Goal: Task Accomplishment & Management: Use online tool/utility

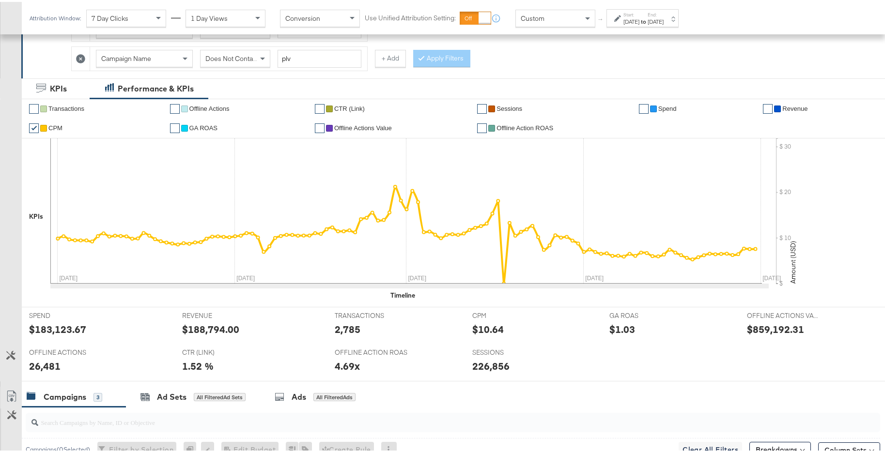
scroll to position [219, 0]
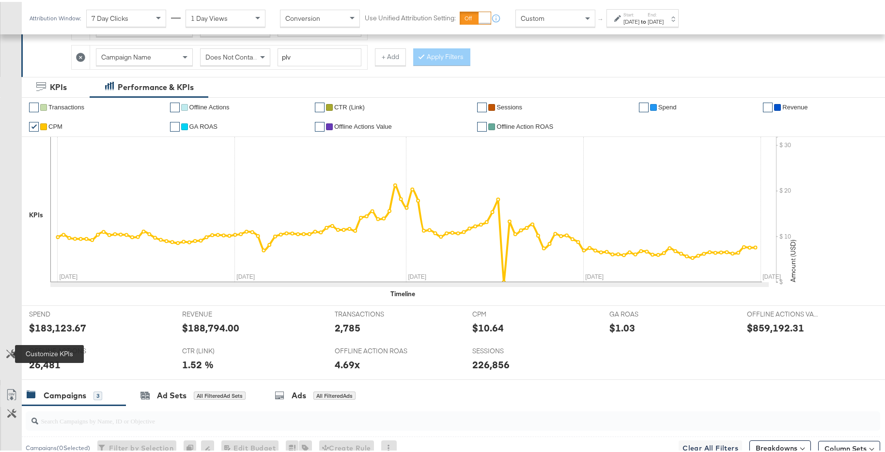
click at [11, 353] on icon at bounding box center [10, 352] width 9 height 9
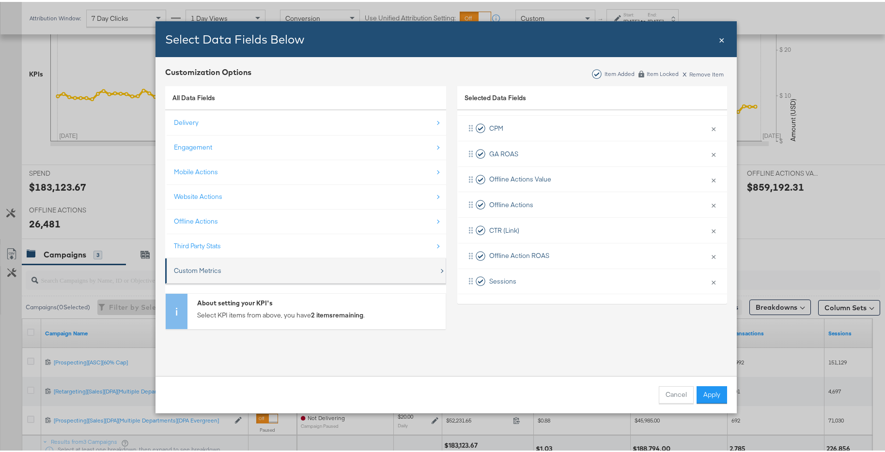
scroll to position [442, 0]
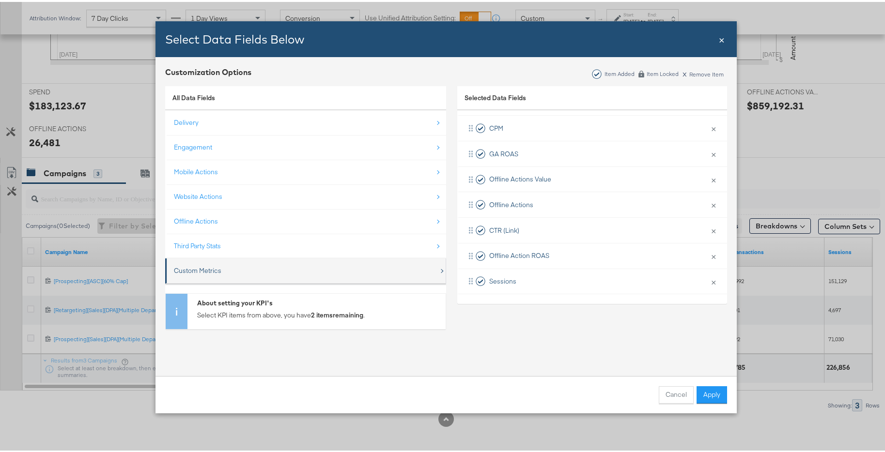
click at [339, 272] on div "Custom Metrics" at bounding box center [306, 269] width 265 height 20
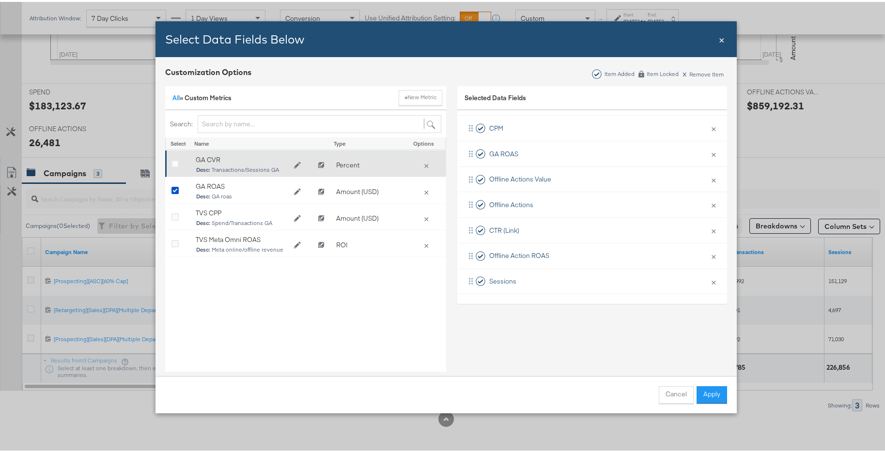
click at [175, 160] on div "Bulk Add Locations Modal" at bounding box center [178, 164] width 15 height 10
click at [172, 161] on icon "Bulk Add Locations Modal" at bounding box center [174, 162] width 7 height 7
click at [0, 0] on input "Bulk Add Locations Modal" at bounding box center [0, 0] width 0 height 0
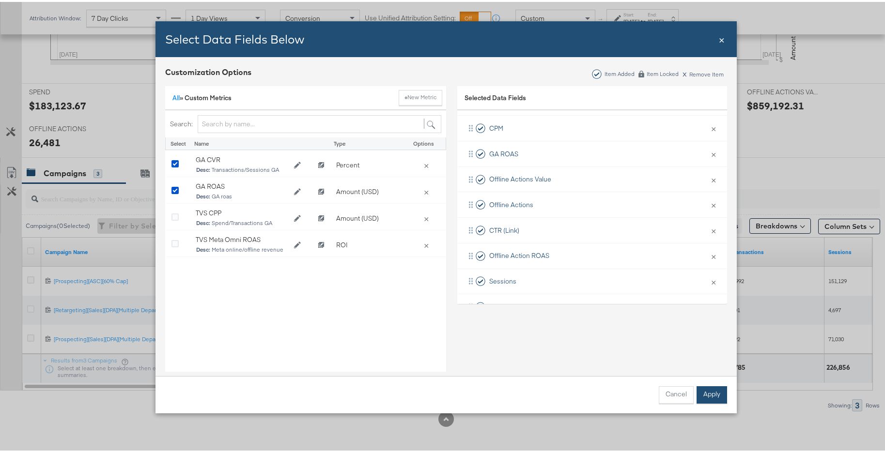
click at [709, 398] on button "Apply" at bounding box center [711, 392] width 31 height 17
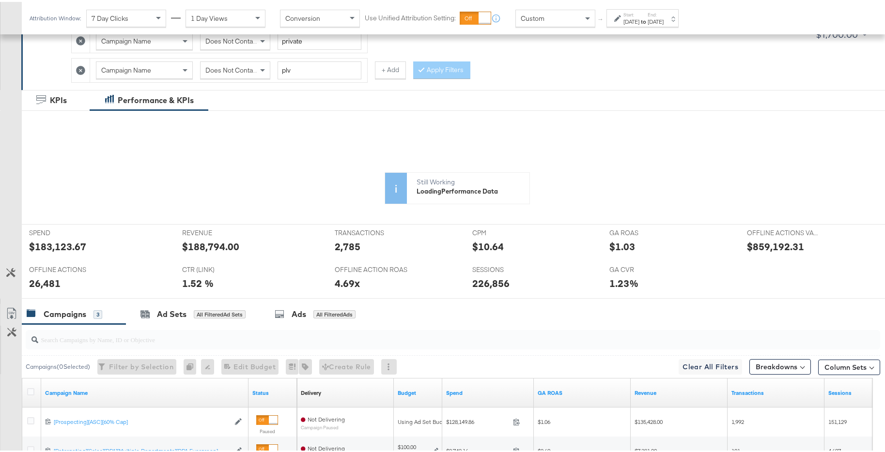
scroll to position [189, 0]
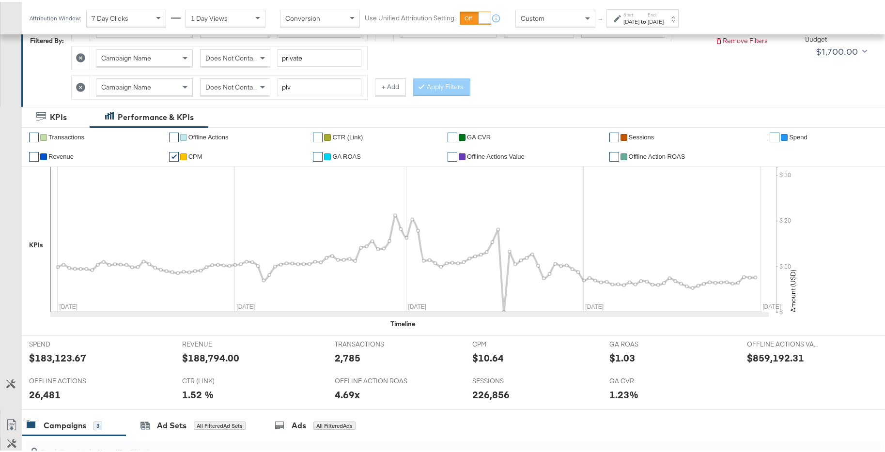
click at [453, 137] on link "✔" at bounding box center [452, 136] width 10 height 10
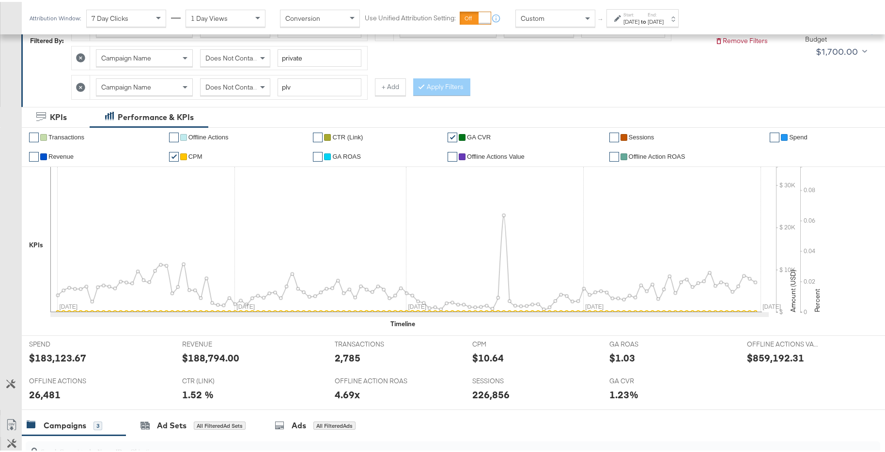
click at [169, 152] on link "✔" at bounding box center [174, 155] width 10 height 10
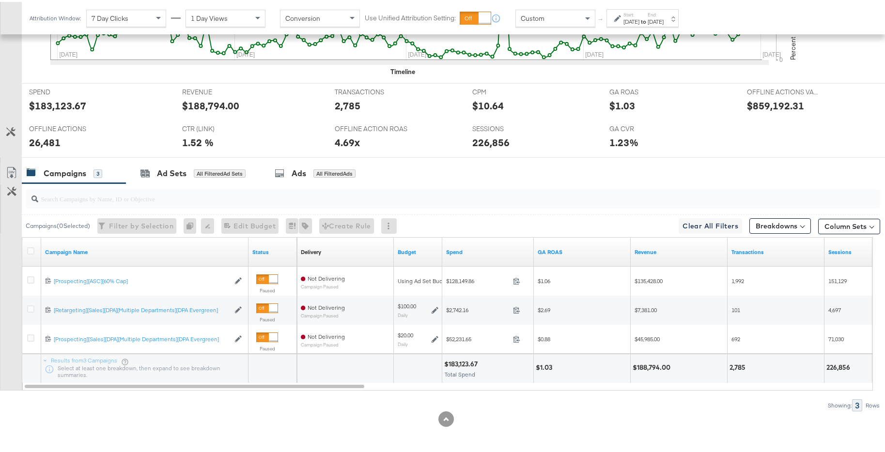
scroll to position [239, 0]
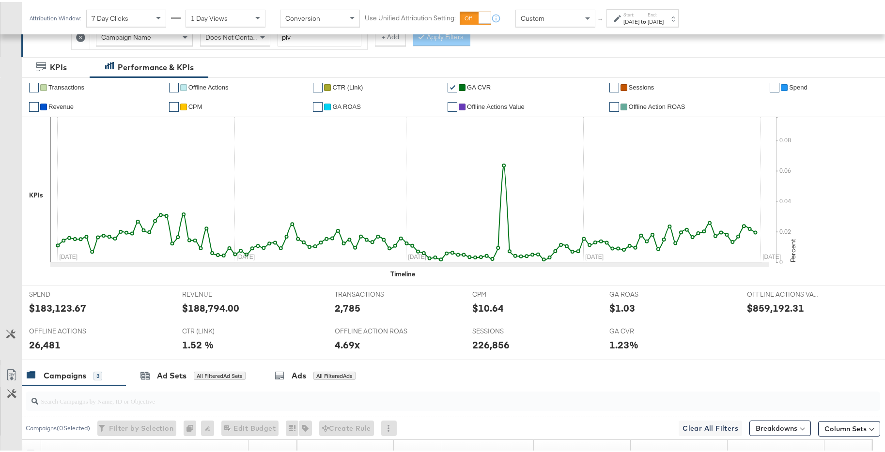
click at [663, 22] on div "[DATE]" at bounding box center [655, 20] width 16 height 8
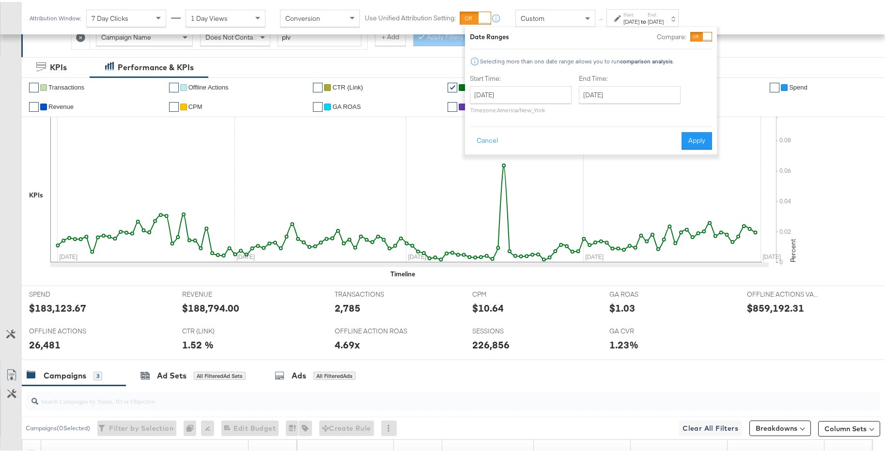
click at [553, 102] on div "[DATE] ‹ [DATE] › Su Mo Tu We Th Fr Sa 29 30 1 2 3 4 5 6 7 8 9 10 11 12 13 14 1…" at bounding box center [521, 98] width 102 height 28
click at [557, 96] on input "[DATE]" at bounding box center [521, 92] width 102 height 17
click at [666, 142] on div "Cancel Apply" at bounding box center [591, 136] width 242 height 24
click at [503, 140] on button "Cancel" at bounding box center [487, 138] width 35 height 17
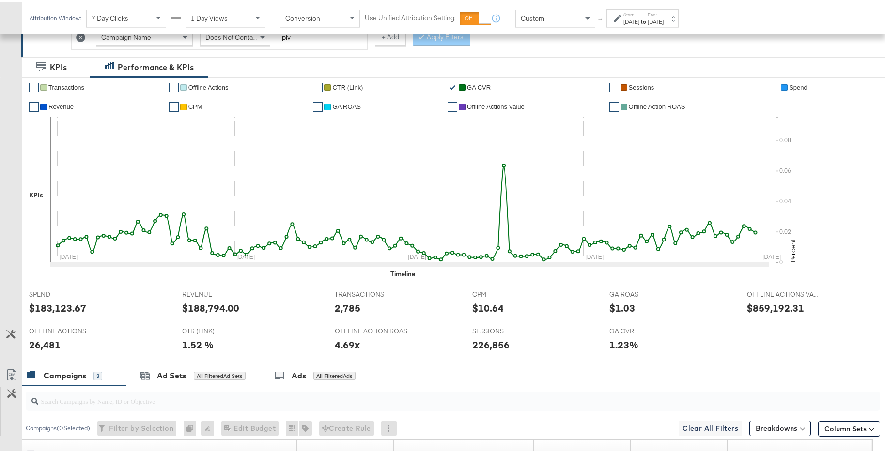
click at [663, 17] on div "[DATE]" at bounding box center [655, 20] width 16 height 8
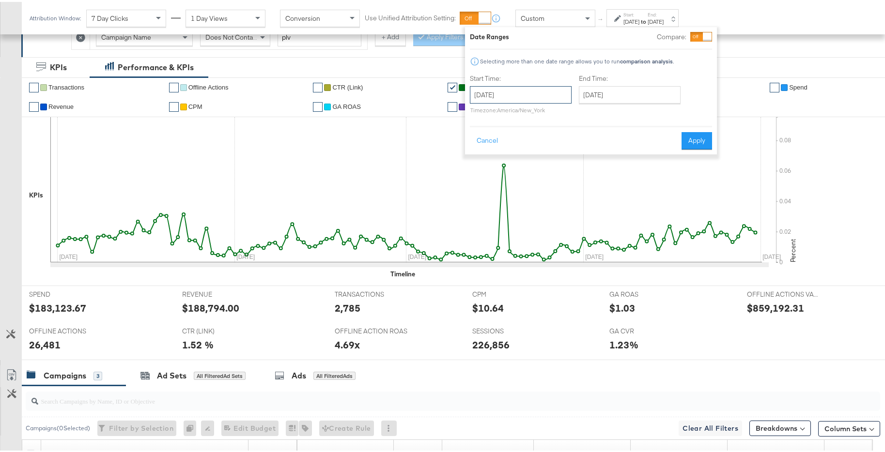
click at [560, 89] on input "[DATE]" at bounding box center [521, 92] width 102 height 17
click at [544, 200] on td "31" at bounding box center [546, 196] width 16 height 14
click at [546, 96] on input "[DATE]" at bounding box center [524, 92] width 102 height 17
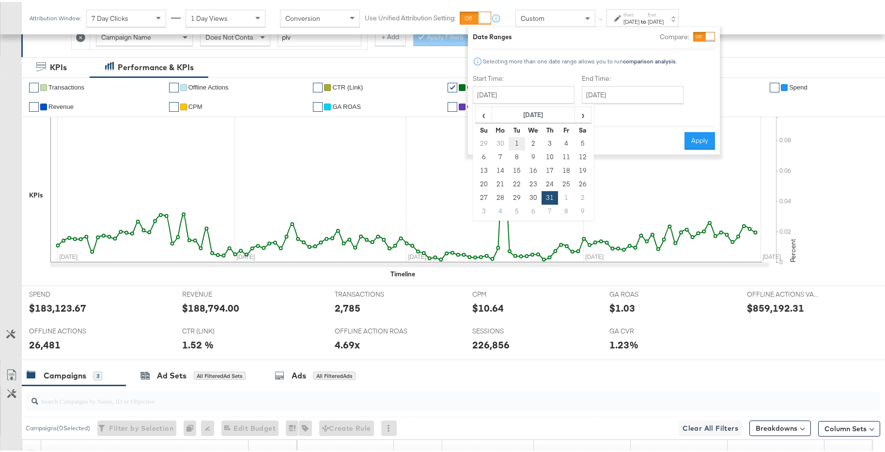
click at [521, 141] on td "1" at bounding box center [516, 142] width 16 height 14
type input "[DATE]"
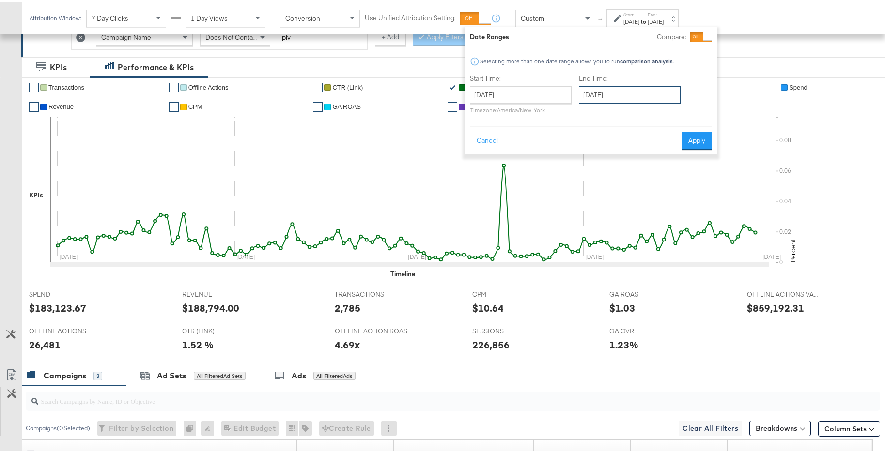
click at [614, 92] on input "[DATE]" at bounding box center [630, 92] width 102 height 17
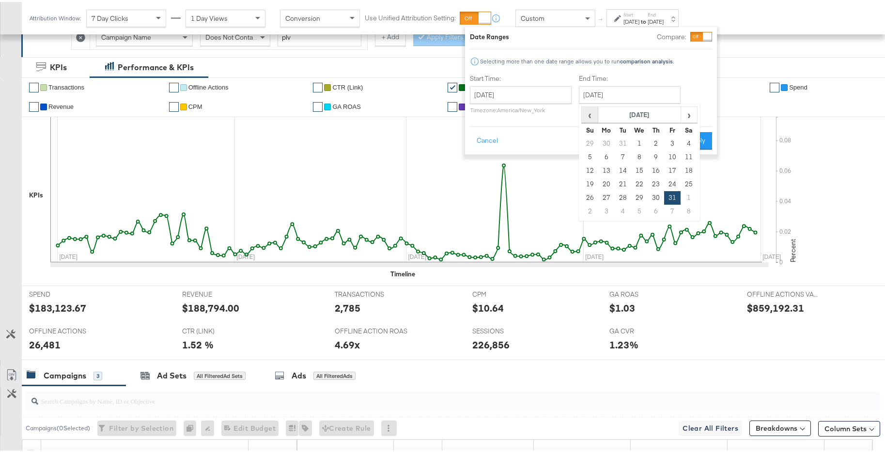
click at [582, 117] on span "‹" at bounding box center [589, 113] width 15 height 15
click at [653, 198] on td "31" at bounding box center [655, 196] width 16 height 14
type input "[DATE]"
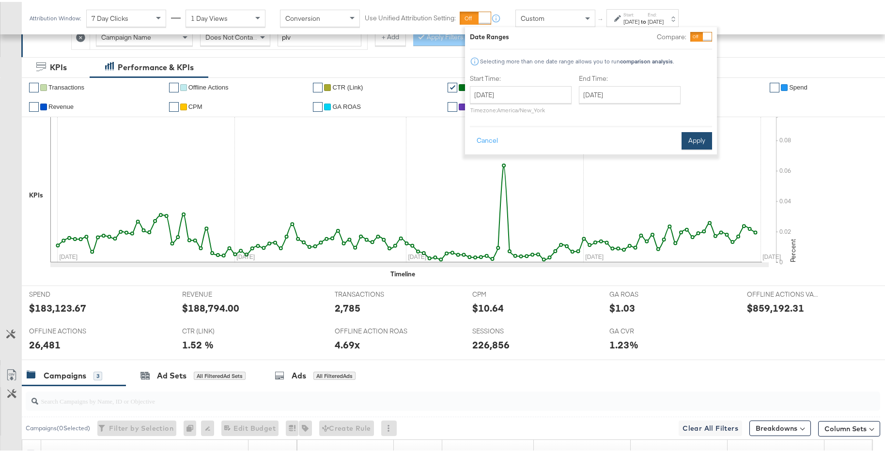
click at [690, 141] on button "Apply" at bounding box center [696, 138] width 31 height 17
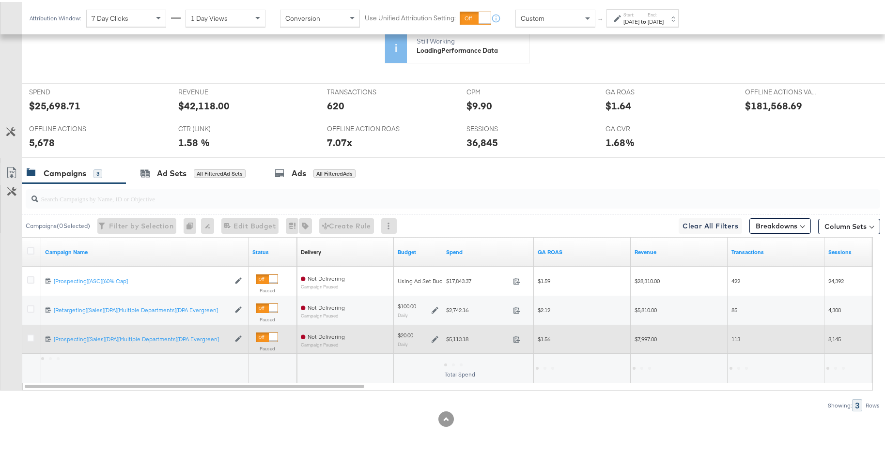
scroll to position [442, 0]
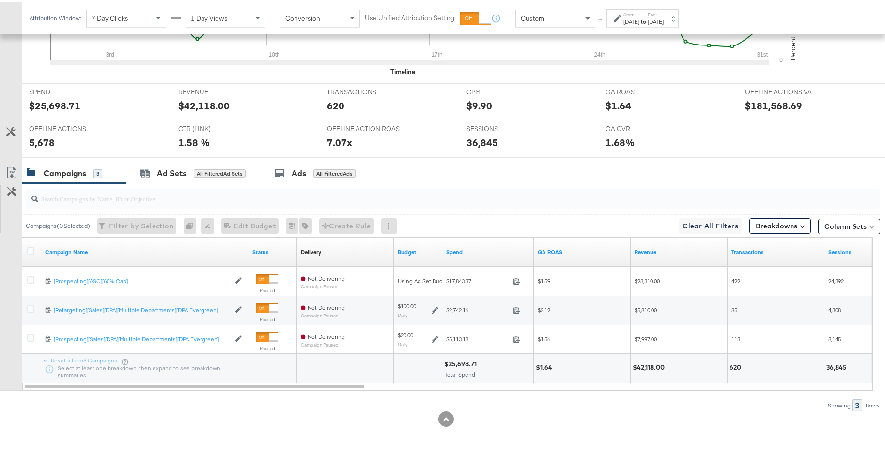
click at [647, 17] on strong "to" at bounding box center [643, 19] width 8 height 7
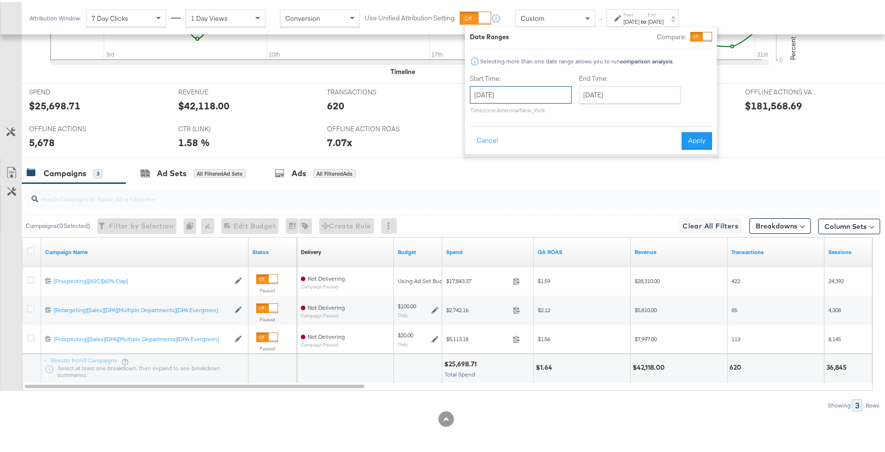
click at [563, 87] on input "[DATE]" at bounding box center [521, 92] width 102 height 17
click at [574, 115] on span "›" at bounding box center [579, 113] width 15 height 15
click at [560, 140] on td "1" at bounding box center [563, 142] width 16 height 14
type input "[DATE]"
click at [619, 95] on input "[DATE]" at bounding box center [628, 92] width 102 height 17
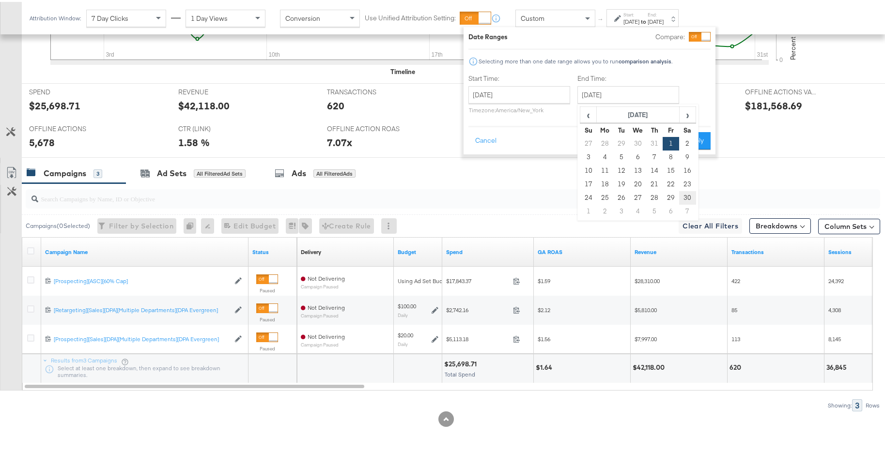
click at [684, 198] on td "30" at bounding box center [687, 196] width 16 height 14
type input "[DATE]"
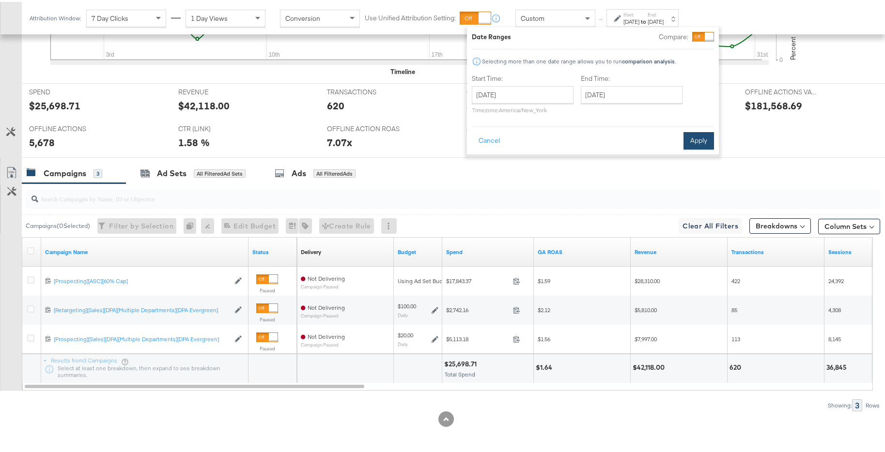
click at [697, 137] on button "Apply" at bounding box center [698, 138] width 31 height 17
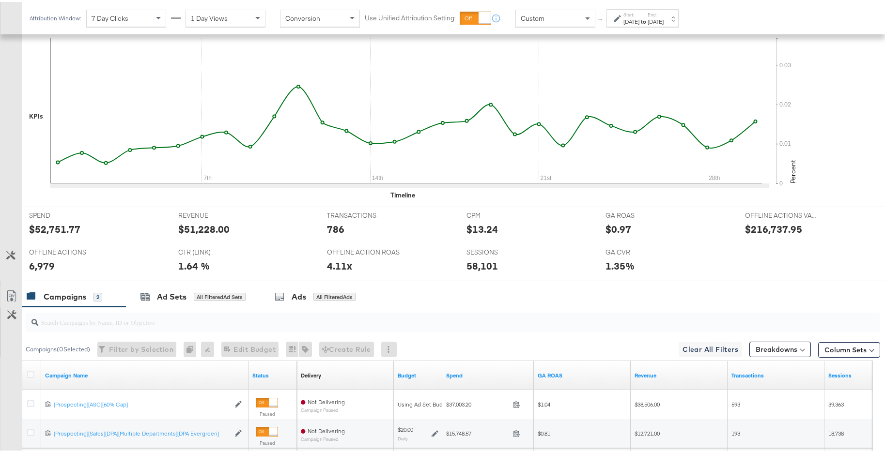
scroll to position [413, 0]
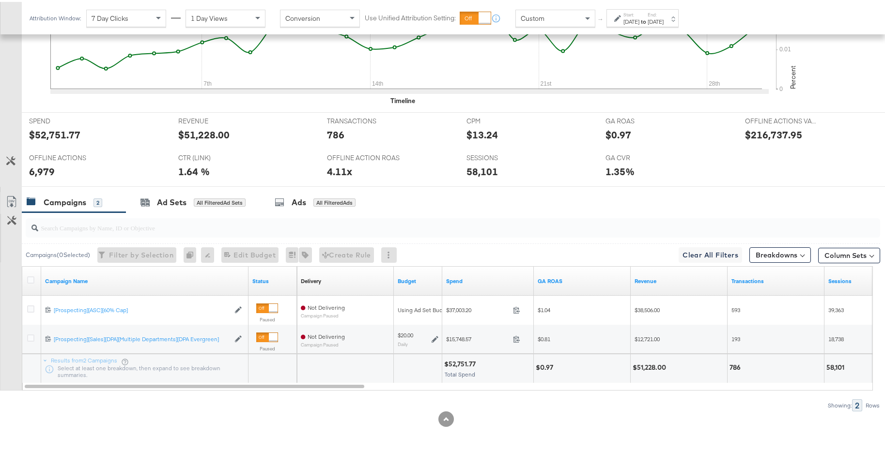
click at [663, 17] on div "[DATE]" at bounding box center [655, 20] width 16 height 8
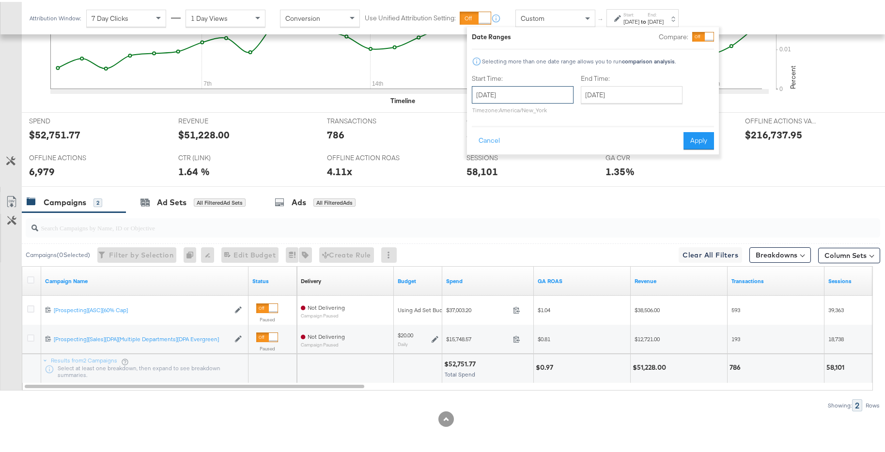
click at [569, 95] on input "[DATE]" at bounding box center [523, 92] width 102 height 17
click at [577, 113] on span "›" at bounding box center [581, 113] width 15 height 15
click at [486, 156] on td "1" at bounding box center [482, 156] width 16 height 14
type input "[DATE]"
click at [639, 91] on input "[DATE]" at bounding box center [629, 92] width 102 height 17
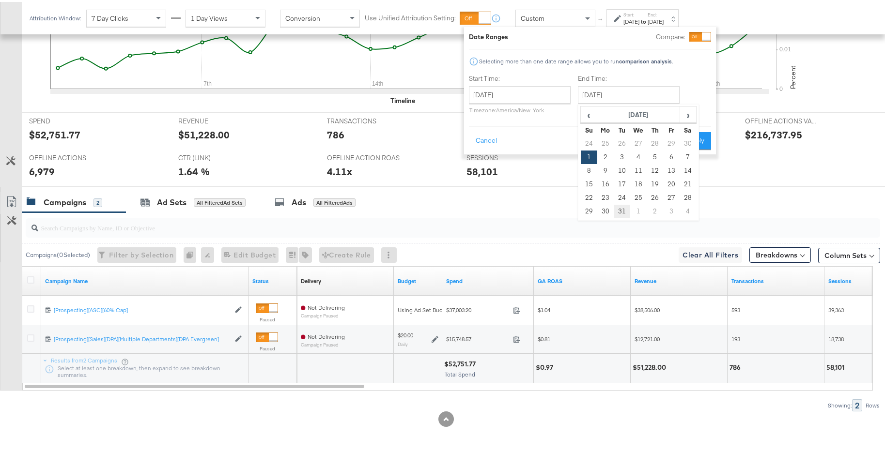
click at [624, 210] on td "31" at bounding box center [621, 210] width 16 height 14
type input "[DATE]"
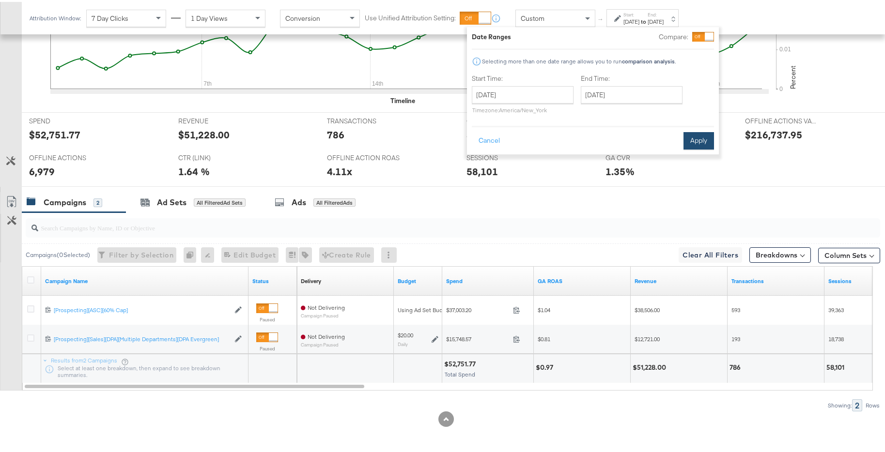
click at [706, 135] on button "Apply" at bounding box center [698, 138] width 31 height 17
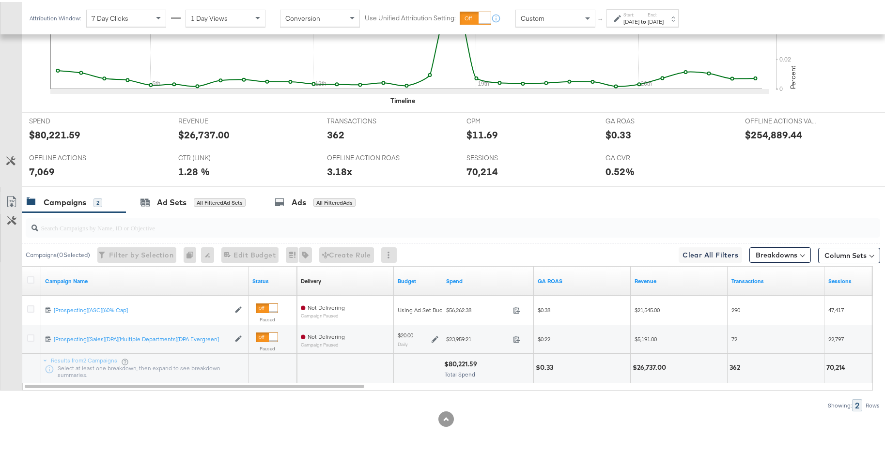
click at [663, 19] on div "[DATE]" at bounding box center [655, 20] width 16 height 8
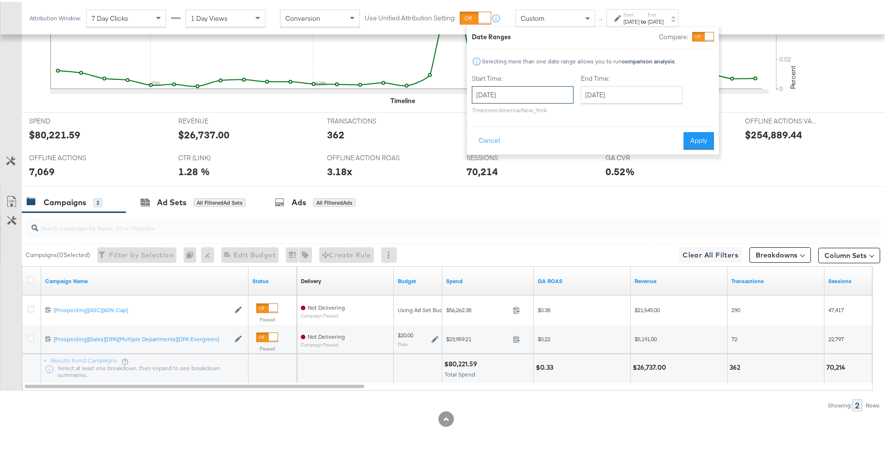
click at [545, 97] on input "[DATE]" at bounding box center [523, 92] width 102 height 17
click at [478, 120] on span "‹" at bounding box center [482, 113] width 15 height 15
click at [561, 141] on td "1" at bounding box center [565, 142] width 16 height 14
type input "[DATE]"
click at [621, 91] on input "[DATE]" at bounding box center [632, 92] width 102 height 17
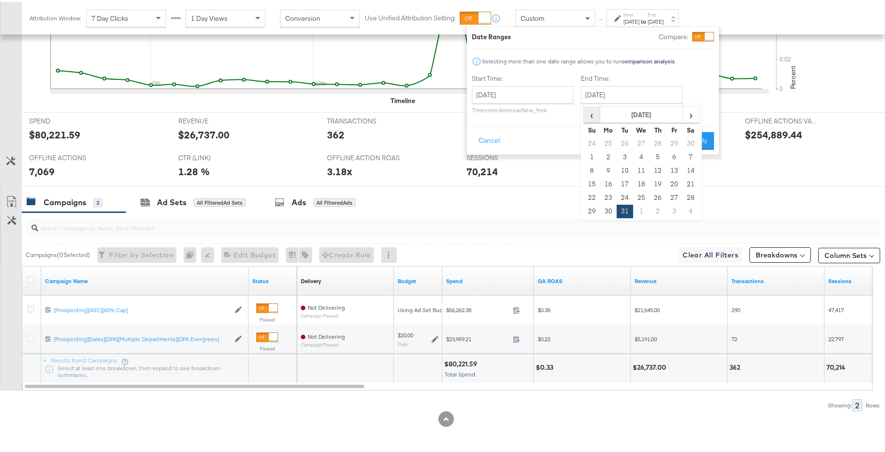
click at [598, 110] on span "‹" at bounding box center [591, 113] width 15 height 15
click at [689, 197] on td "30" at bounding box center [690, 196] width 16 height 14
type input "[DATE]"
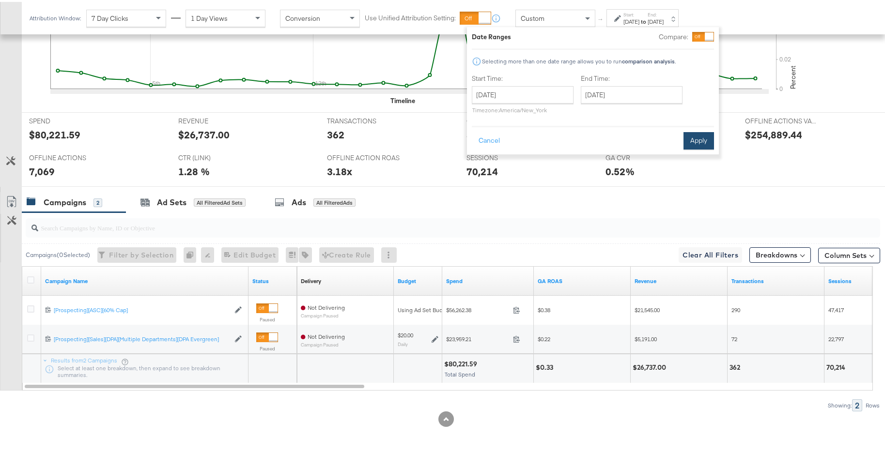
click at [691, 140] on button "Apply" at bounding box center [698, 138] width 31 height 17
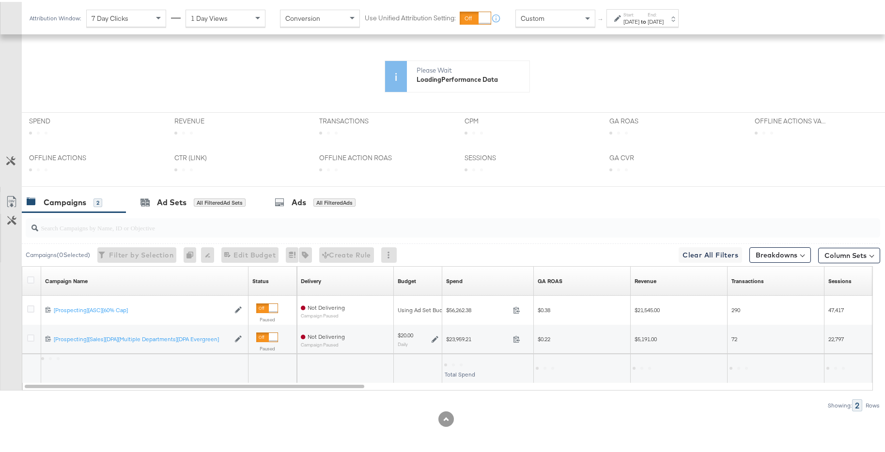
scroll to position [318, 0]
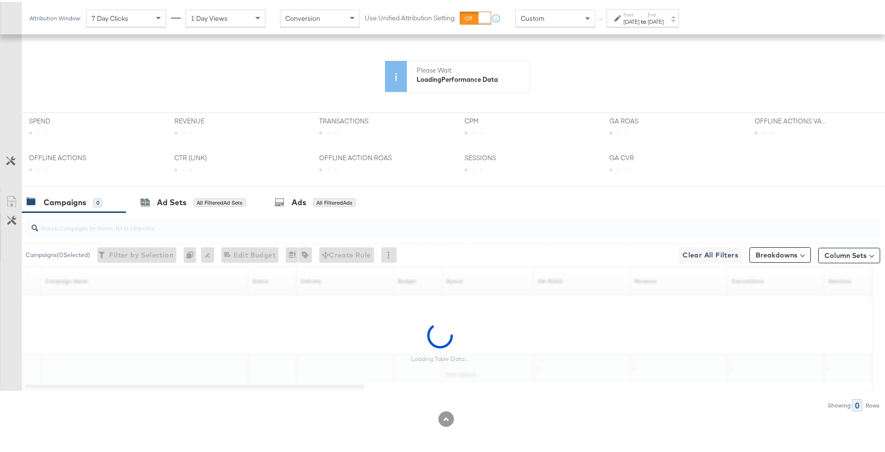
click at [663, 17] on div "[DATE]" at bounding box center [655, 20] width 16 height 8
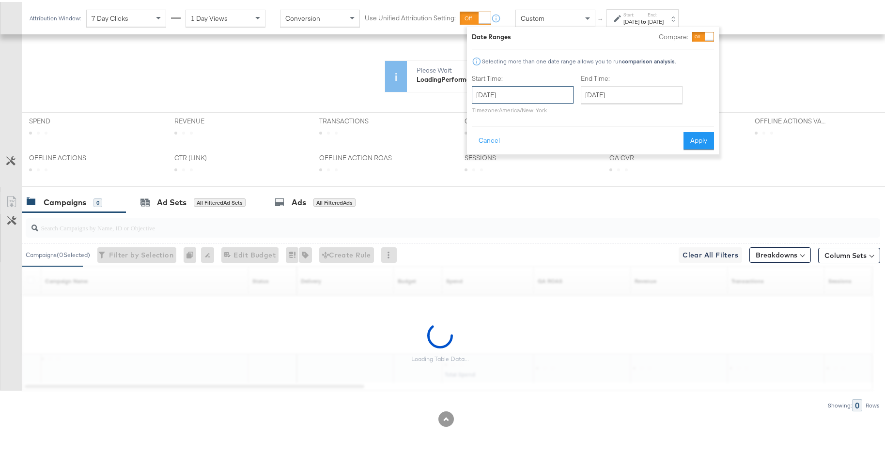
click at [546, 94] on input "[DATE]" at bounding box center [523, 92] width 102 height 17
click at [581, 112] on span "›" at bounding box center [581, 113] width 15 height 15
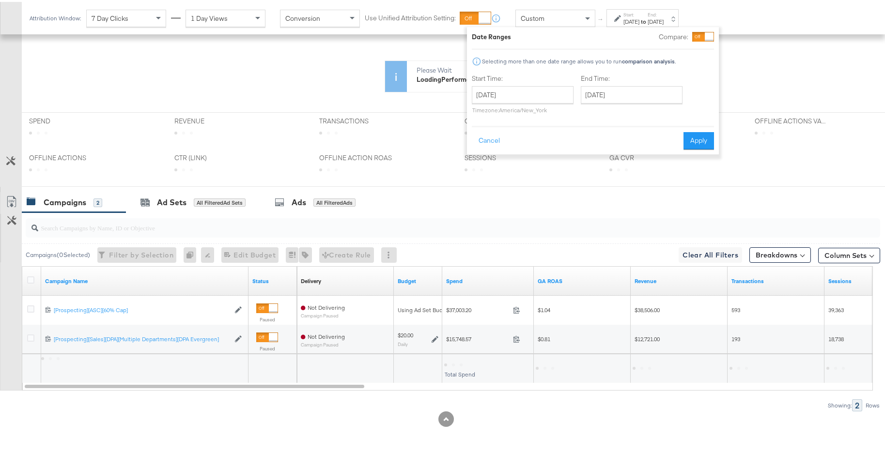
click at [708, 198] on div "Campaigns 2 Ad Sets All Filtered Ad Sets Ads All Filtered Ads" at bounding box center [457, 200] width 870 height 21
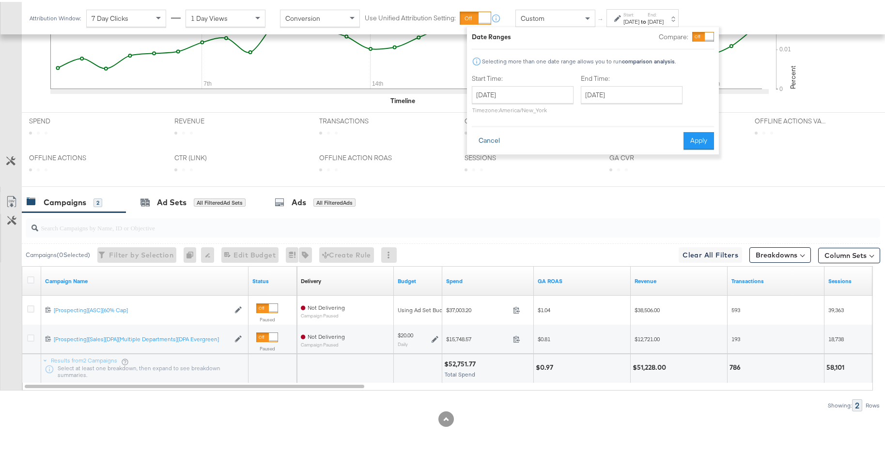
click at [496, 144] on button "Cancel" at bounding box center [489, 138] width 35 height 17
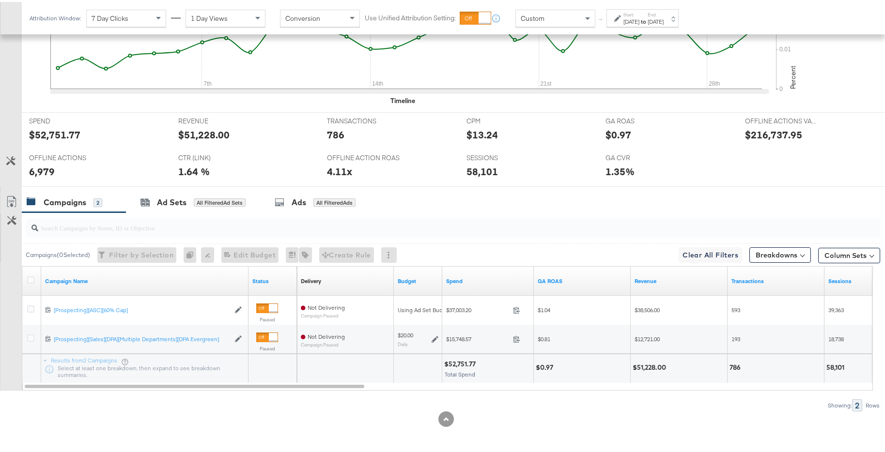
click at [663, 19] on div "[DATE]" at bounding box center [655, 20] width 16 height 8
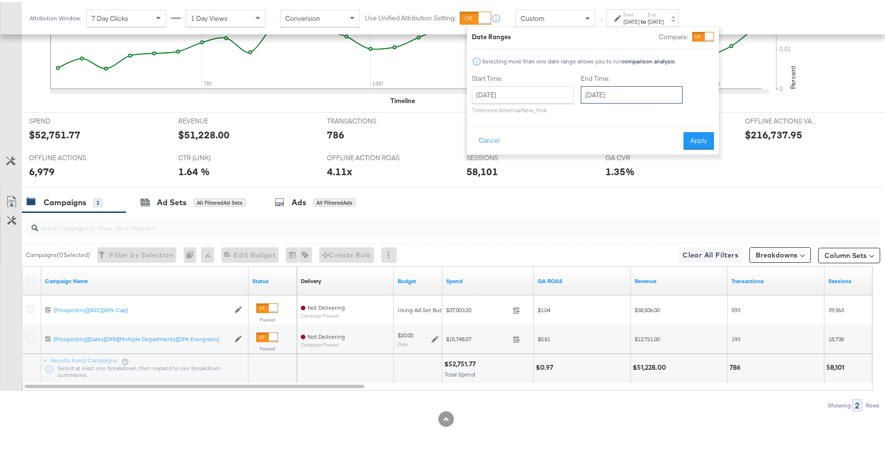
click at [644, 88] on input "[DATE]" at bounding box center [632, 92] width 102 height 17
click at [542, 96] on input "[DATE]" at bounding box center [523, 92] width 102 height 17
click at [580, 111] on span "›" at bounding box center [581, 113] width 15 height 15
click at [532, 141] on td "1" at bounding box center [532, 142] width 16 height 14
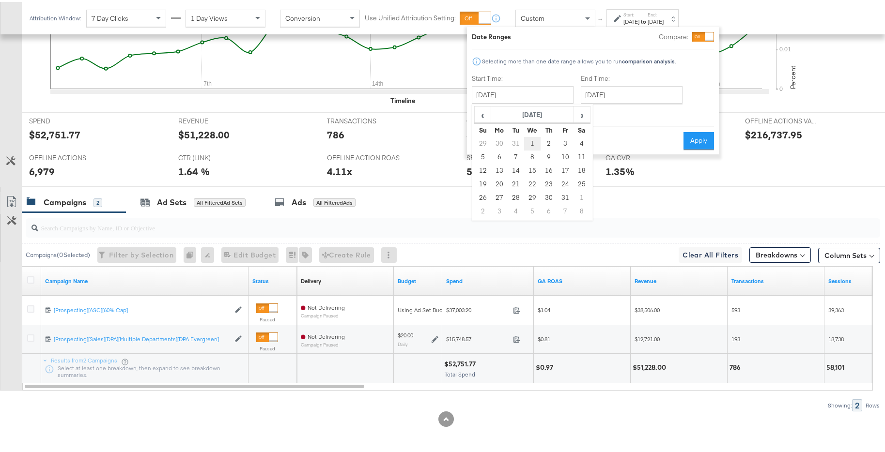
type input "[DATE]"
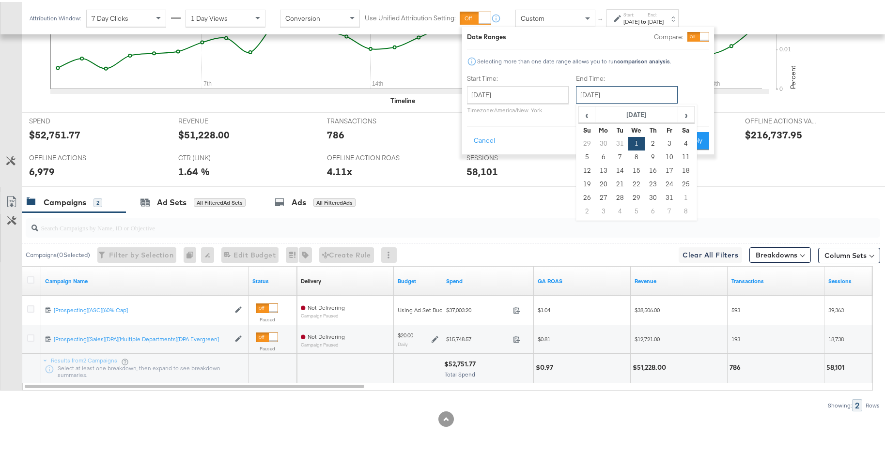
click at [612, 97] on input "[DATE]" at bounding box center [627, 92] width 102 height 17
click at [667, 200] on td "31" at bounding box center [669, 196] width 16 height 14
type input "[DATE]"
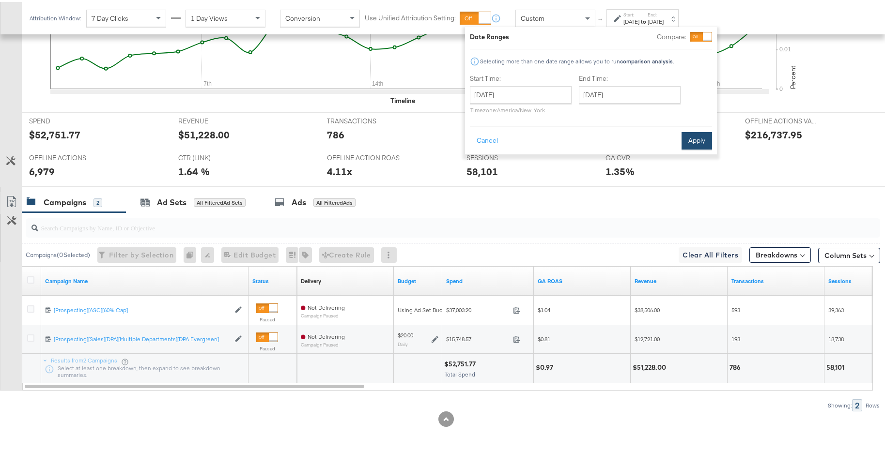
click at [689, 142] on button "Apply" at bounding box center [696, 138] width 31 height 17
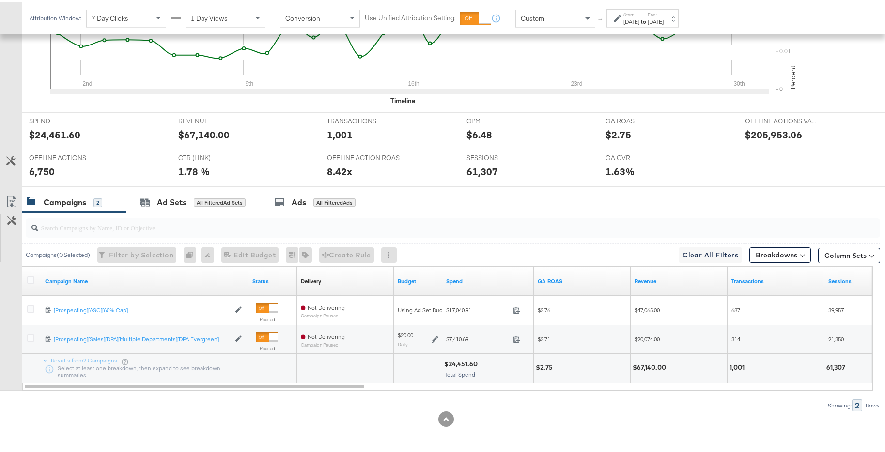
click at [659, 12] on div "Start: [DATE] to End: [DATE]" at bounding box center [643, 17] width 40 height 14
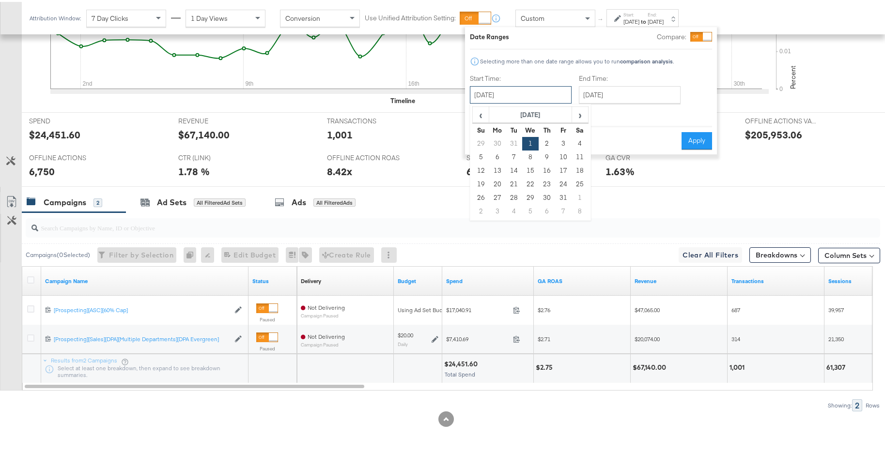
click at [542, 94] on input "[DATE]" at bounding box center [521, 92] width 102 height 17
click at [700, 34] on div at bounding box center [701, 35] width 22 height 10
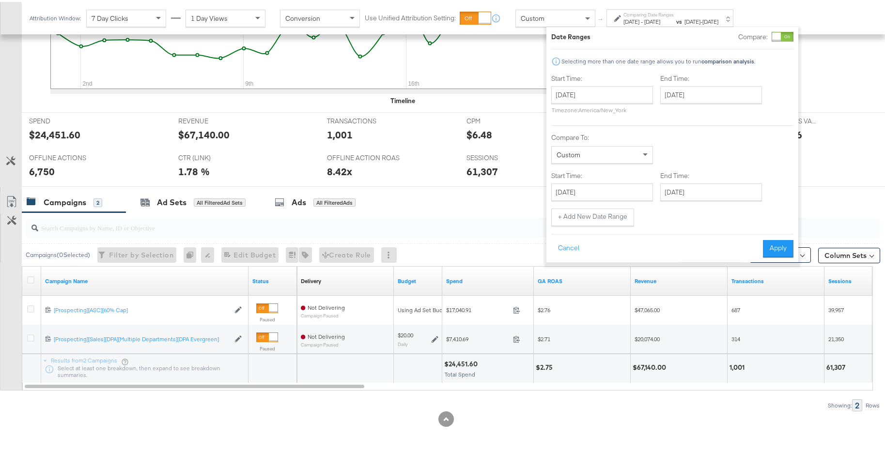
click at [606, 117] on div "Start Time: [DATE] ‹ [DATE] › Su Mo Tu We Th Fr Sa 29 30 31 1 2 3 4 5 6 7 8 9 1…" at bounding box center [672, 117] width 242 height 90
click at [604, 90] on input "[DATE]" at bounding box center [602, 92] width 102 height 17
click at [557, 119] on span "‹" at bounding box center [561, 113] width 15 height 15
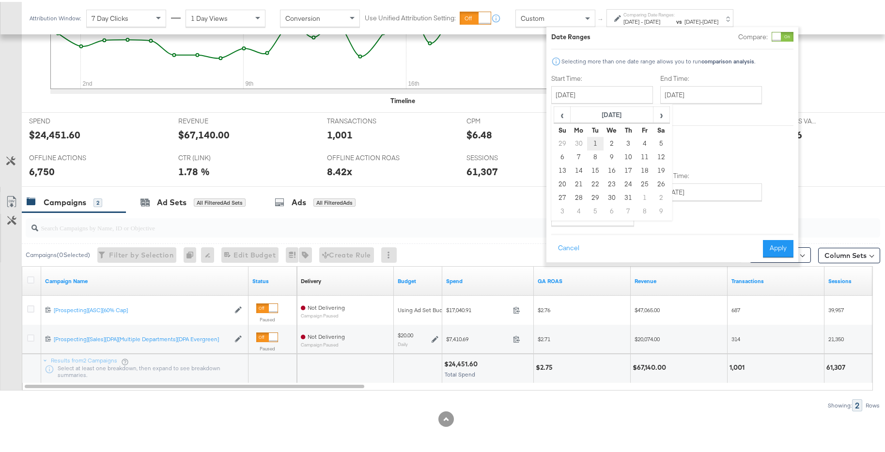
click at [596, 140] on td "1" at bounding box center [595, 142] width 16 height 14
type input "[DATE]"
click at [740, 85] on input "[DATE]" at bounding box center [711, 92] width 102 height 17
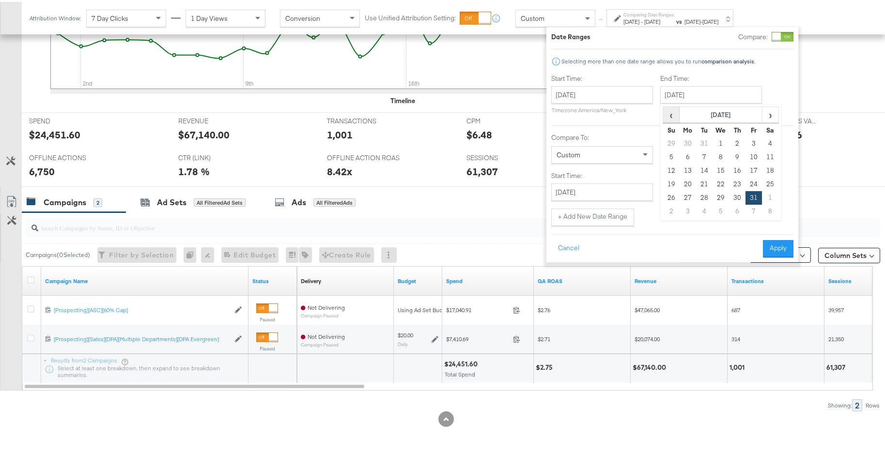
click at [669, 118] on span "‹" at bounding box center [670, 113] width 15 height 15
click at [735, 199] on td "31" at bounding box center [737, 196] width 16 height 14
type input "[DATE]"
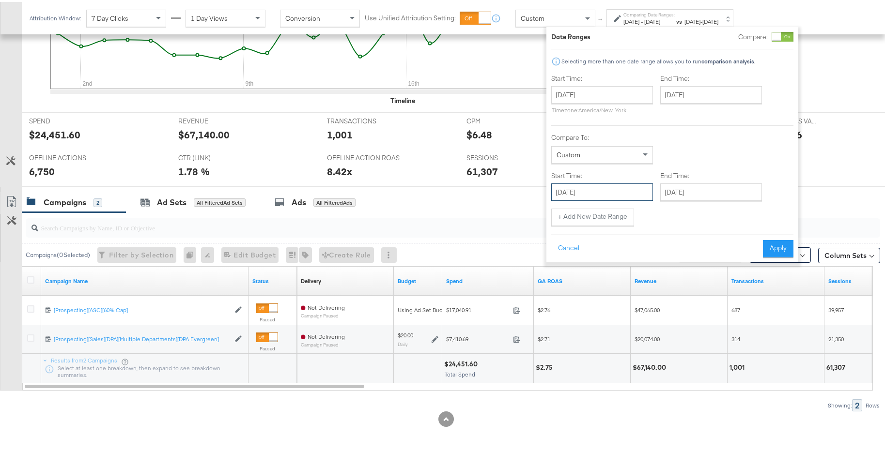
click at [627, 191] on input "[DATE]" at bounding box center [602, 190] width 102 height 17
click at [568, 214] on span "‹" at bounding box center [561, 210] width 15 height 15
click at [659, 214] on span "›" at bounding box center [661, 210] width 15 height 15
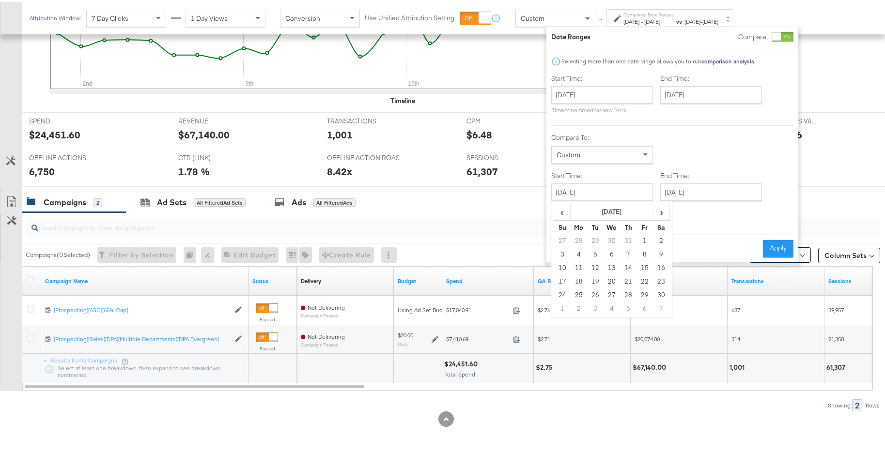
drag, startPoint x: 639, startPoint y: 239, endPoint x: 662, endPoint y: 224, distance: 27.9
click at [639, 240] on td "1" at bounding box center [644, 239] width 16 height 14
type input "[DATE]"
click at [717, 193] on input "[DATE]" at bounding box center [711, 190] width 102 height 17
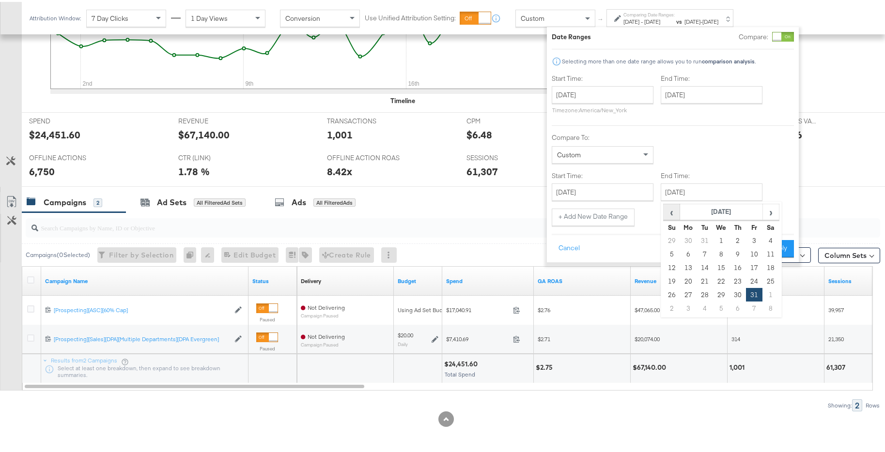
click at [675, 214] on span "‹" at bounding box center [671, 210] width 15 height 15
click at [766, 293] on td "30" at bounding box center [770, 293] width 16 height 14
type input "[DATE]"
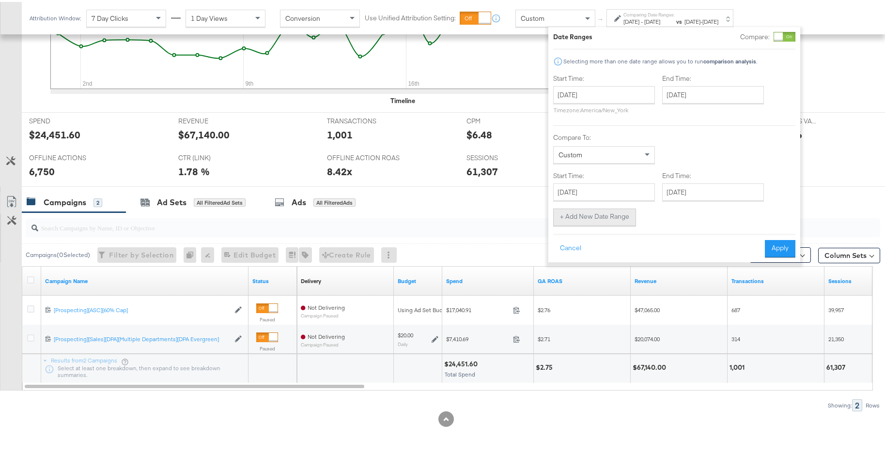
click at [614, 218] on button "+ Add New Date Range" at bounding box center [594, 215] width 83 height 17
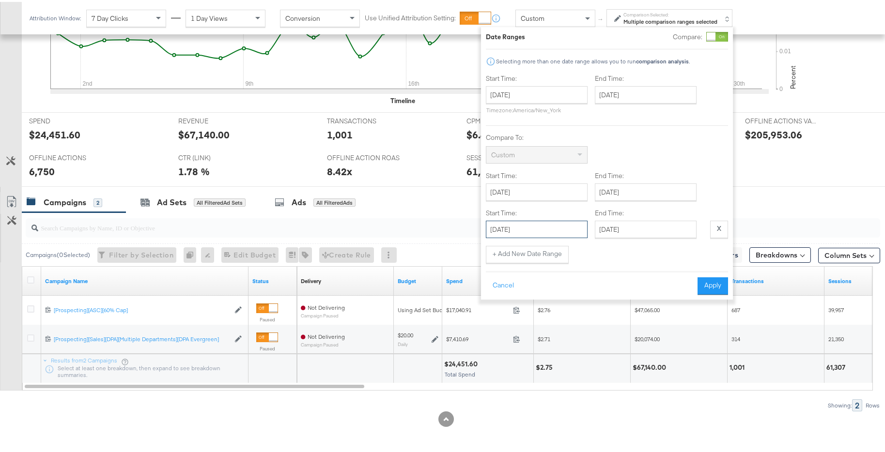
click at [565, 231] on input "[DATE]" at bounding box center [537, 227] width 102 height 17
click at [588, 248] on span "›" at bounding box center [595, 247] width 15 height 15
click at [591, 248] on span "›" at bounding box center [595, 247] width 15 height 15
click at [496, 290] on td "1" at bounding box center [497, 290] width 16 height 14
type input "[DATE]"
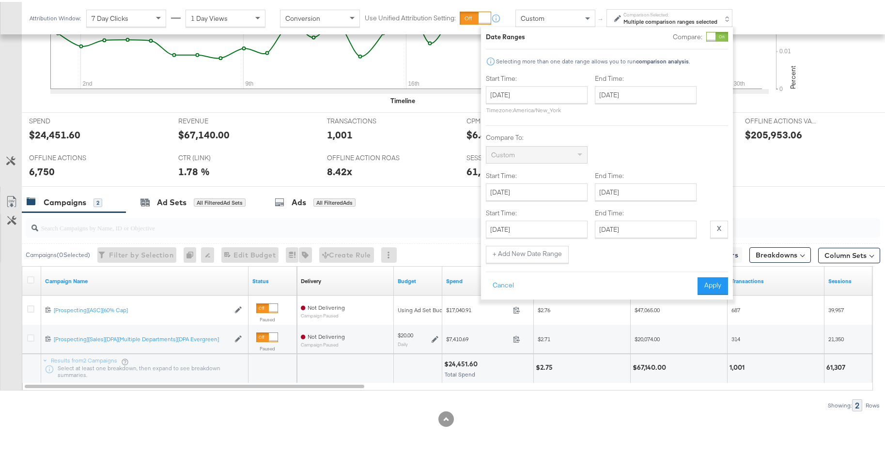
click at [628, 236] on div at bounding box center [607, 236] width 242 height 0
click at [644, 230] on input "[DATE]" at bounding box center [646, 227] width 102 height 17
click at [640, 344] on td "31" at bounding box center [638, 344] width 16 height 14
type input "[DATE]"
click at [542, 260] on button "+ Add New Date Range" at bounding box center [527, 252] width 83 height 17
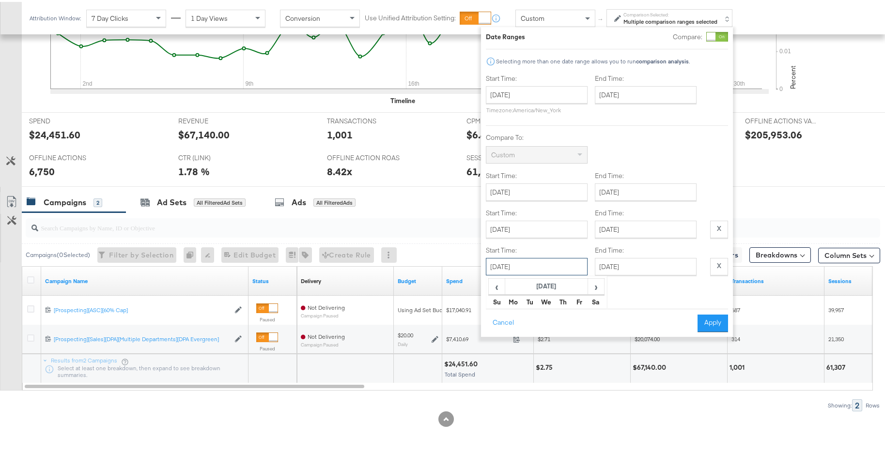
click at [552, 270] on input "[DATE]" at bounding box center [537, 264] width 102 height 17
click at [591, 284] on span "›" at bounding box center [595, 284] width 15 height 15
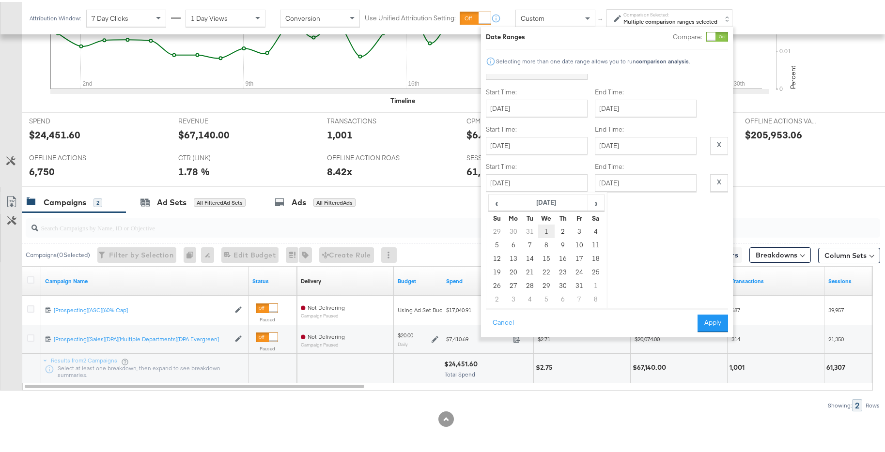
click at [548, 230] on td "1" at bounding box center [546, 230] width 16 height 14
type input "[DATE]"
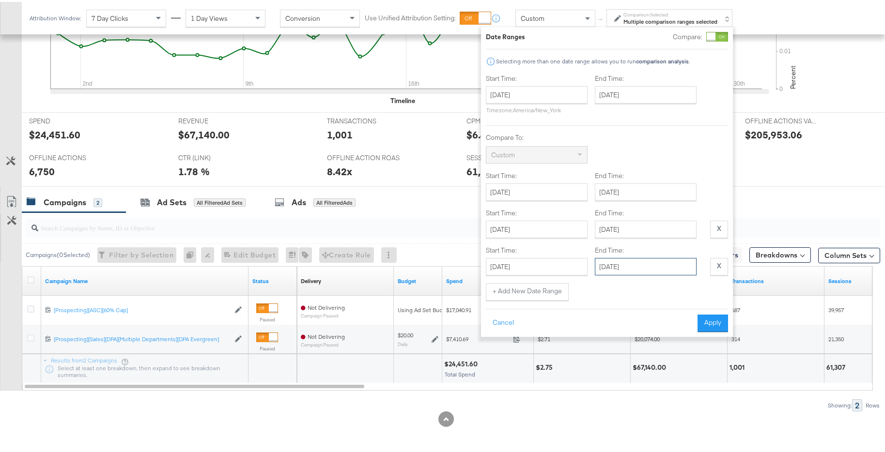
click at [677, 270] on input "[DATE]" at bounding box center [646, 264] width 102 height 17
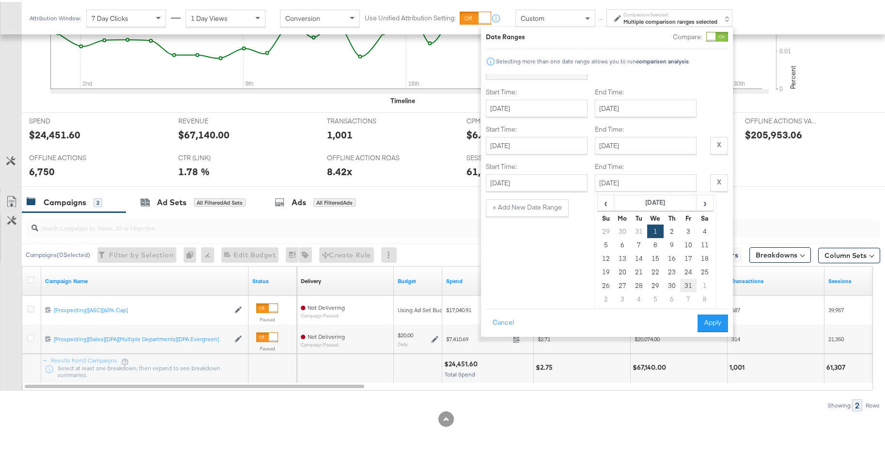
click at [688, 286] on td "31" at bounding box center [688, 284] width 16 height 14
type input "[DATE]"
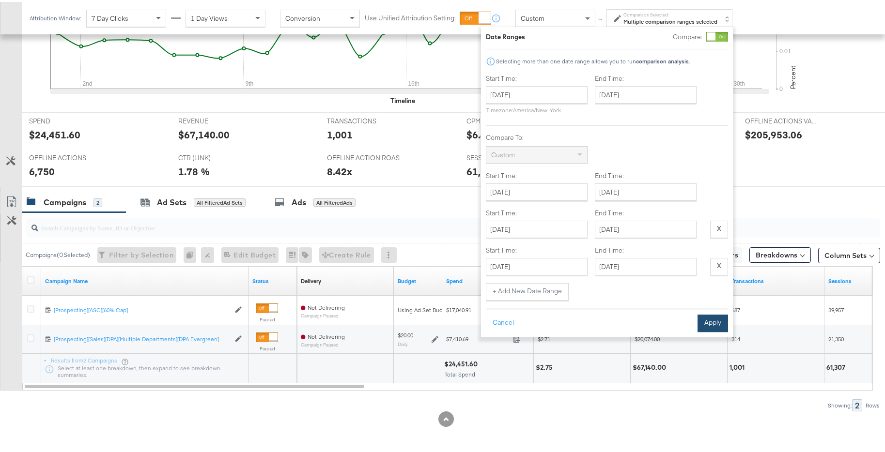
scroll to position [0, 0]
click at [721, 325] on button "Apply" at bounding box center [712, 321] width 31 height 17
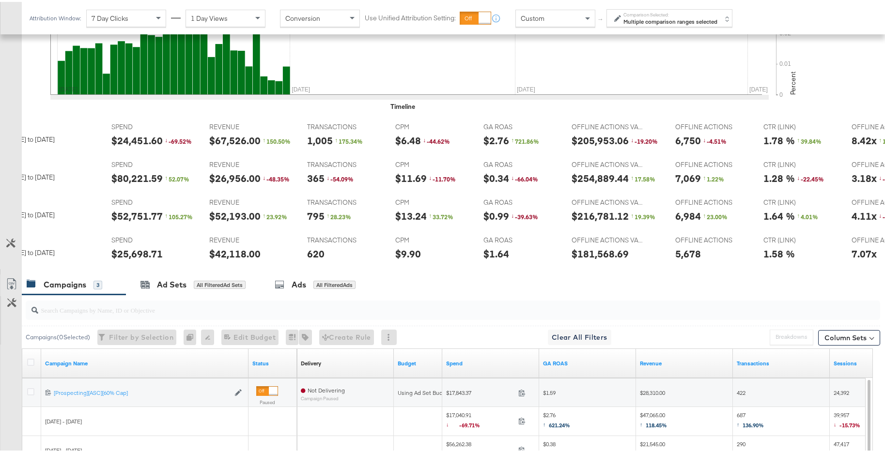
scroll to position [3, 0]
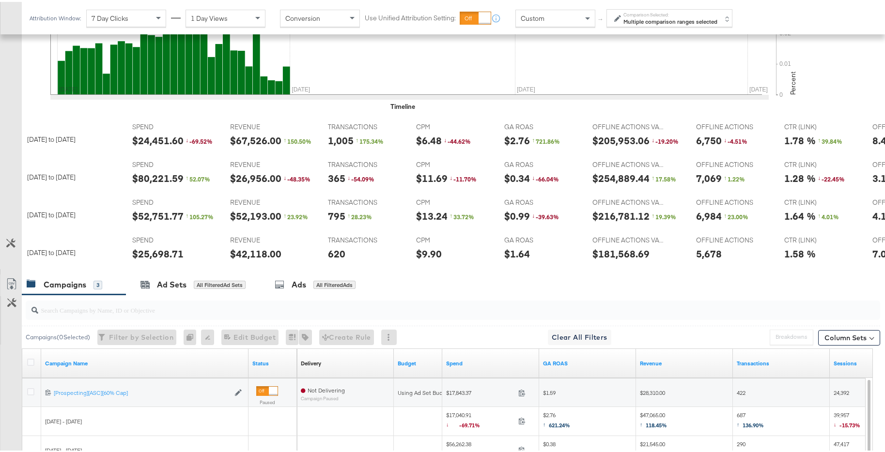
click at [645, 20] on strong "Multiple comparison ranges selected" at bounding box center [670, 19] width 94 height 7
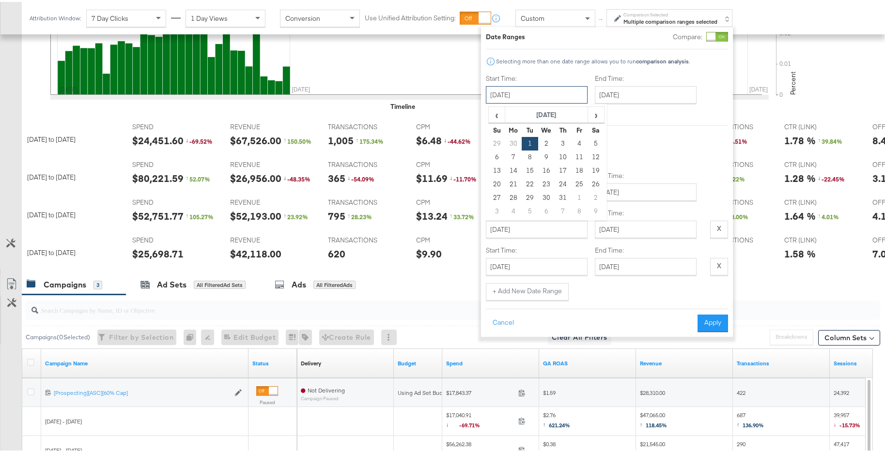
click at [546, 90] on input "[DATE]" at bounding box center [537, 92] width 102 height 17
click at [715, 35] on div at bounding box center [710, 35] width 9 height 9
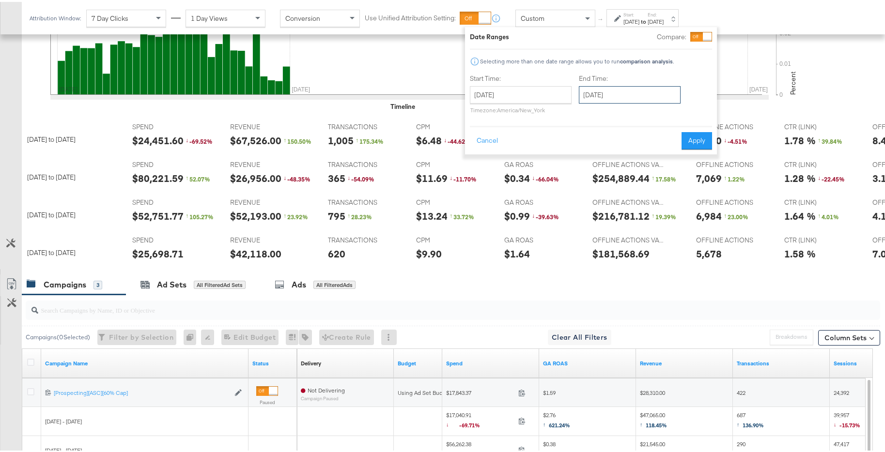
click at [643, 92] on input "[DATE]" at bounding box center [630, 92] width 102 height 17
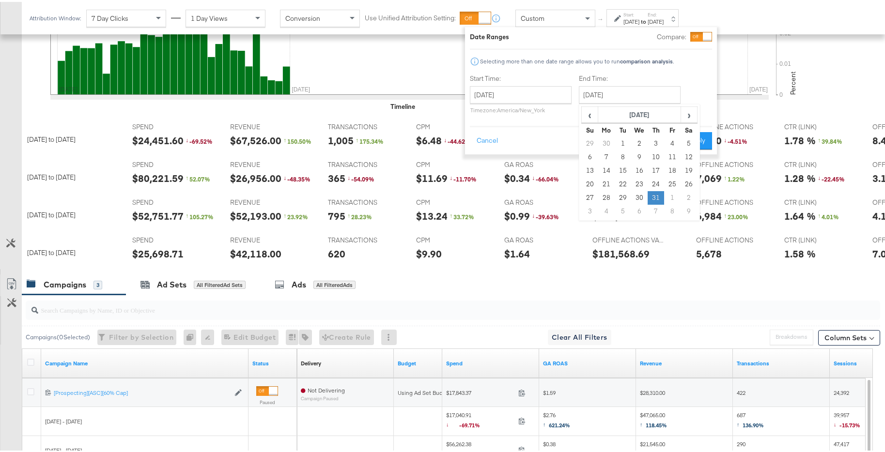
click at [650, 196] on td "31" at bounding box center [655, 196] width 16 height 14
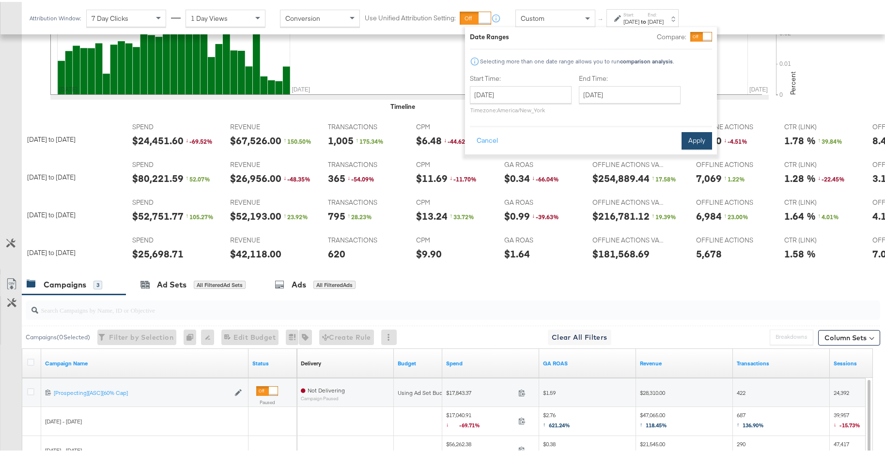
click at [690, 144] on button "Apply" at bounding box center [696, 138] width 31 height 17
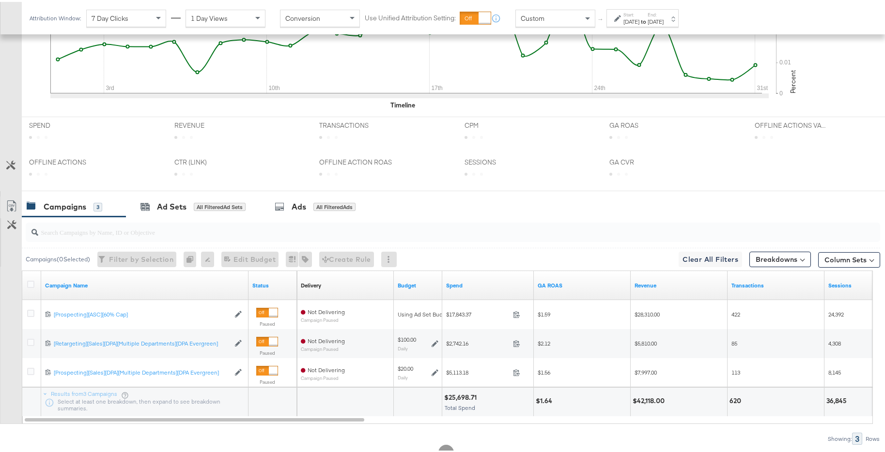
scroll to position [362, 0]
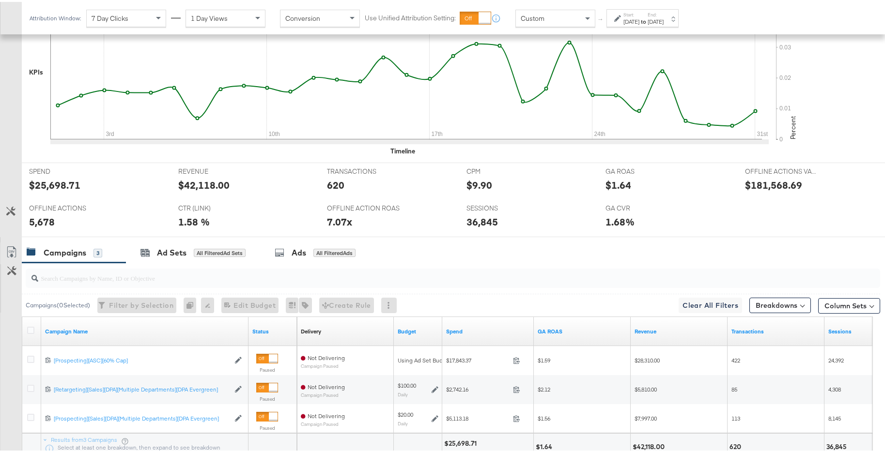
click at [663, 19] on div "[DATE]" at bounding box center [655, 20] width 16 height 8
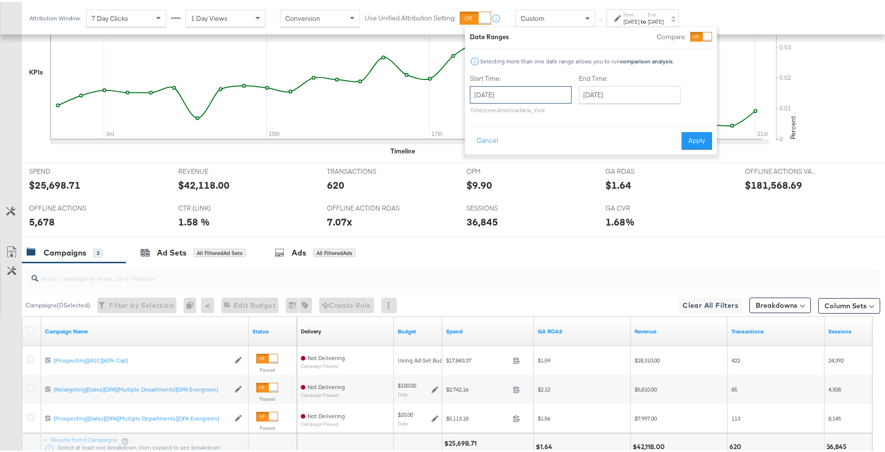
click at [552, 99] on input "[DATE]" at bounding box center [521, 92] width 102 height 17
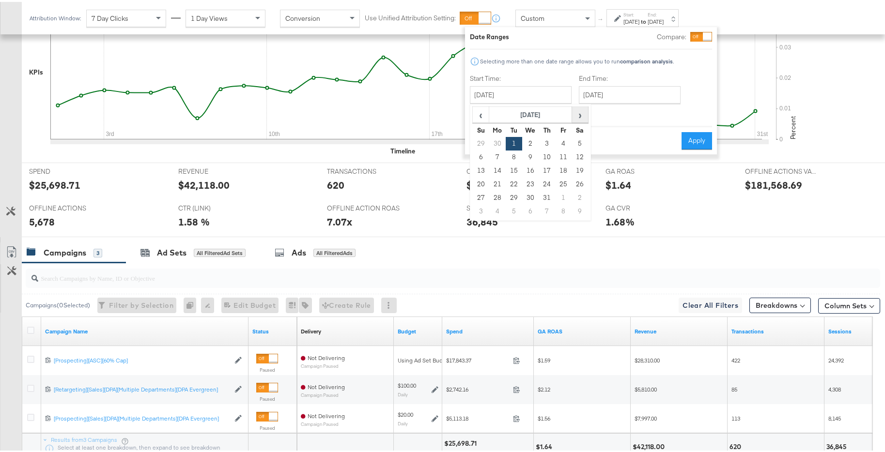
click at [578, 118] on span "›" at bounding box center [579, 113] width 15 height 15
click at [563, 137] on td "1" at bounding box center [563, 142] width 16 height 14
type input "[DATE]"
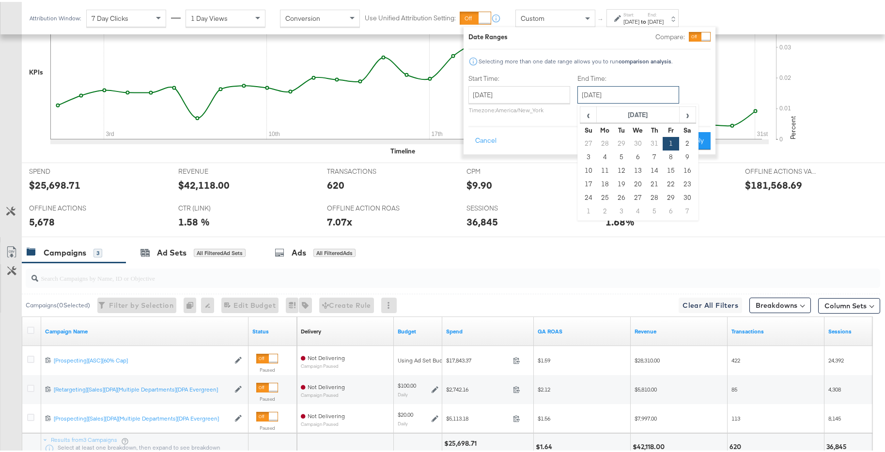
drag, startPoint x: 643, startPoint y: 90, endPoint x: 674, endPoint y: 129, distance: 50.3
click at [643, 90] on input "[DATE]" at bounding box center [628, 92] width 102 height 17
click at [687, 197] on td "30" at bounding box center [687, 196] width 16 height 14
type input "[DATE]"
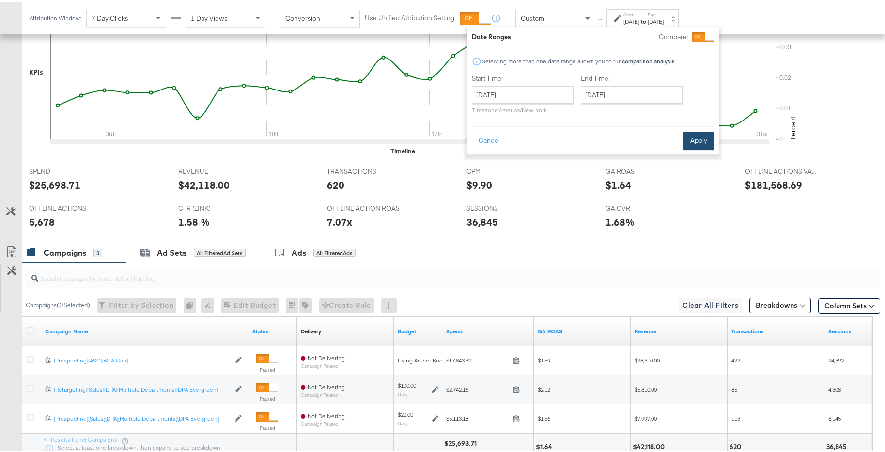
click at [685, 140] on button "Apply" at bounding box center [698, 138] width 31 height 17
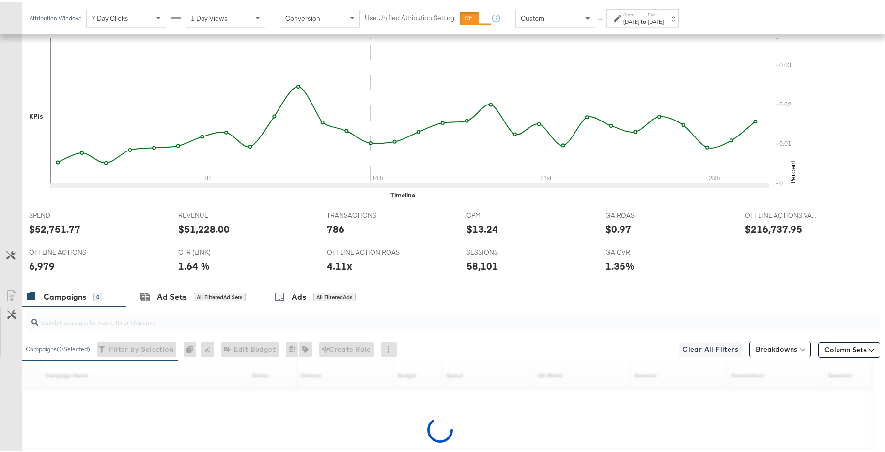
scroll to position [413, 0]
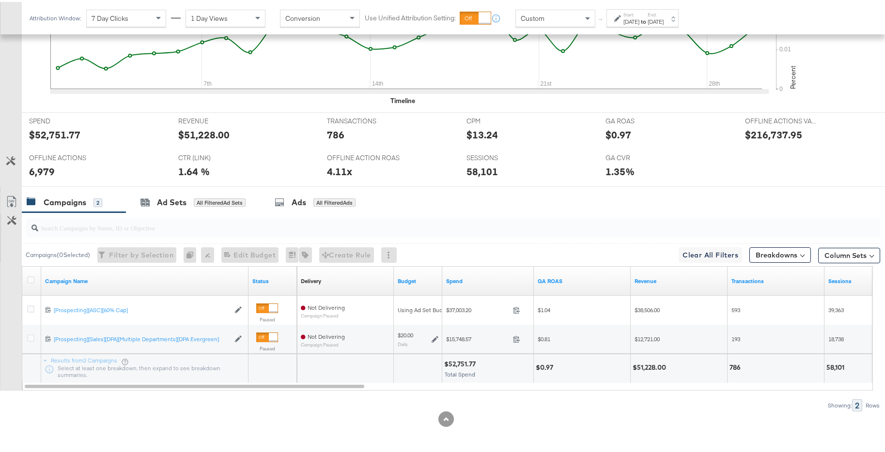
click at [663, 16] on div "[DATE]" at bounding box center [655, 20] width 16 height 8
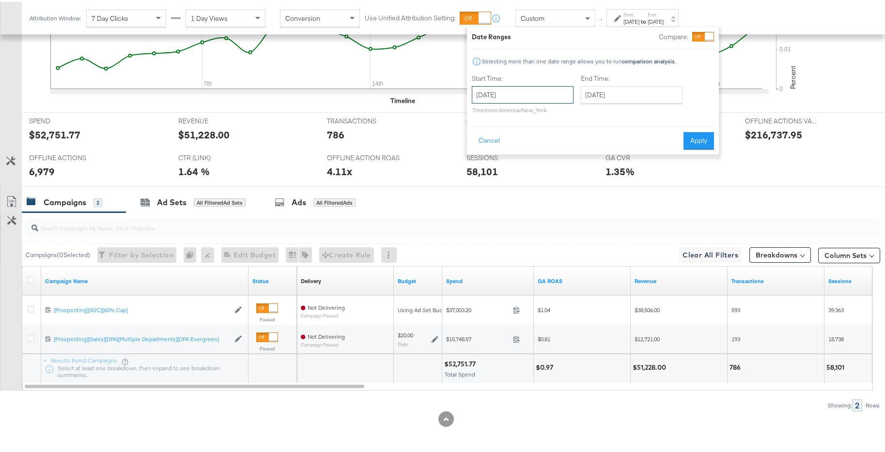
click at [560, 93] on input "[DATE]" at bounding box center [523, 92] width 102 height 17
click at [679, 141] on div "Cancel Apply" at bounding box center [593, 136] width 242 height 24
click at [495, 140] on button "Cancel" at bounding box center [489, 138] width 35 height 17
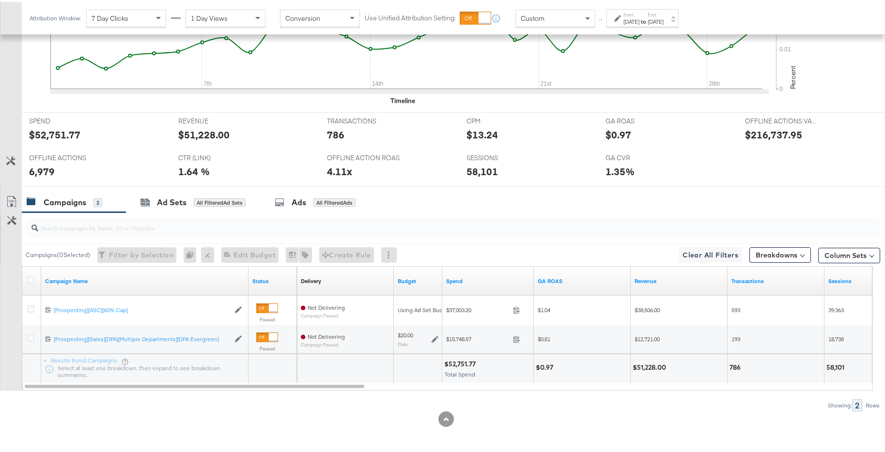
click at [647, 18] on strong "to" at bounding box center [643, 19] width 8 height 7
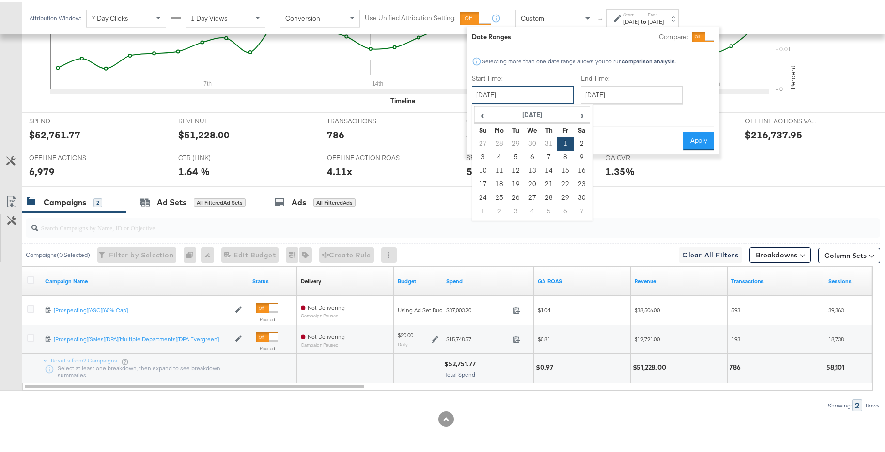
click at [539, 94] on input "[DATE]" at bounding box center [523, 92] width 102 height 17
drag, startPoint x: 580, startPoint y: 117, endPoint x: 570, endPoint y: 122, distance: 10.8
click at [580, 117] on span "›" at bounding box center [581, 113] width 15 height 15
click at [474, 155] on td "1" at bounding box center [482, 156] width 16 height 14
type input "[DATE]"
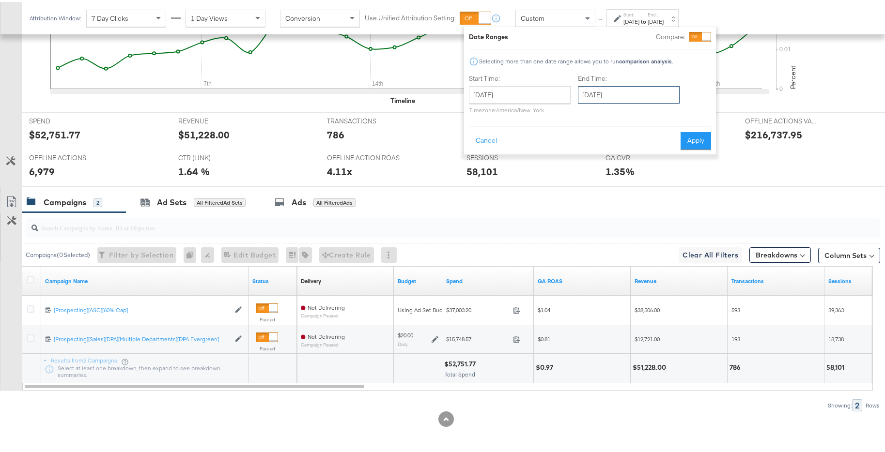
drag, startPoint x: 639, startPoint y: 99, endPoint x: 649, endPoint y: 105, distance: 11.7
click at [639, 100] on input "[DATE]" at bounding box center [629, 92] width 102 height 17
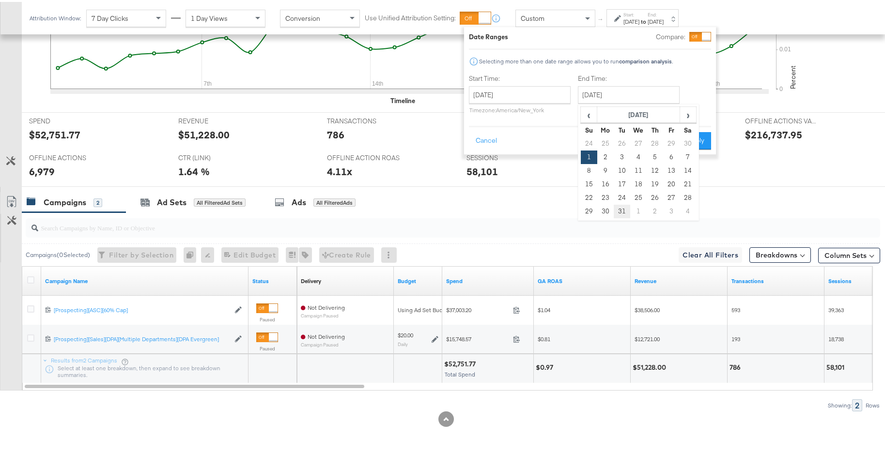
click at [624, 212] on td "31" at bounding box center [621, 210] width 16 height 14
type input "[DATE]"
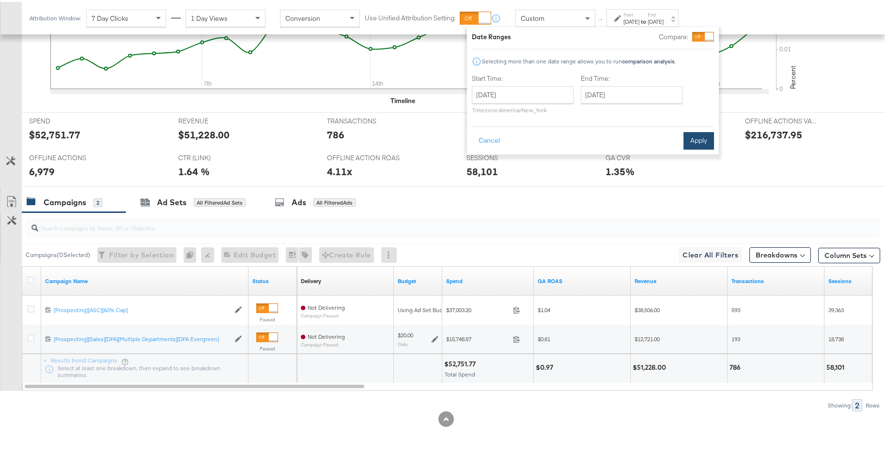
click at [702, 137] on button "Apply" at bounding box center [698, 138] width 31 height 17
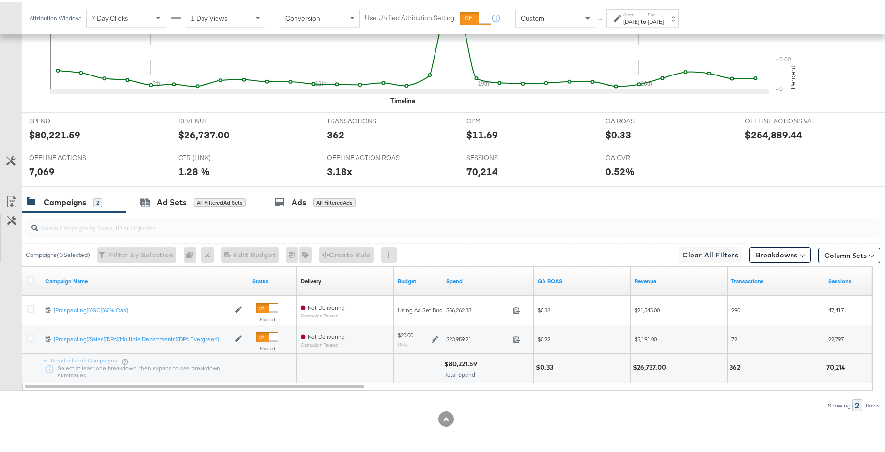
click at [663, 21] on div "[DATE]" at bounding box center [655, 20] width 16 height 8
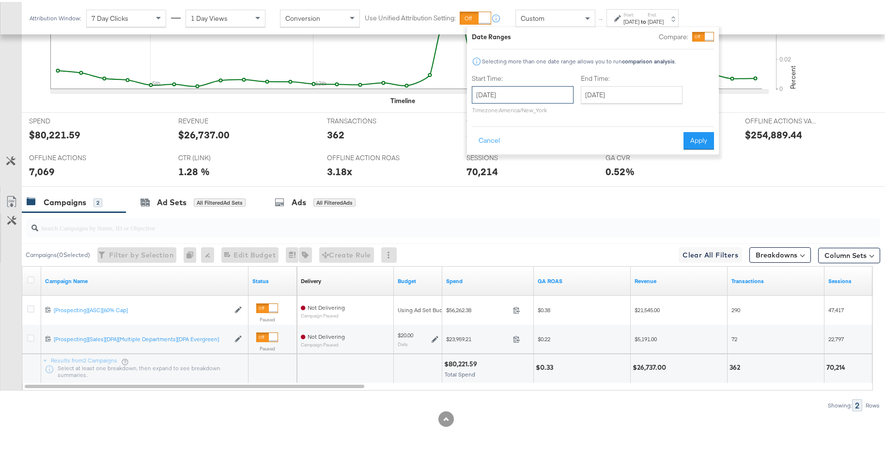
click at [544, 92] on input "[DATE]" at bounding box center [523, 92] width 102 height 17
click at [581, 121] on th "›" at bounding box center [581, 113] width 16 height 16
click at [534, 142] on td "1" at bounding box center [532, 142] width 16 height 14
type input "[DATE]"
click at [669, 89] on input "[DATE]" at bounding box center [627, 92] width 102 height 17
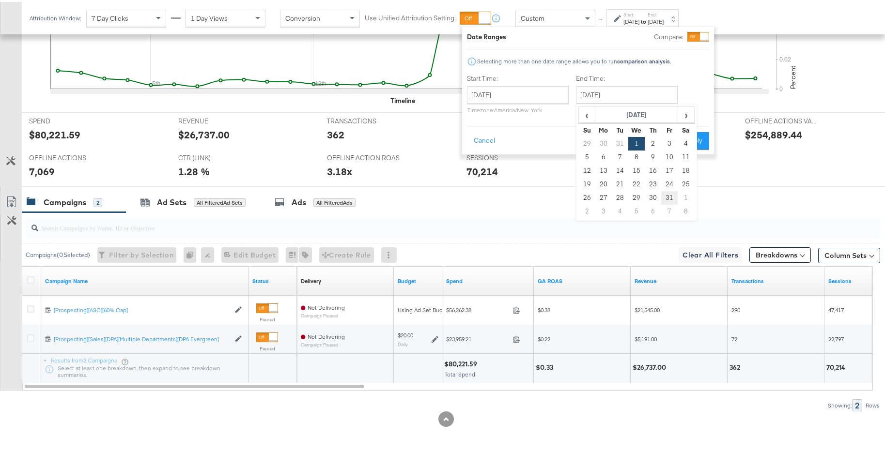
click at [673, 191] on td "31" at bounding box center [669, 196] width 16 height 14
type input "[DATE]"
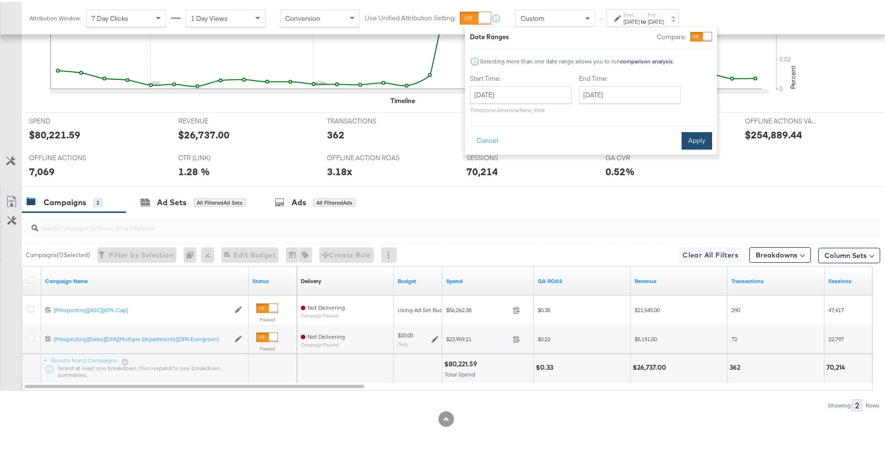
click at [689, 147] on div "Date Ranges Compare: Selecting more than one date range allows you to run compa…" at bounding box center [591, 88] width 252 height 127
click at [691, 143] on button "Apply" at bounding box center [696, 138] width 31 height 17
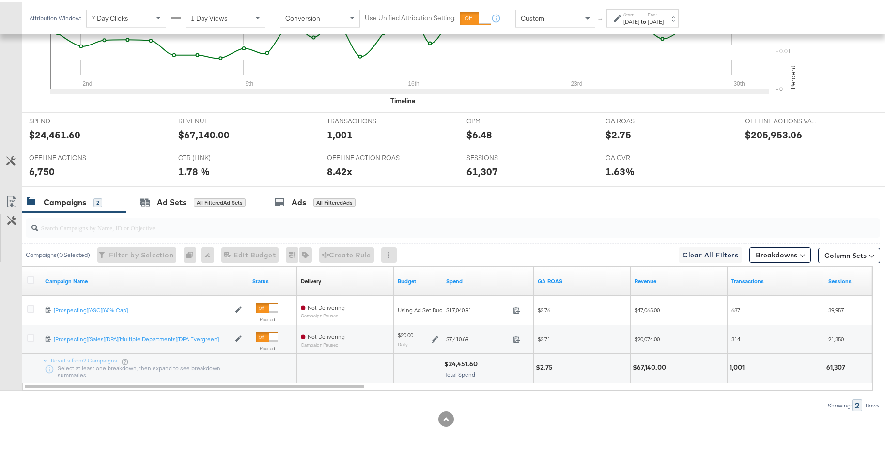
click at [663, 18] on div "[DATE]" at bounding box center [655, 20] width 16 height 8
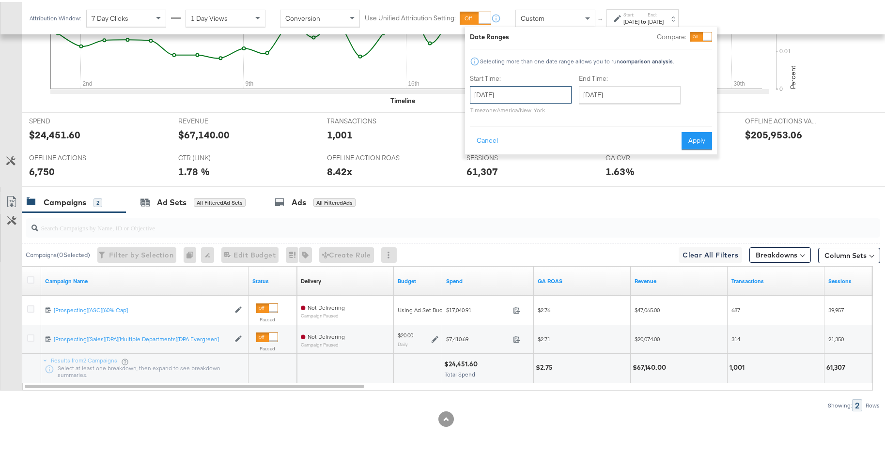
click at [558, 89] on input "[DATE]" at bounding box center [521, 92] width 102 height 17
click at [484, 115] on span "‹" at bounding box center [480, 113] width 15 height 15
click at [517, 142] on td "1" at bounding box center [513, 142] width 16 height 14
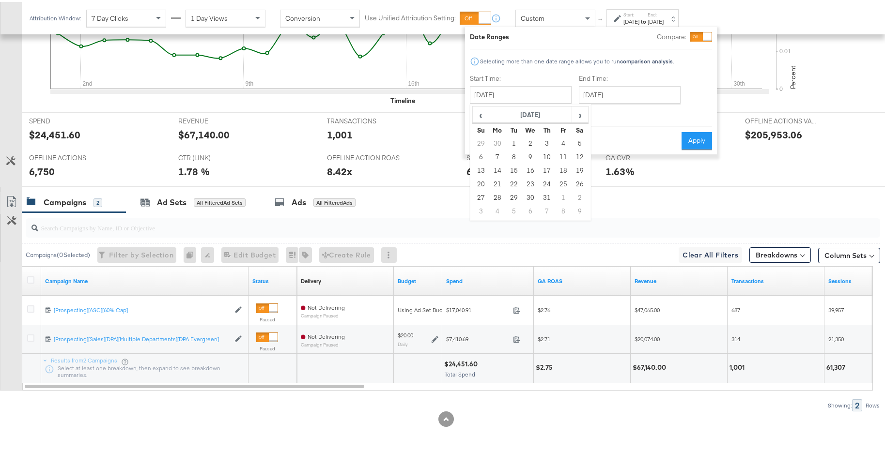
type input "[DATE]"
click at [698, 143] on button "Apply" at bounding box center [696, 138] width 31 height 17
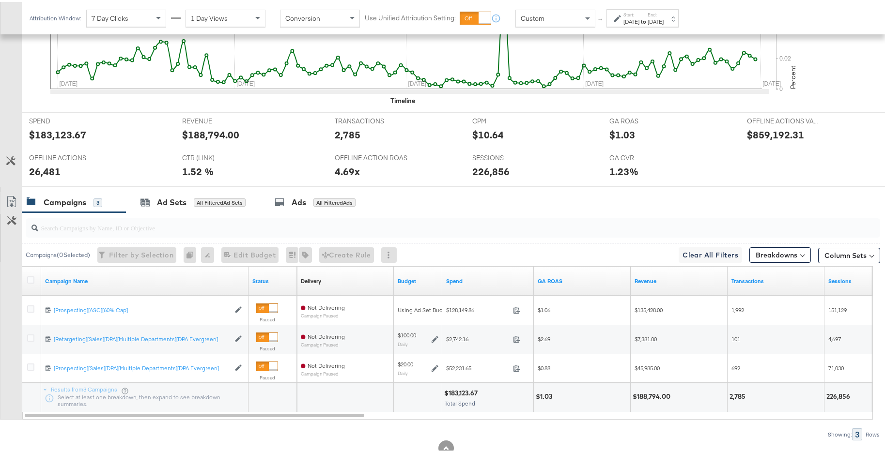
click at [663, 19] on div "[DATE]" at bounding box center [655, 20] width 16 height 8
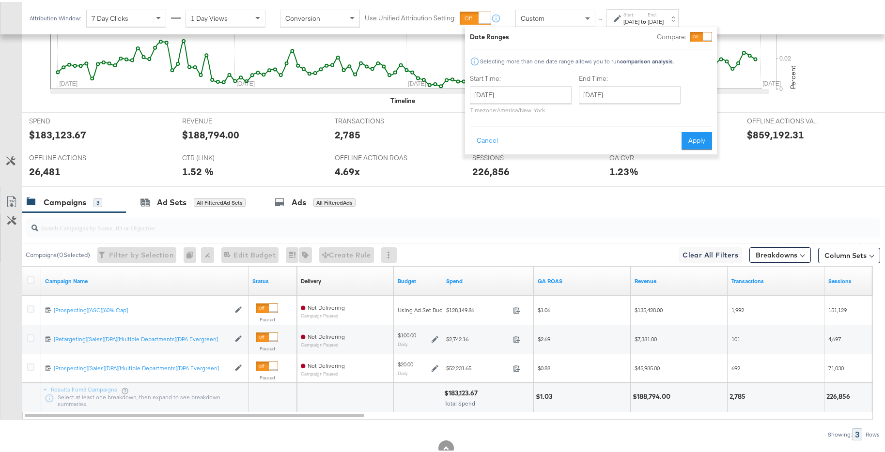
click at [703, 33] on div at bounding box center [707, 35] width 9 height 9
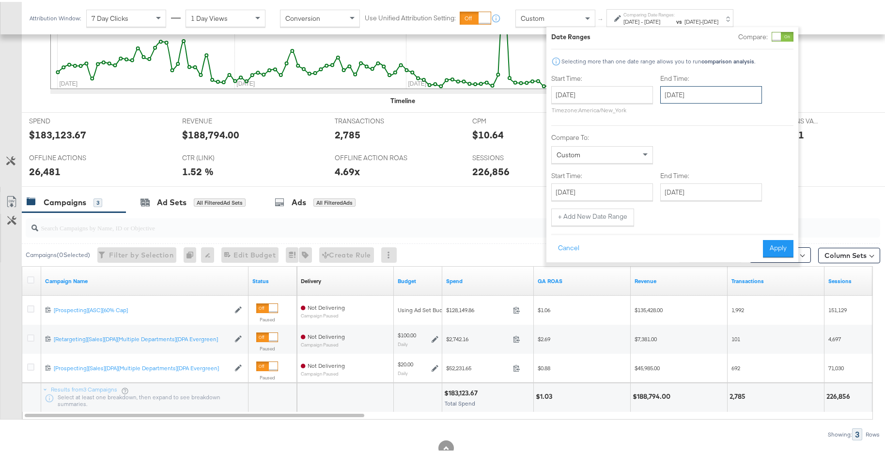
drag, startPoint x: 686, startPoint y: 93, endPoint x: 691, endPoint y: 99, distance: 7.9
click at [687, 93] on input "[DATE]" at bounding box center [711, 92] width 102 height 17
click at [665, 116] on span "‹" at bounding box center [670, 113] width 15 height 15
click at [666, 116] on span "‹" at bounding box center [670, 113] width 15 height 15
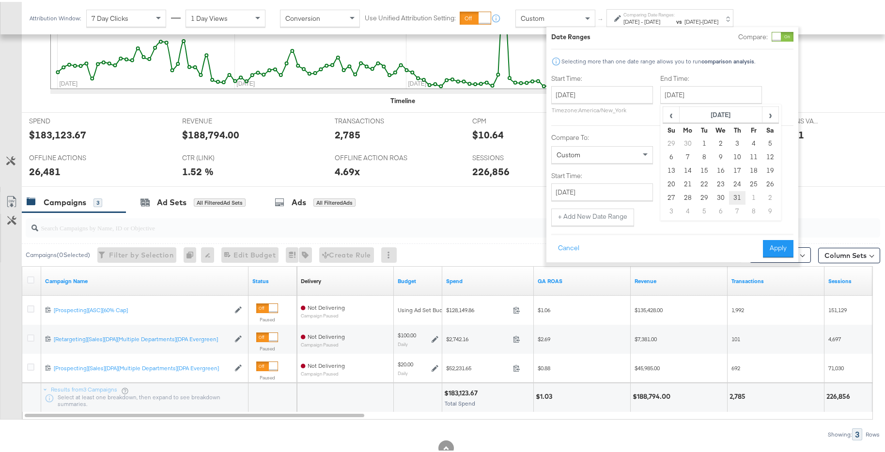
click at [732, 194] on td "31" at bounding box center [737, 196] width 16 height 14
type input "[DATE]"
click at [626, 187] on input "[DATE]" at bounding box center [601, 190] width 102 height 17
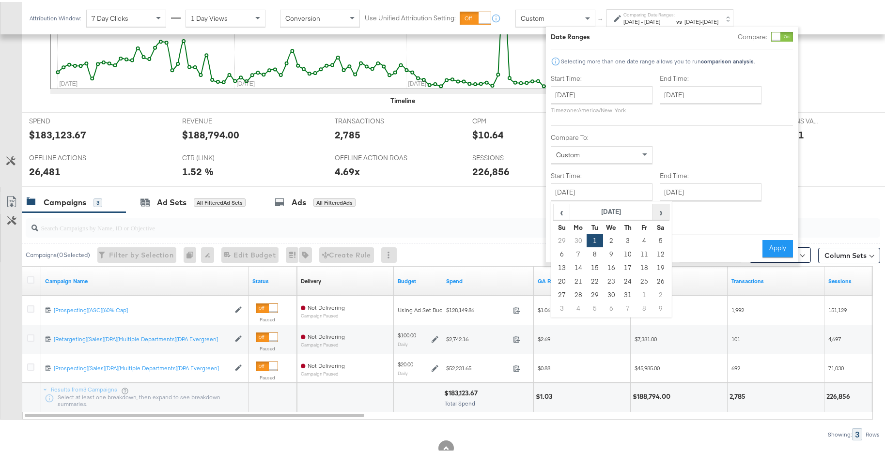
click at [655, 209] on span "›" at bounding box center [660, 210] width 15 height 15
click at [639, 239] on td "1" at bounding box center [644, 239] width 16 height 14
type input "[DATE]"
click at [719, 199] on div "Start Time: [DATE] ‹ [DATE] › Su Mo Tu We Th Fr Sa 29 30 1 2 3 4 5 6 7 8 9 10 1…" at bounding box center [672, 148] width 242 height 153
click at [729, 195] on input "[DATE]" at bounding box center [711, 190] width 102 height 17
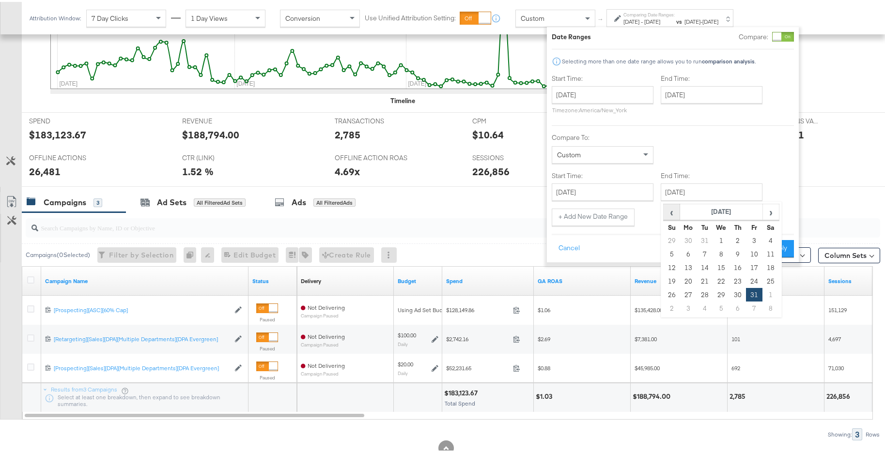
click at [666, 209] on span "‹" at bounding box center [671, 210] width 15 height 15
click at [768, 292] on td "30" at bounding box center [770, 293] width 16 height 14
type input "[DATE]"
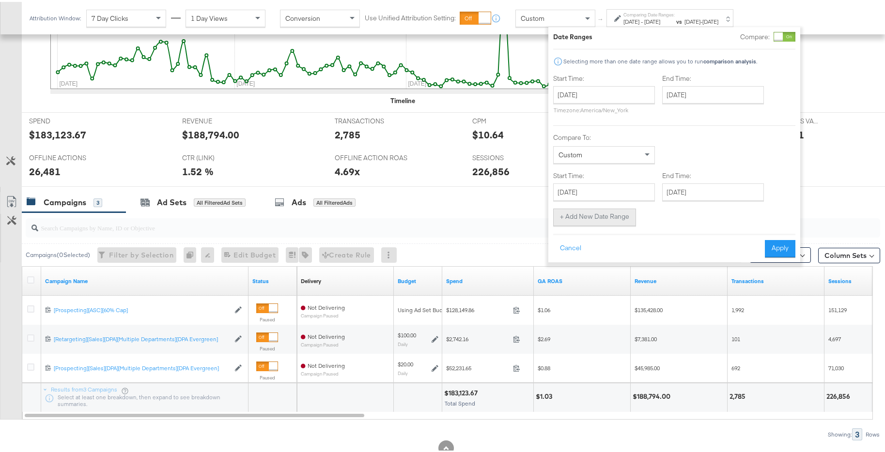
click at [610, 222] on button "+ Add New Date Range" at bounding box center [594, 215] width 83 height 17
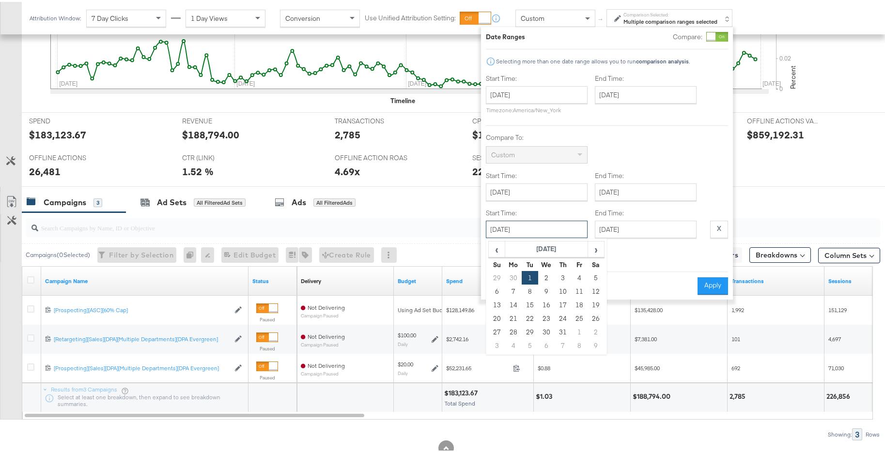
click at [541, 227] on input "[DATE]" at bounding box center [537, 227] width 102 height 17
click at [597, 250] on span "›" at bounding box center [595, 247] width 15 height 15
click at [599, 250] on span "›" at bounding box center [595, 247] width 15 height 15
click at [497, 290] on td "1" at bounding box center [497, 290] width 16 height 14
type input "[DATE]"
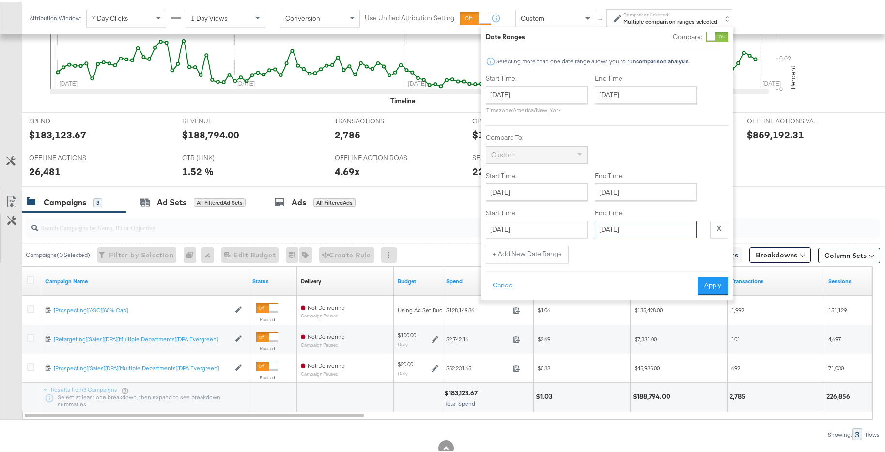
click at [646, 230] on input "[DATE]" at bounding box center [646, 227] width 102 height 17
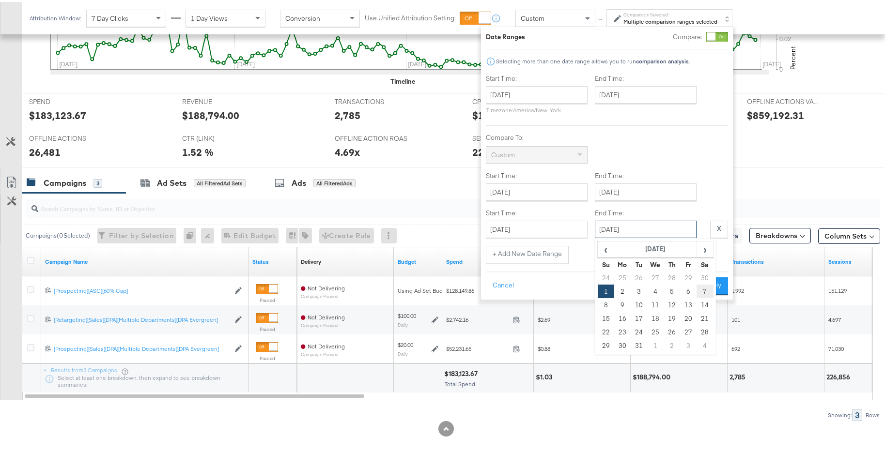
scroll to position [442, 0]
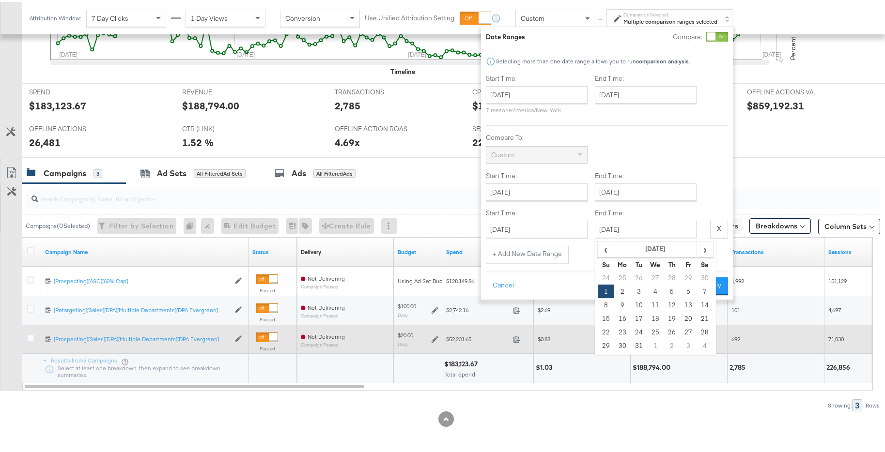
drag, startPoint x: 636, startPoint y: 345, endPoint x: 636, endPoint y: 336, distance: 8.7
click at [636, 345] on td "31" at bounding box center [638, 344] width 16 height 14
type input "[DATE]"
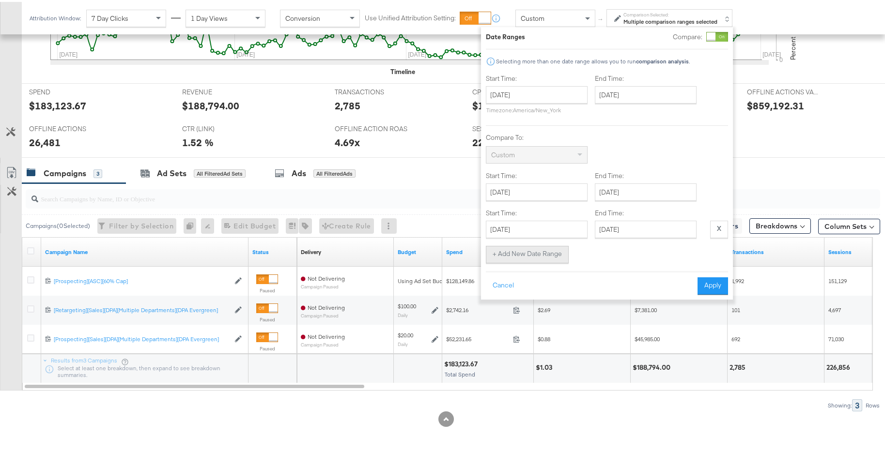
click at [549, 254] on button "+ Add New Date Range" at bounding box center [527, 252] width 83 height 17
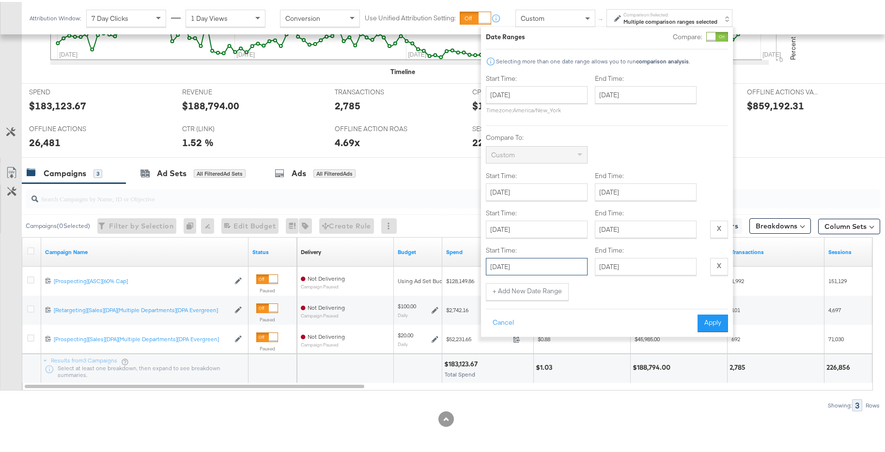
click at [547, 259] on input "[DATE]" at bounding box center [537, 264] width 102 height 17
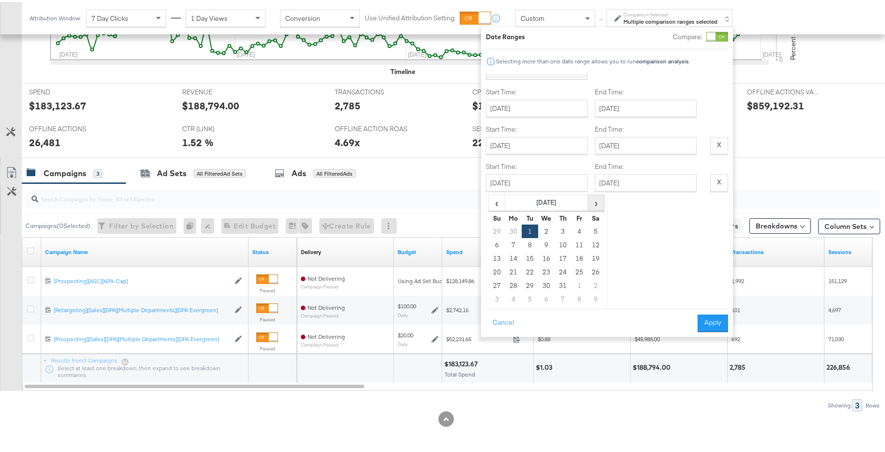
click at [597, 196] on span "›" at bounding box center [595, 201] width 15 height 15
click at [596, 205] on span "›" at bounding box center [595, 201] width 15 height 15
click at [546, 227] on td "1" at bounding box center [546, 230] width 16 height 14
type input "[DATE]"
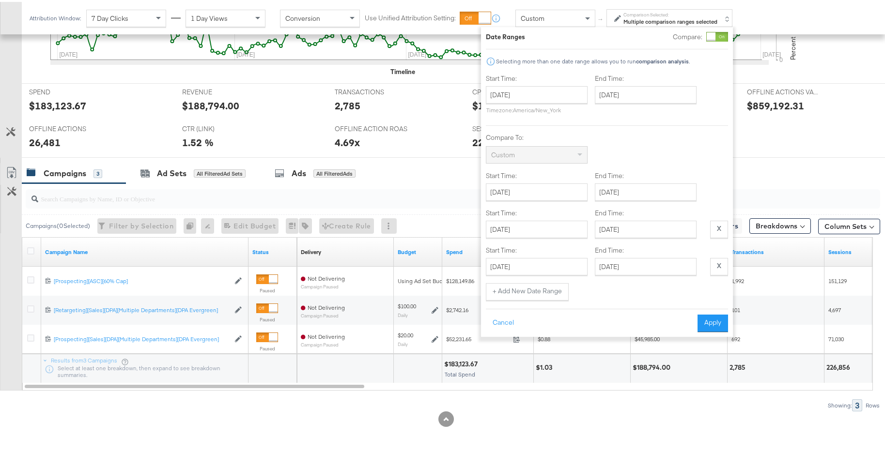
scroll to position [0, 0]
click at [657, 263] on input "[DATE]" at bounding box center [646, 264] width 102 height 17
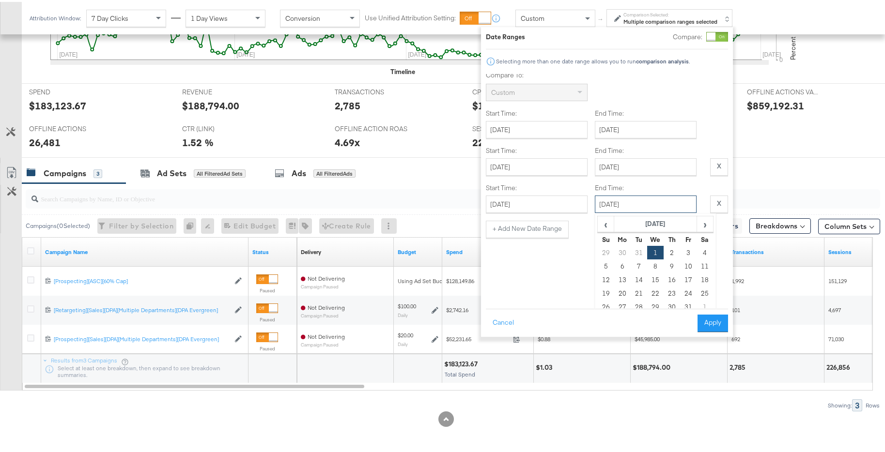
scroll to position [84, 0]
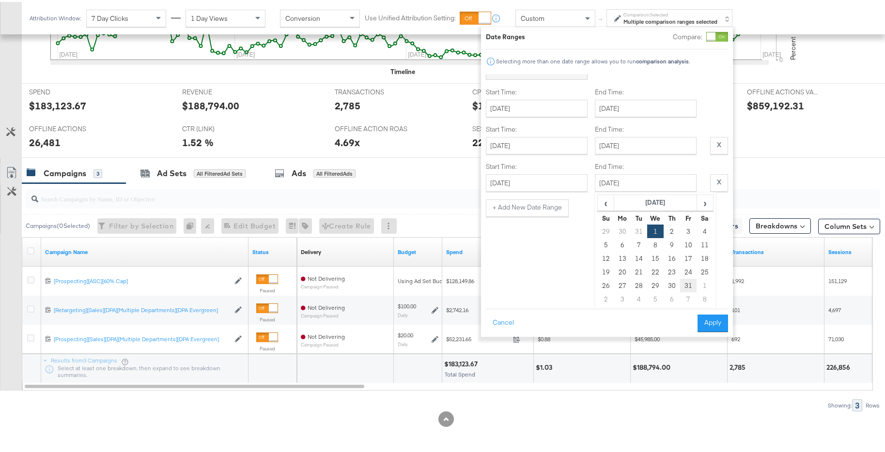
click at [683, 283] on td "31" at bounding box center [688, 284] width 16 height 14
type input "[DATE]"
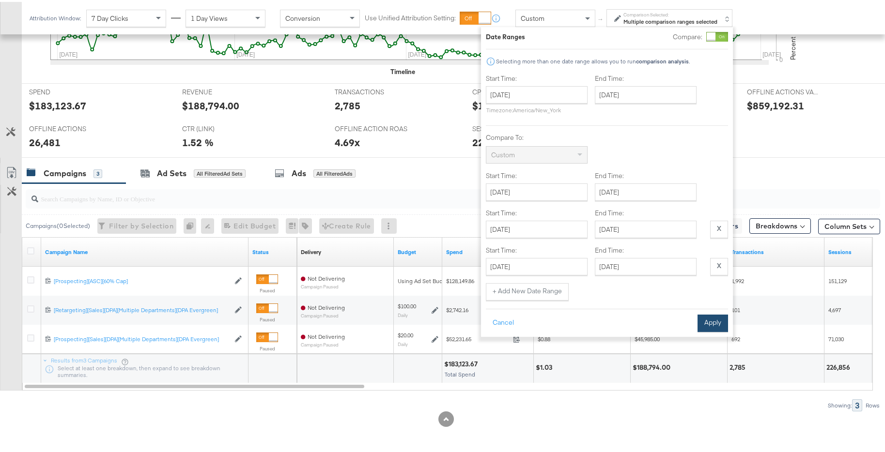
scroll to position [0, 0]
click at [723, 335] on div "Date Ranges Compare: Selecting more than one date range allows you to run compa…" at bounding box center [607, 180] width 252 height 310
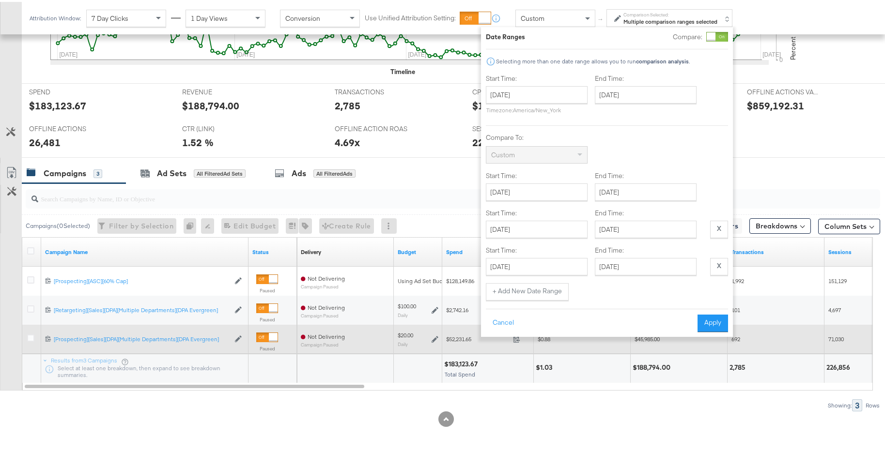
click at [720, 330] on button "Apply" at bounding box center [712, 321] width 31 height 17
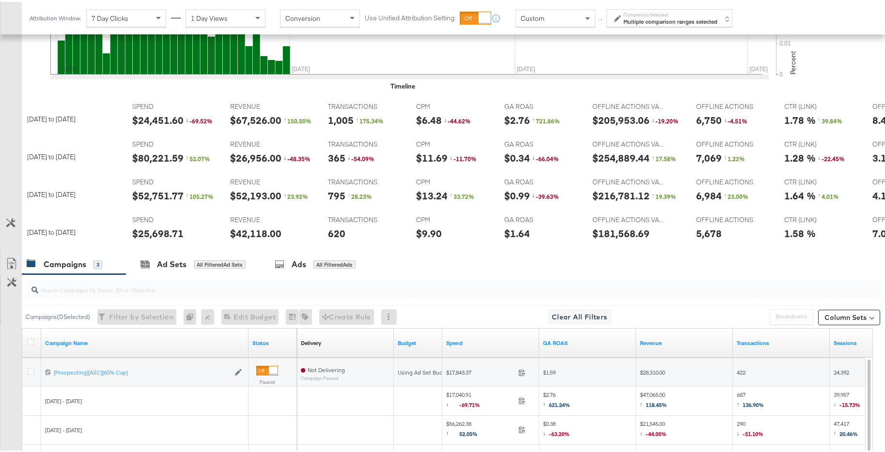
scroll to position [416, 0]
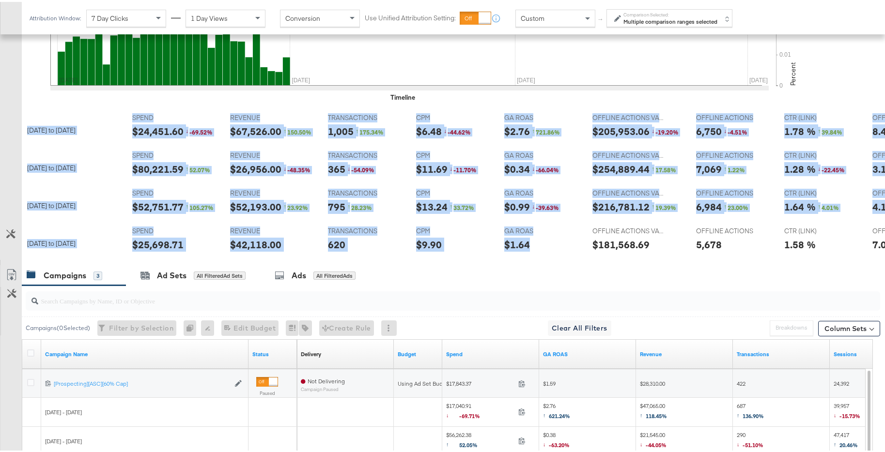
drag, startPoint x: 526, startPoint y: 252, endPoint x: 693, endPoint y: 262, distance: 167.4
click at [712, 255] on div "[DATE] to [DATE] SPEND SPEND $24,451.60 ↓ -69.52 % REVENUE REVENUE $67,526.00 ↑…" at bounding box center [457, 182] width 870 height 151
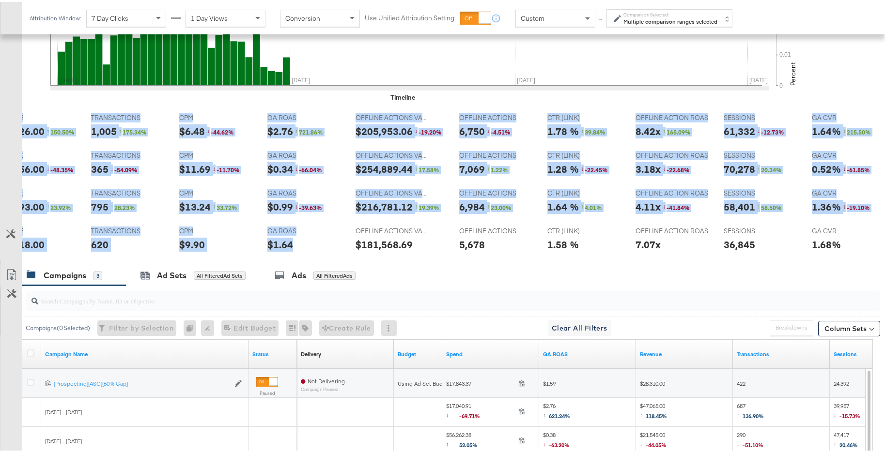
click at [804, 235] on div "GA CVR GA CVR 1.68%" at bounding box center [847, 239] width 87 height 37
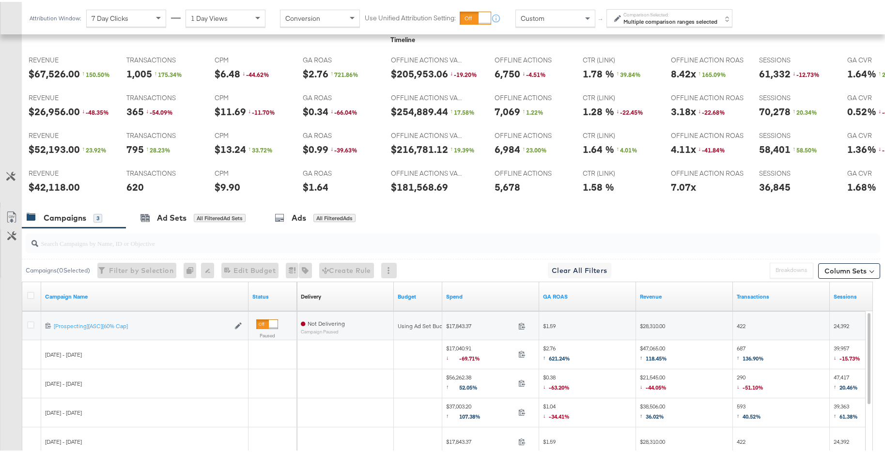
scroll to position [3, 0]
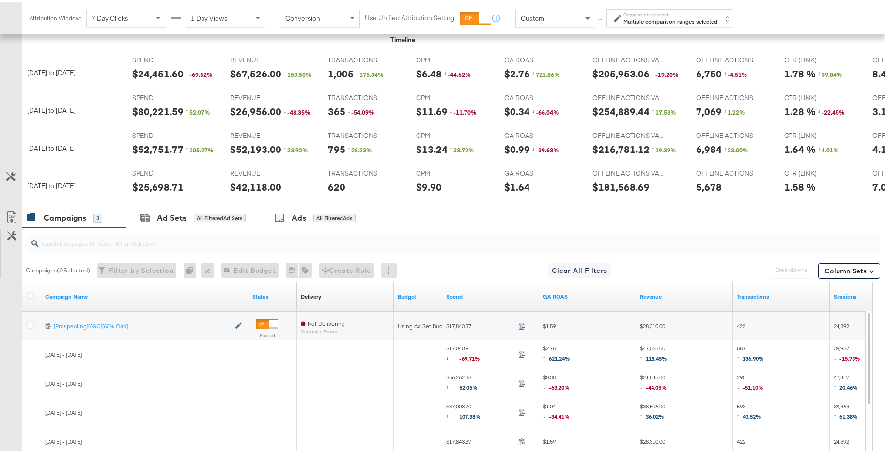
click at [681, 19] on strong "Multiple comparison ranges selected" at bounding box center [670, 19] width 94 height 7
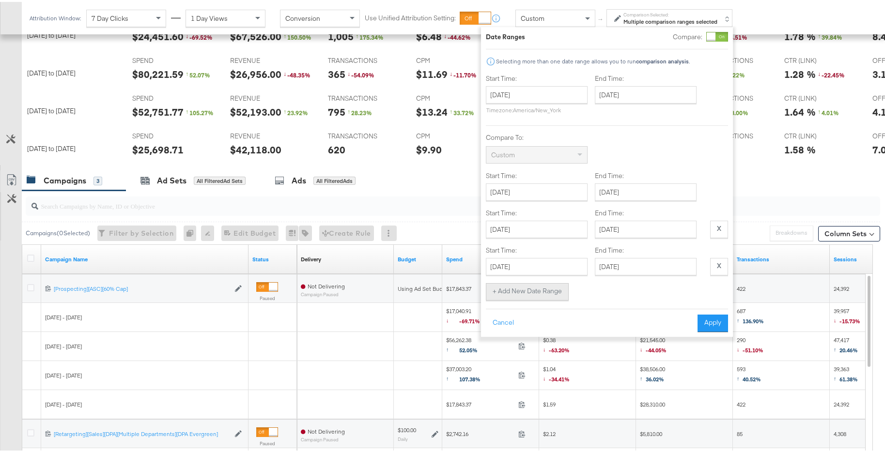
scroll to position [527, 0]
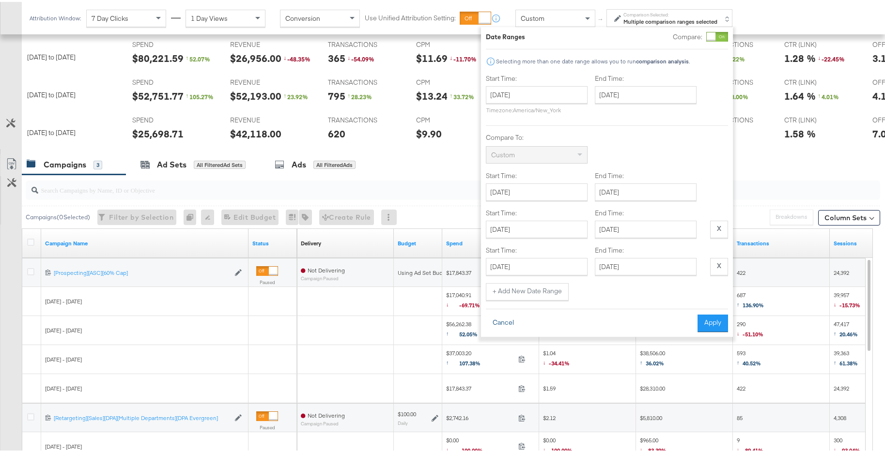
click at [503, 327] on button "Cancel" at bounding box center [503, 321] width 35 height 17
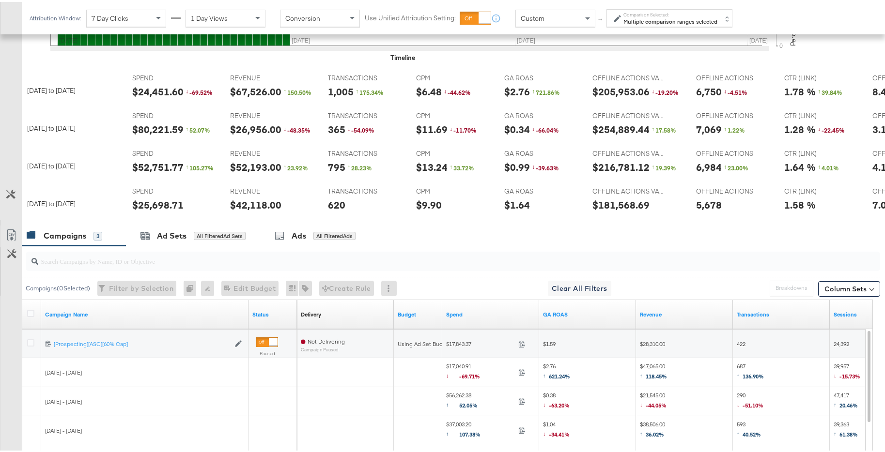
scroll to position [277, 0]
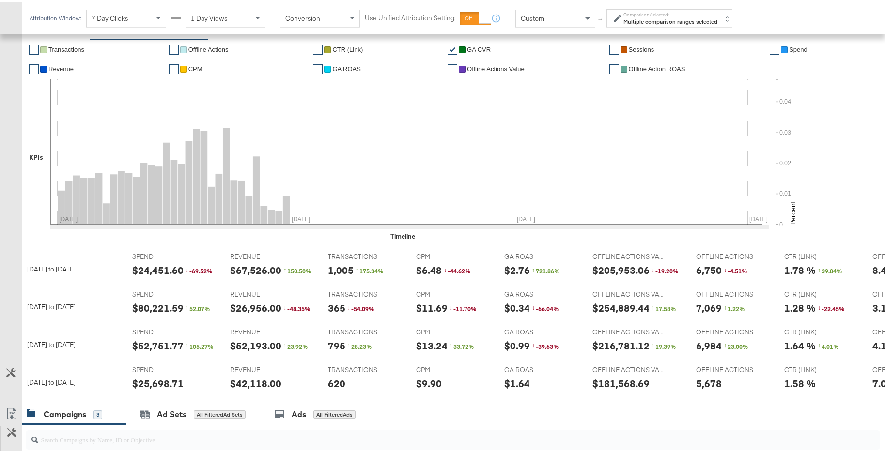
click at [317, 68] on link "✔" at bounding box center [318, 67] width 10 height 10
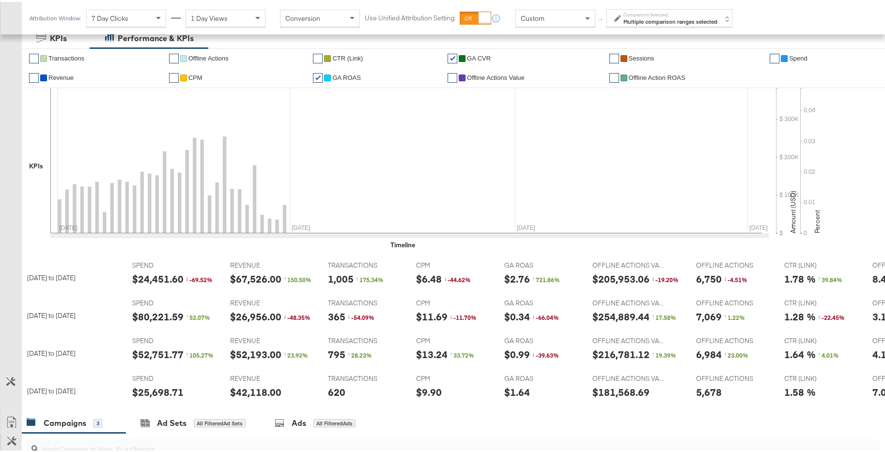
scroll to position [260, 0]
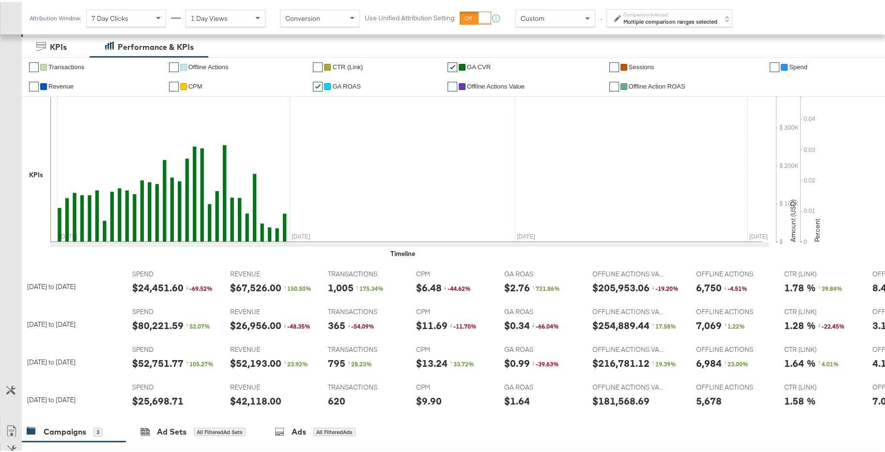
click at [447, 67] on link "✔" at bounding box center [452, 66] width 10 height 10
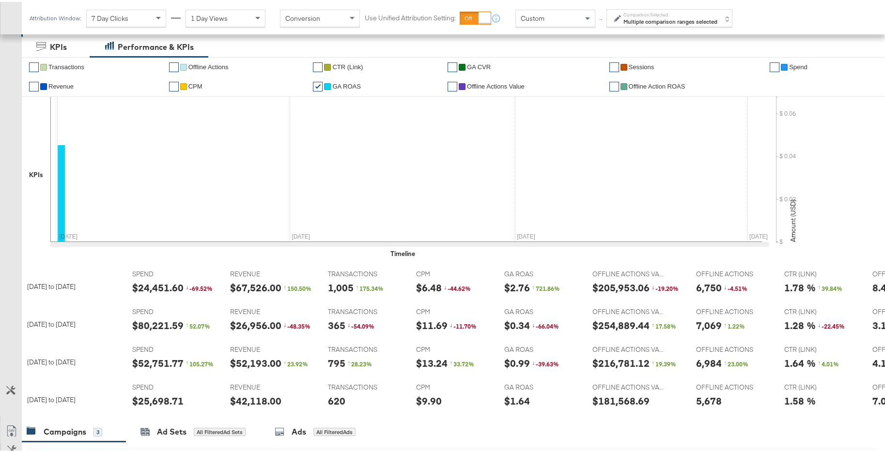
click at [702, 17] on strong "Multiple comparison ranges selected" at bounding box center [670, 19] width 94 height 7
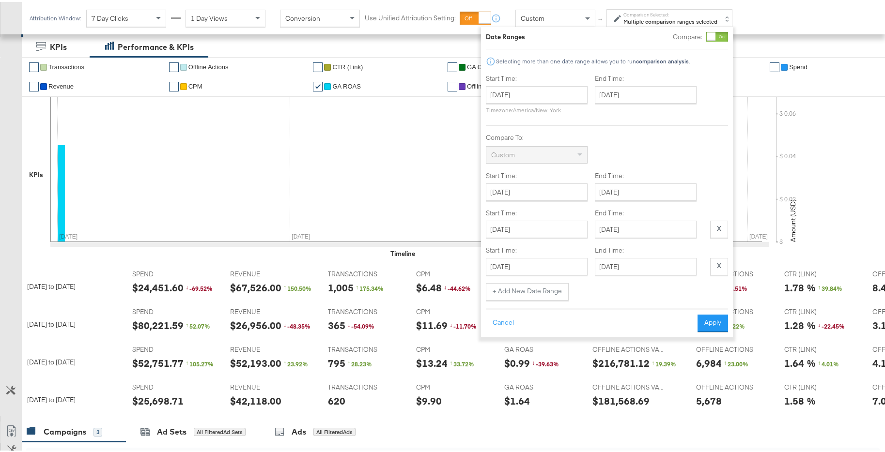
click at [715, 36] on div at bounding box center [710, 35] width 9 height 9
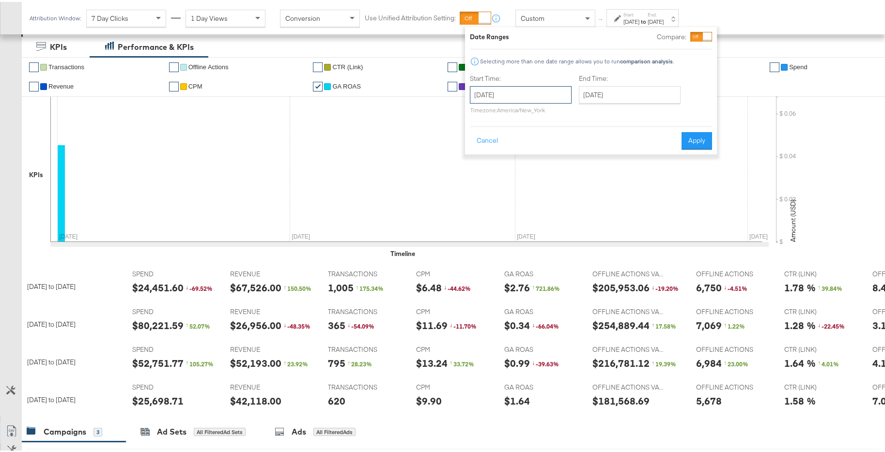
click at [550, 96] on input "[DATE]" at bounding box center [521, 92] width 102 height 17
click at [517, 138] on td "1" at bounding box center [513, 142] width 16 height 14
click at [632, 94] on input "[DATE]" at bounding box center [630, 92] width 102 height 17
click at [692, 110] on span "›" at bounding box center [688, 113] width 15 height 15
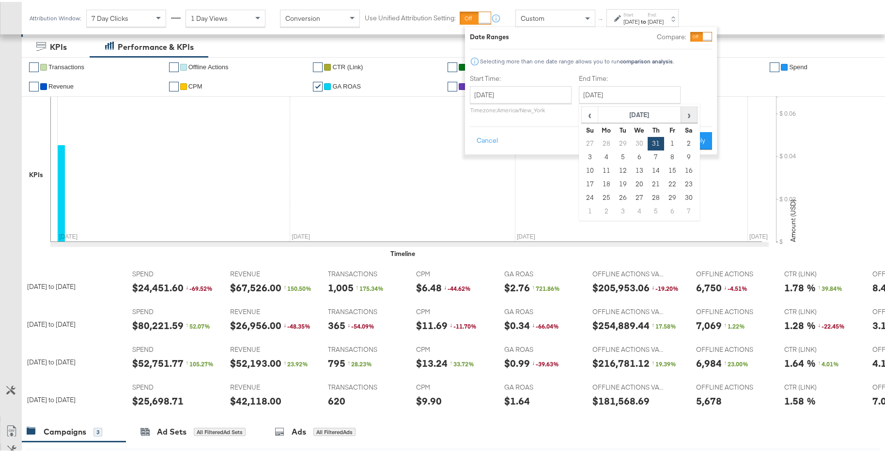
click at [692, 111] on span "›" at bounding box center [688, 113] width 15 height 15
click at [692, 113] on span "›" at bounding box center [688, 113] width 15 height 15
click at [660, 198] on td "30" at bounding box center [655, 196] width 16 height 14
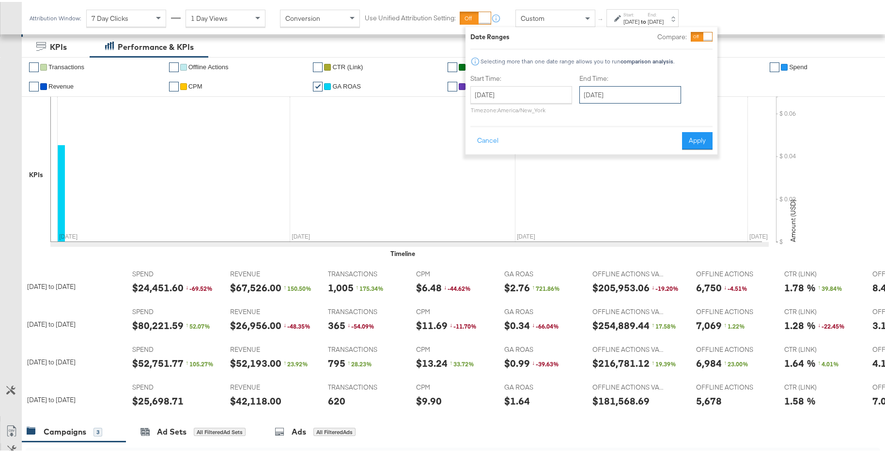
click at [659, 94] on input "[DATE]" at bounding box center [630, 92] width 102 height 17
click at [675, 198] on td "31" at bounding box center [672, 196] width 16 height 14
type input "[DATE]"
click at [697, 133] on button "Apply" at bounding box center [696, 138] width 31 height 17
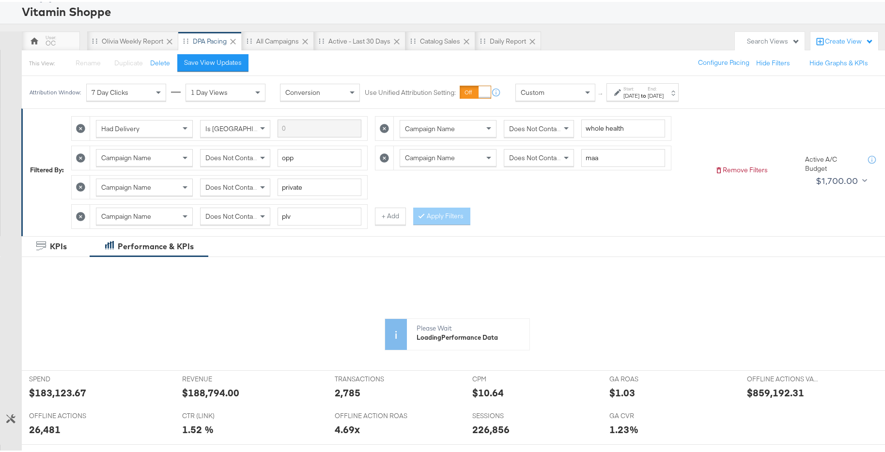
scroll to position [258, 0]
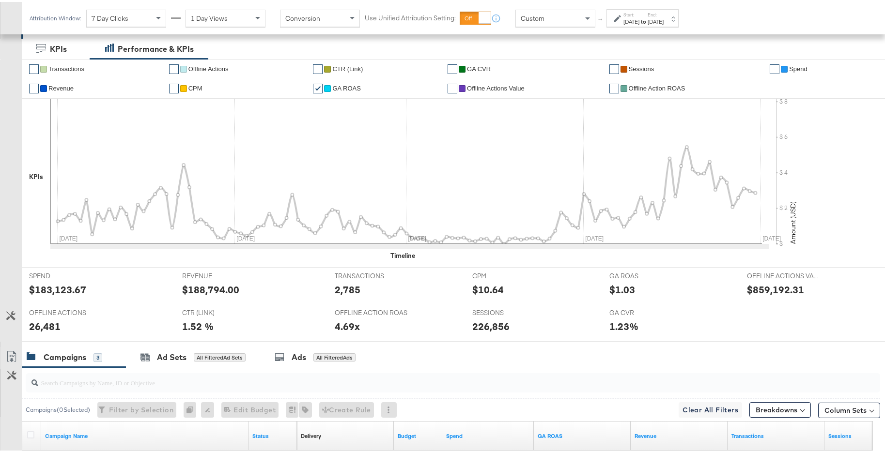
click at [769, 66] on link "✔" at bounding box center [774, 67] width 10 height 10
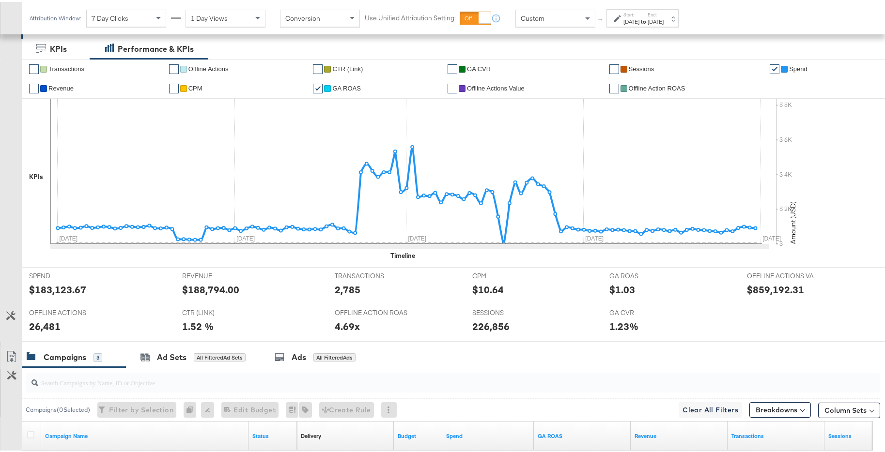
click at [773, 66] on link "✔" at bounding box center [774, 67] width 10 height 10
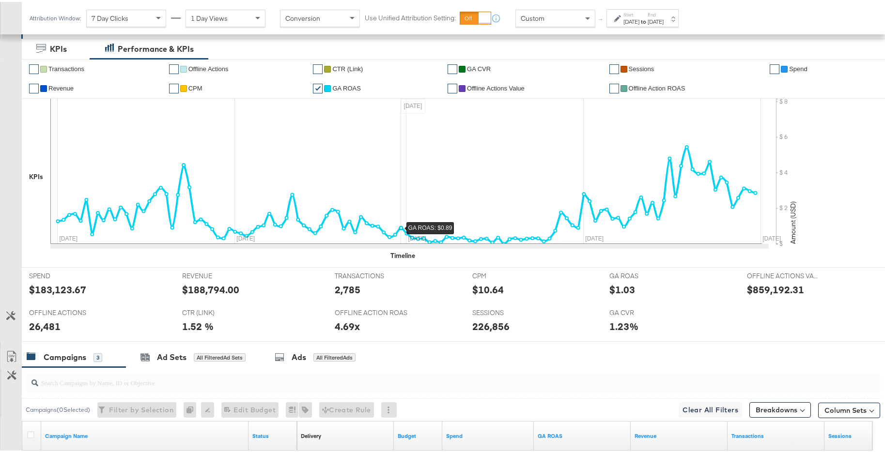
scroll to position [112, 0]
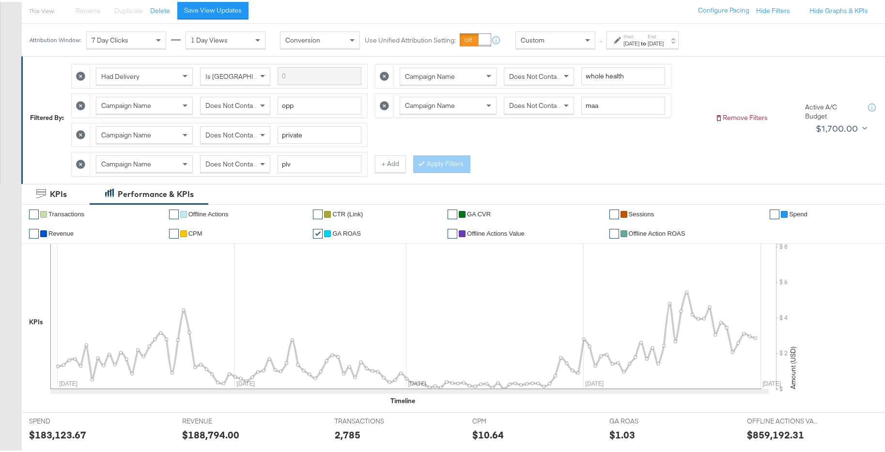
click at [772, 215] on link "✔" at bounding box center [774, 213] width 10 height 10
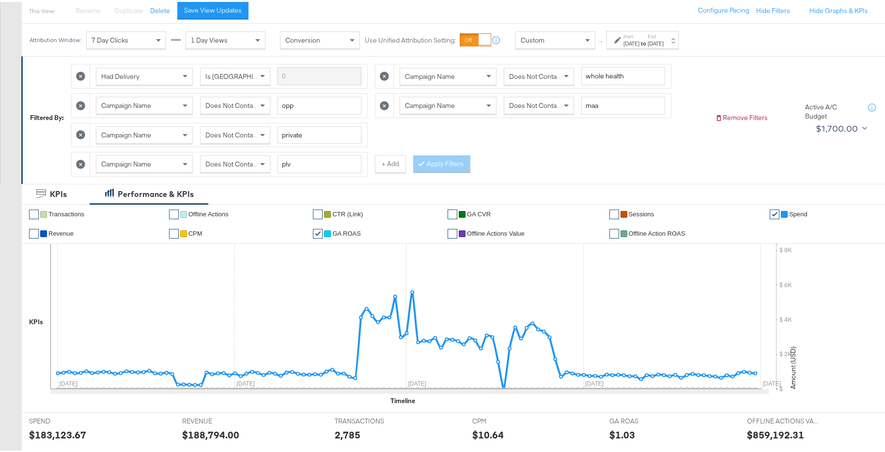
click at [772, 215] on link "✔" at bounding box center [774, 213] width 10 height 10
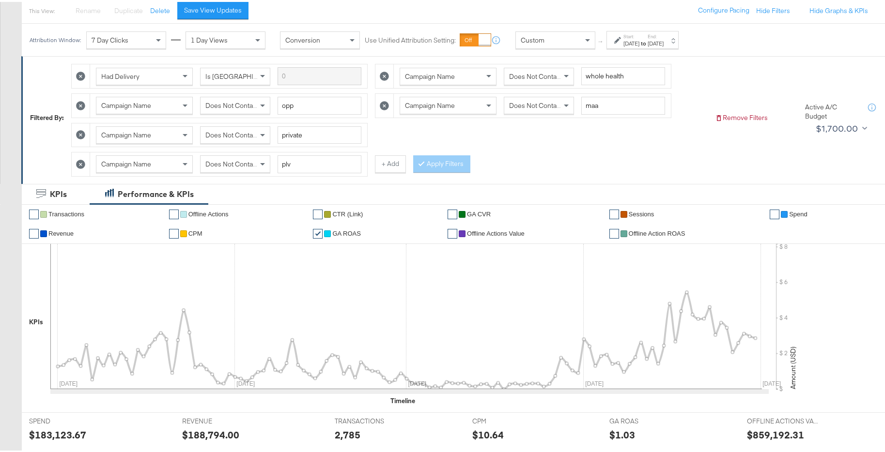
click at [772, 215] on link "✔" at bounding box center [774, 213] width 10 height 10
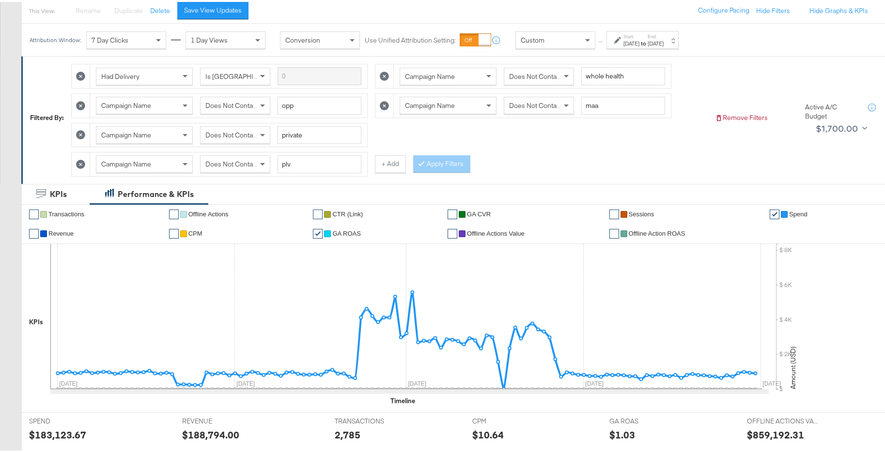
click at [770, 212] on link "✔" at bounding box center [774, 213] width 10 height 10
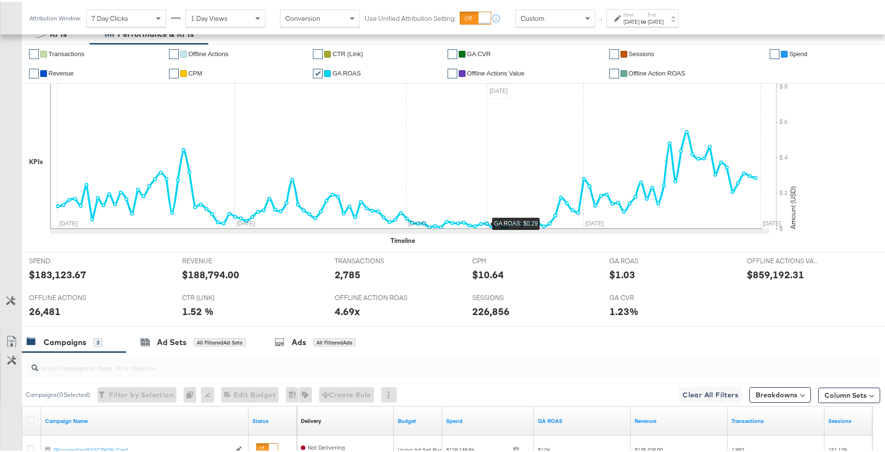
scroll to position [276, 0]
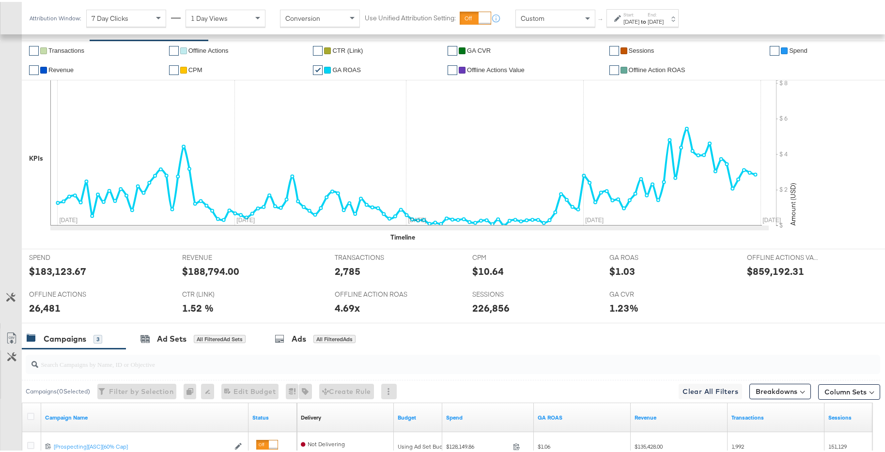
click at [569, 227] on div at bounding box center [409, 226] width 718 height 5
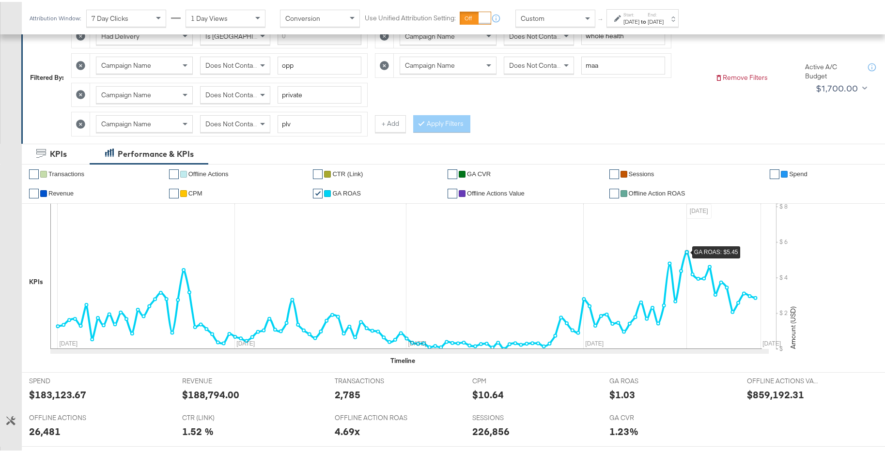
scroll to position [112, 0]
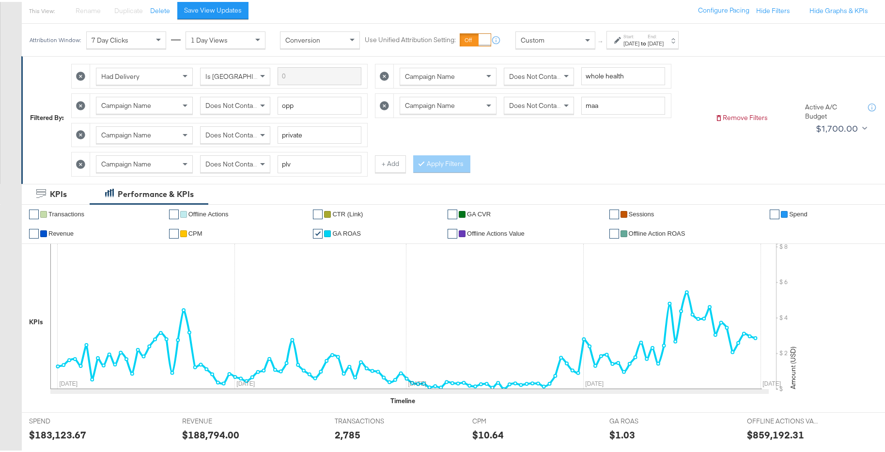
click at [639, 41] on div "[DATE]" at bounding box center [631, 42] width 16 height 8
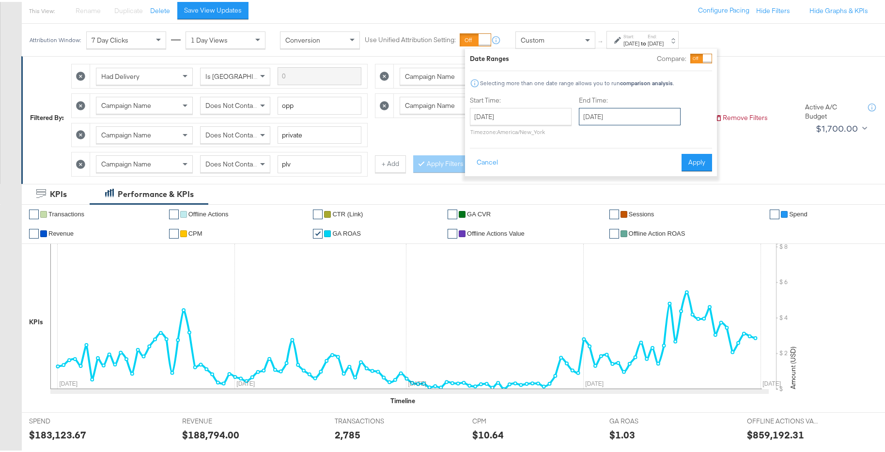
click at [640, 121] on input "[DATE]" at bounding box center [630, 114] width 102 height 17
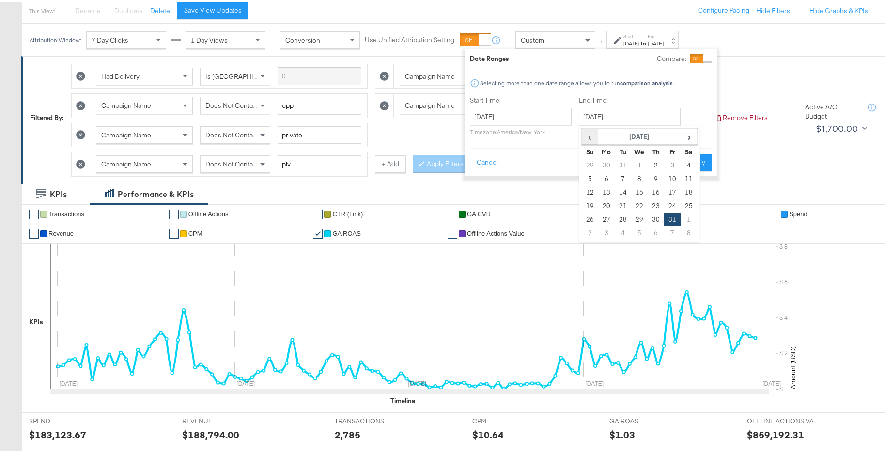
click at [596, 138] on span "‹" at bounding box center [589, 134] width 15 height 15
click at [621, 229] on td "31" at bounding box center [622, 232] width 16 height 14
type input "[DATE]"
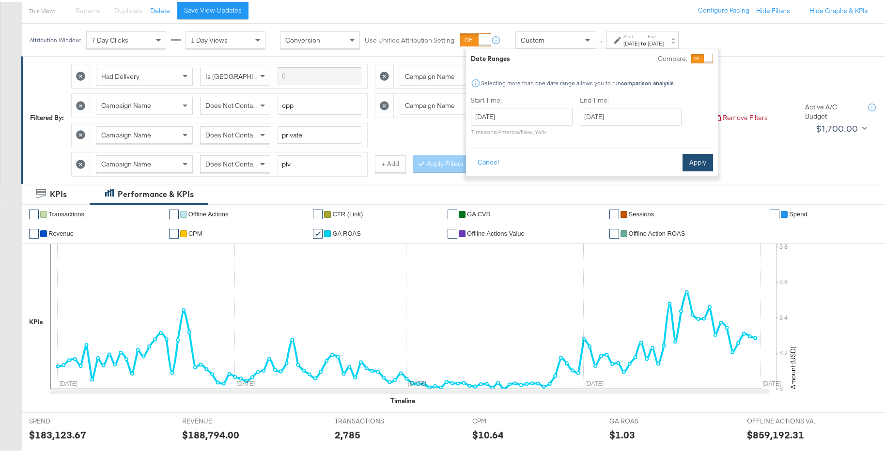
click at [709, 163] on button "Apply" at bounding box center [697, 160] width 31 height 17
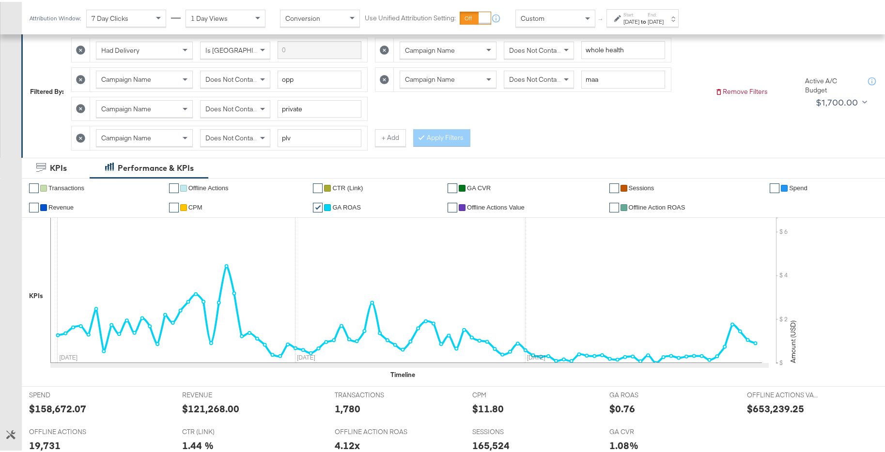
scroll to position [138, 0]
click at [663, 22] on div "[DATE]" at bounding box center [655, 20] width 16 height 8
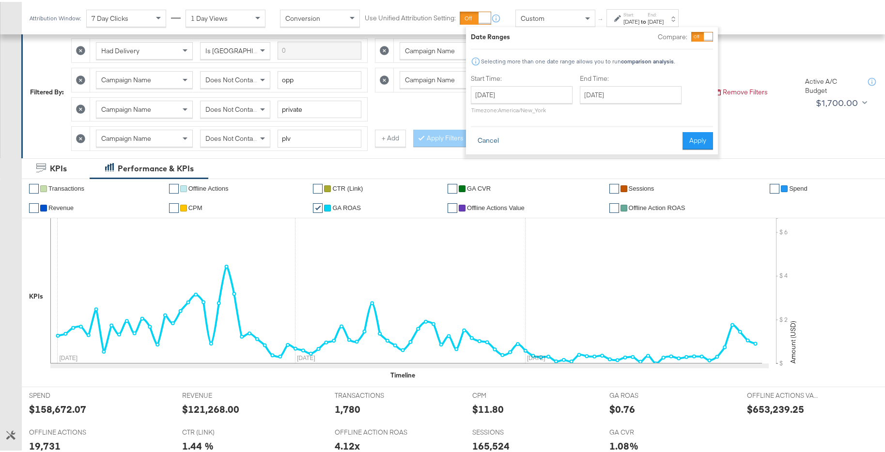
click at [489, 139] on button "Cancel" at bounding box center [488, 138] width 35 height 17
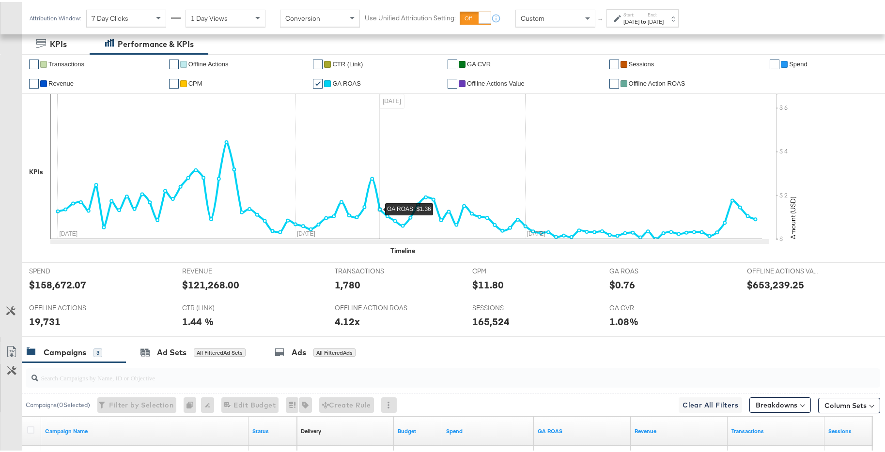
scroll to position [142, 0]
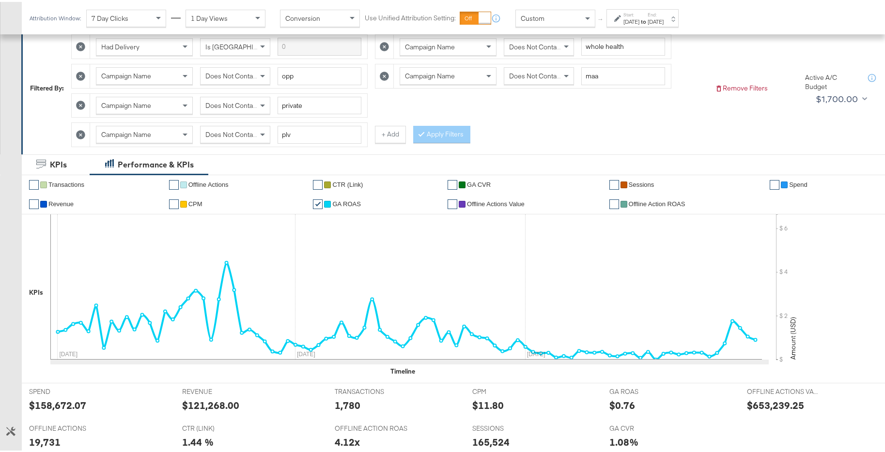
click at [663, 18] on div "[DATE]" at bounding box center [655, 20] width 16 height 8
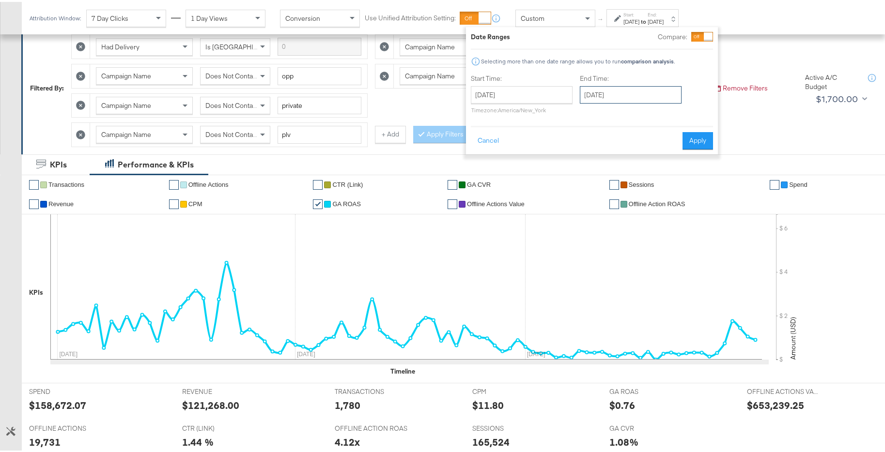
click at [632, 97] on input "[DATE]" at bounding box center [631, 92] width 102 height 17
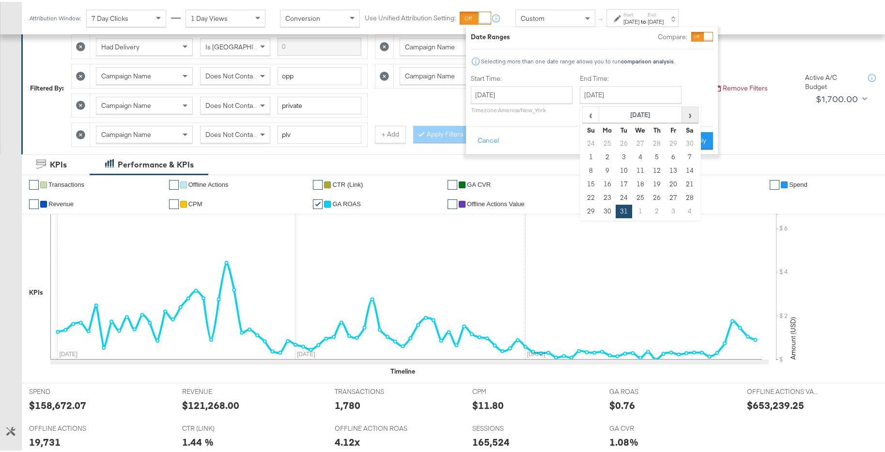
click at [694, 120] on span "›" at bounding box center [689, 113] width 15 height 15
click at [673, 199] on td "31" at bounding box center [673, 196] width 16 height 14
type input "[DATE]"
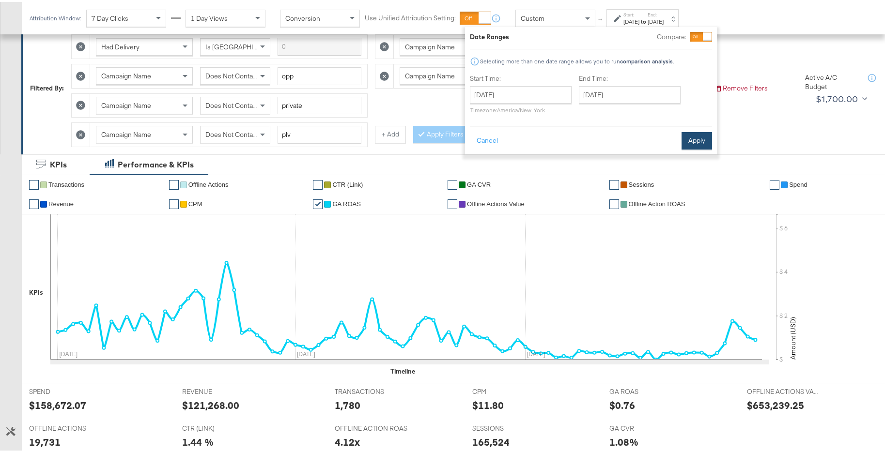
click at [699, 137] on button "Apply" at bounding box center [696, 138] width 31 height 17
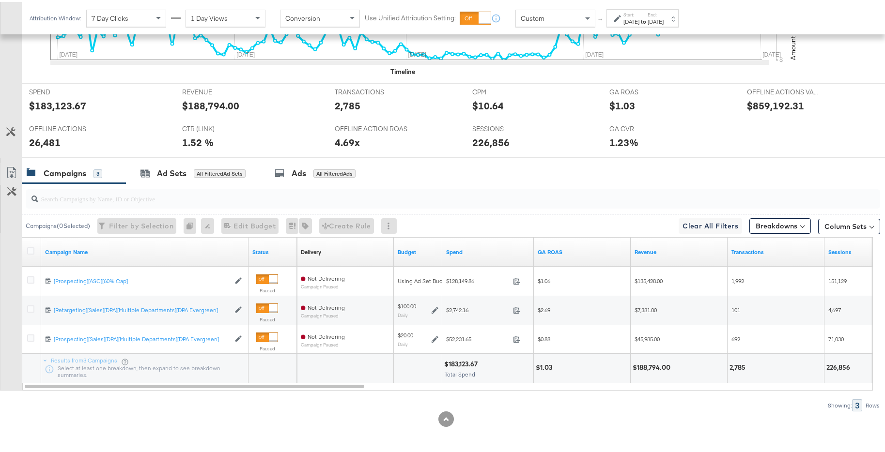
scroll to position [251, 0]
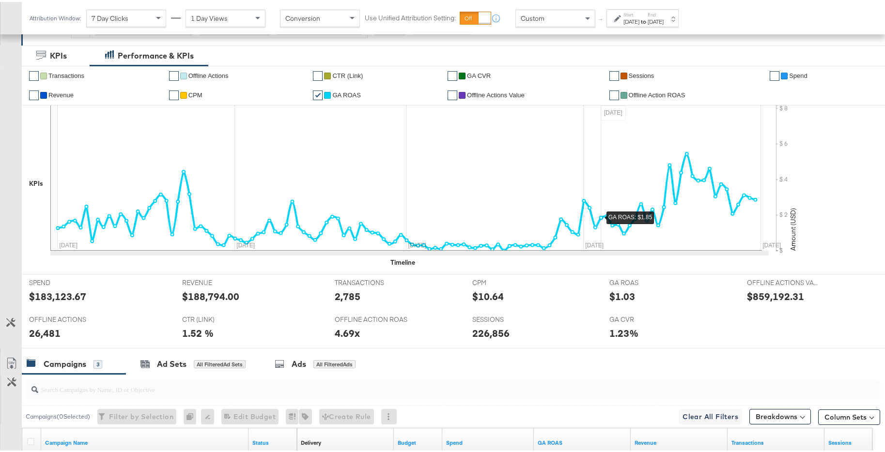
click at [599, 214] on circle at bounding box center [600, 215] width 3 height 3
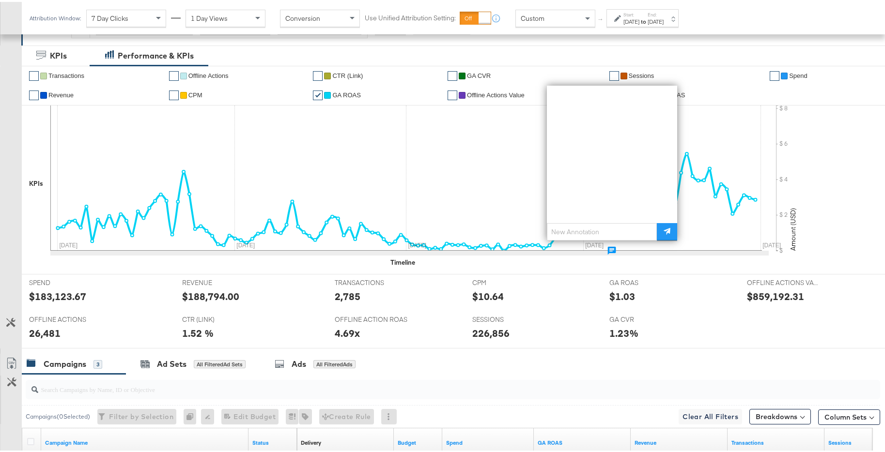
click at [550, 265] on div "✔ Transactions ✔ Offline Actions ✔ CTR (Link) ✔ GA CVR ✔ Sessions ✔ Spend ✔ Rev…" at bounding box center [457, 168] width 870 height 209
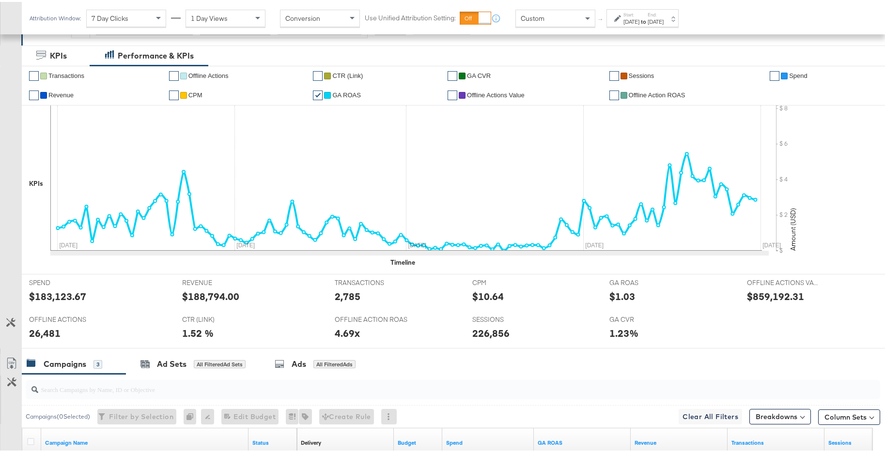
click at [663, 18] on div "[DATE]" at bounding box center [655, 20] width 16 height 8
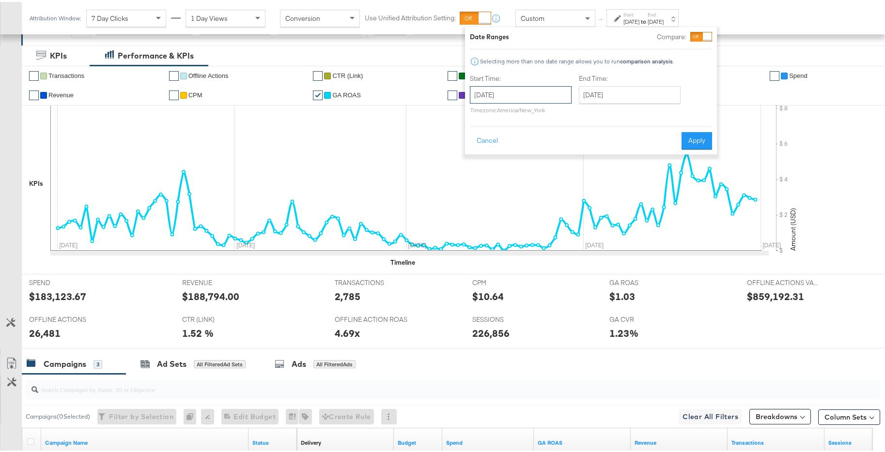
click at [548, 94] on input "[DATE]" at bounding box center [521, 92] width 102 height 17
click at [586, 112] on span "›" at bounding box center [579, 113] width 15 height 15
click at [566, 183] on td "22" at bounding box center [563, 183] width 16 height 14
type input "[DATE]"
click at [635, 99] on input "[DATE]" at bounding box center [636, 92] width 102 height 17
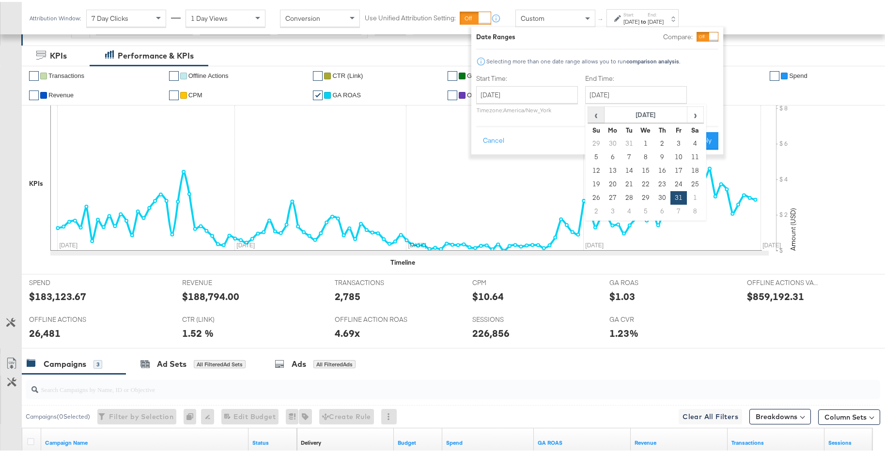
click at [595, 116] on span "‹" at bounding box center [595, 113] width 15 height 15
click at [694, 119] on span "›" at bounding box center [695, 113] width 15 height 15
click at [633, 154] on td "3" at bounding box center [629, 156] width 16 height 14
type input "[DATE]"
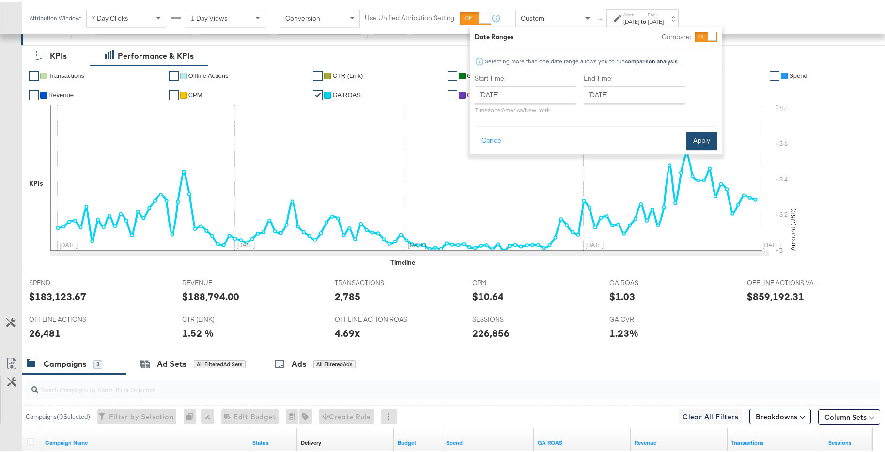
click at [691, 139] on button "Apply" at bounding box center [701, 138] width 31 height 17
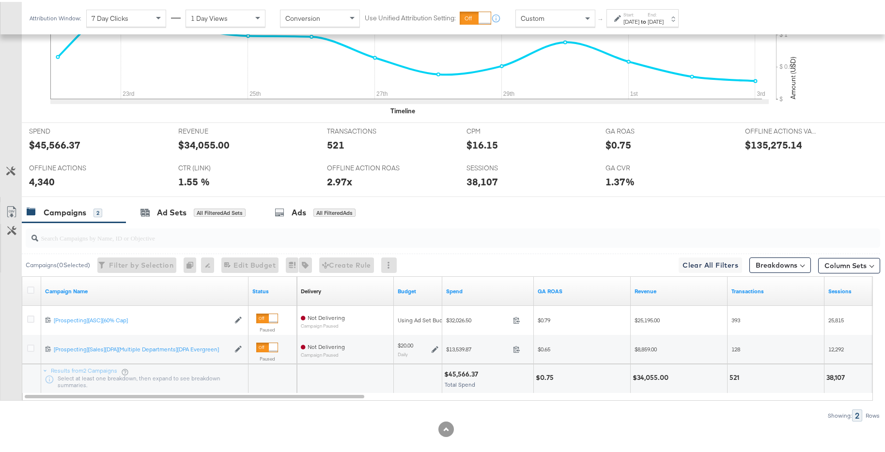
scroll to position [213, 0]
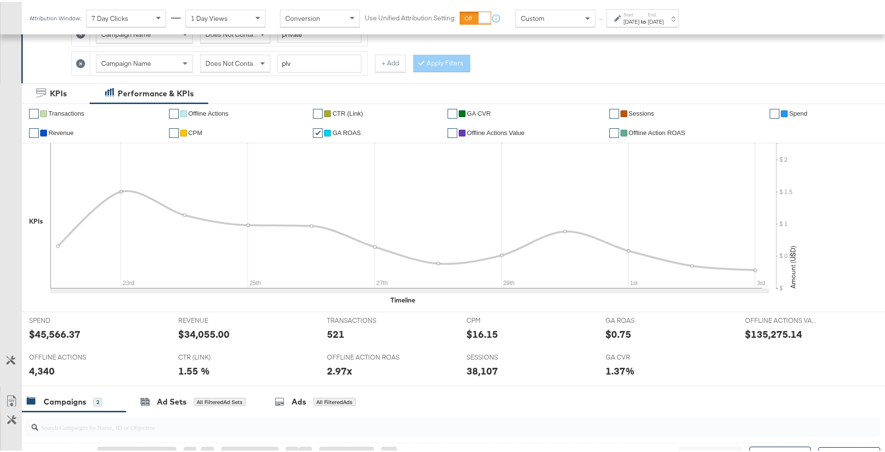
click at [773, 113] on link "✔" at bounding box center [774, 112] width 10 height 10
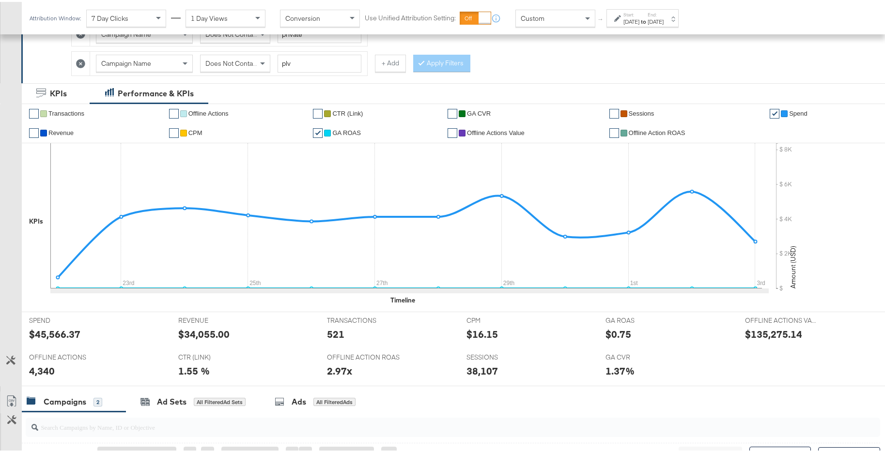
click at [663, 22] on div "[DATE]" at bounding box center [655, 20] width 16 height 8
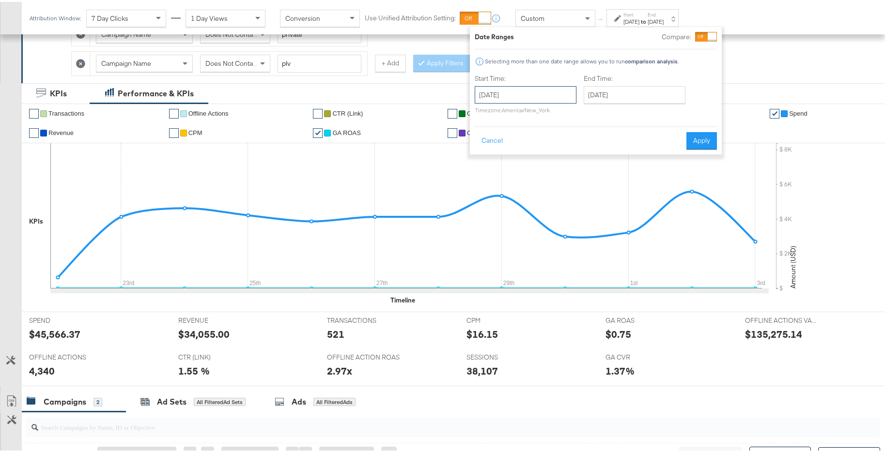
click at [520, 92] on input "[DATE]" at bounding box center [525, 92] width 102 height 17
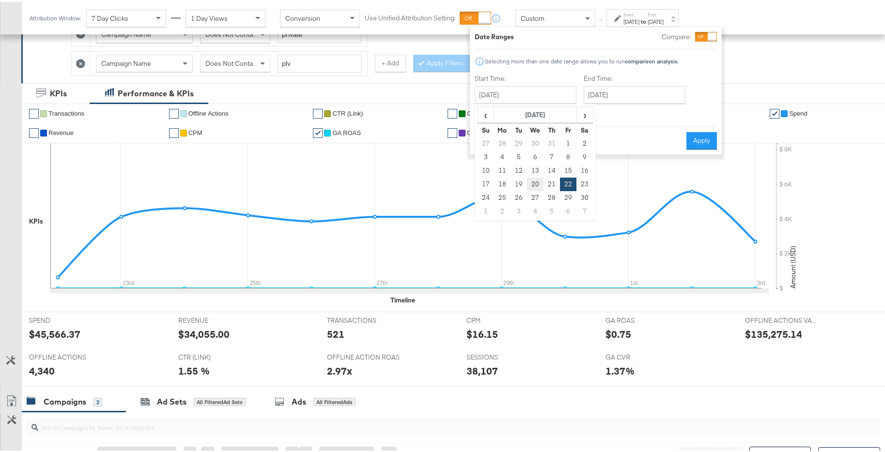
click at [531, 180] on td "20" at bounding box center [535, 183] width 16 height 14
type input "[DATE]"
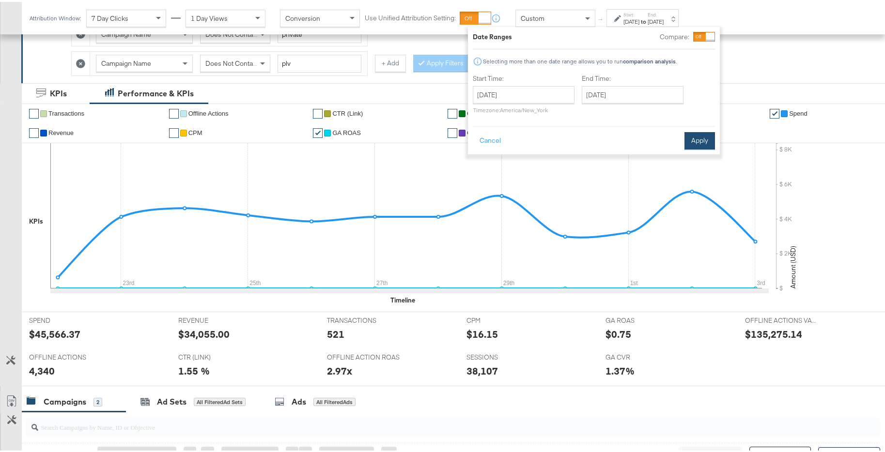
click at [704, 142] on button "Apply" at bounding box center [699, 138] width 31 height 17
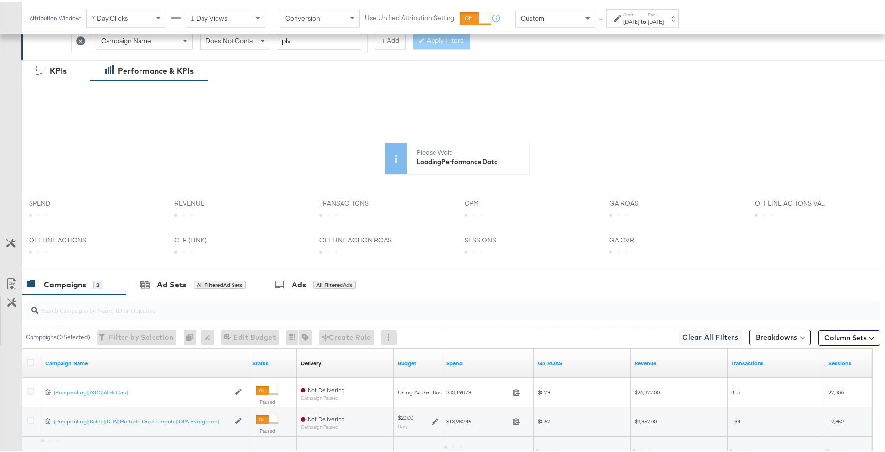
scroll to position [234, 0]
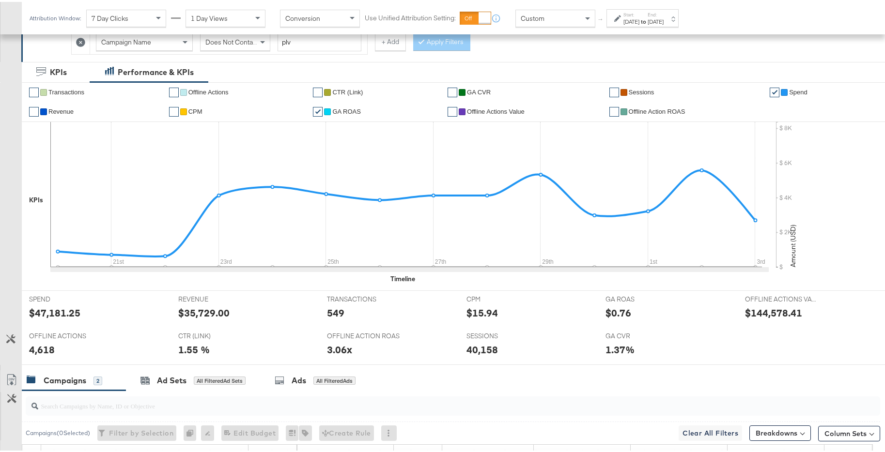
click at [771, 92] on link "✔" at bounding box center [774, 91] width 10 height 10
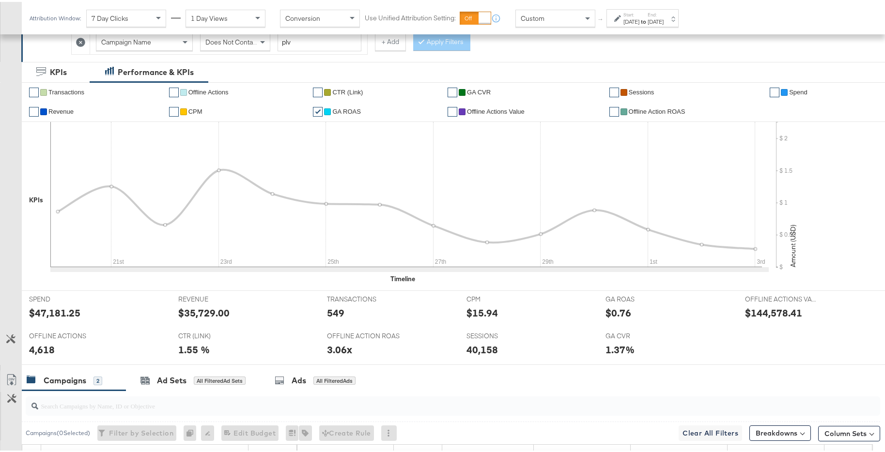
click at [38, 108] on link "✔" at bounding box center [34, 110] width 10 height 10
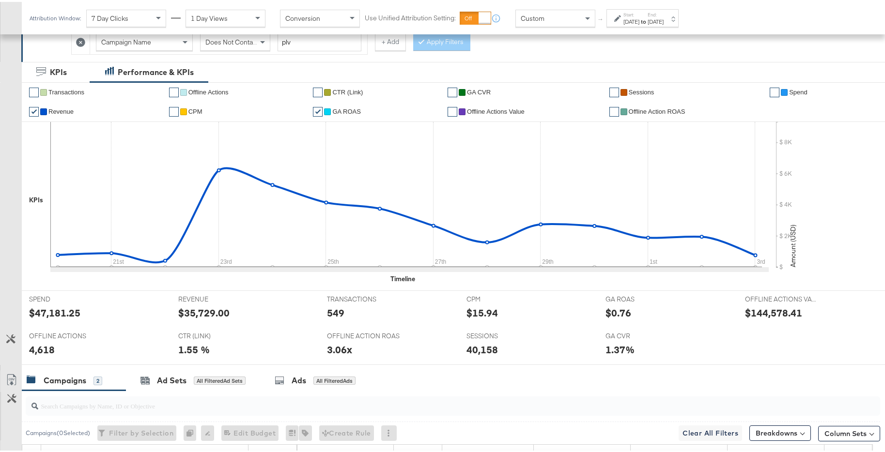
click at [35, 105] on link "✔" at bounding box center [34, 110] width 10 height 10
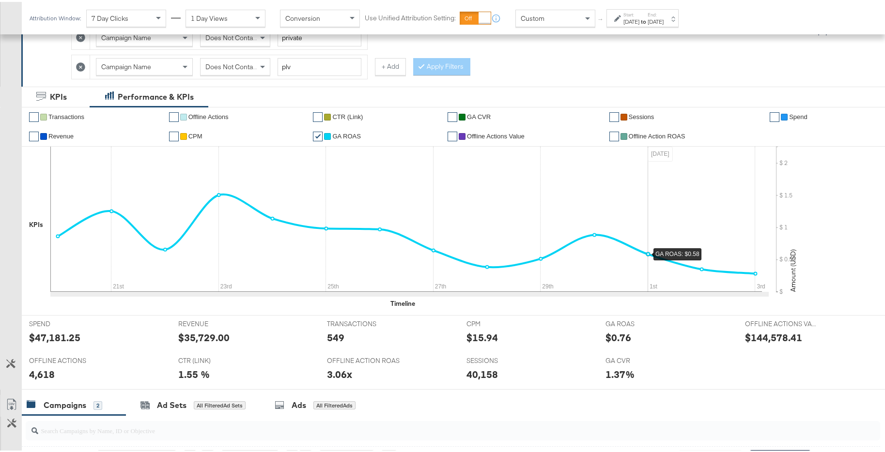
scroll to position [200, 0]
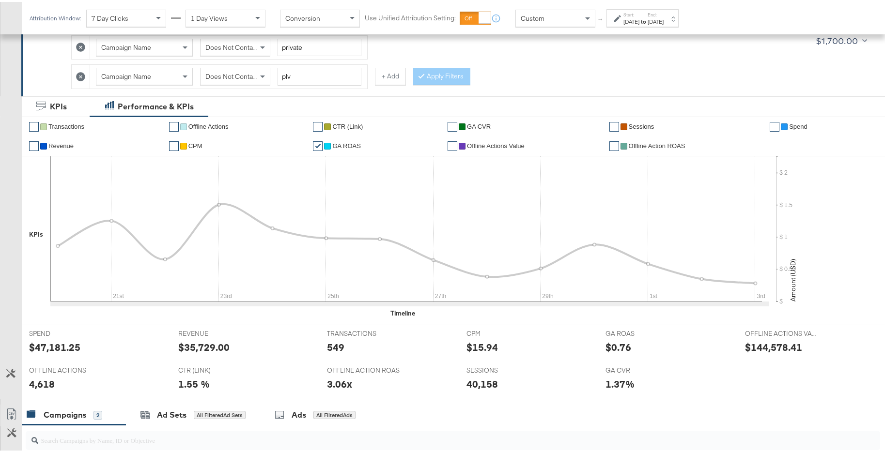
click at [771, 125] on link "✔" at bounding box center [774, 125] width 10 height 10
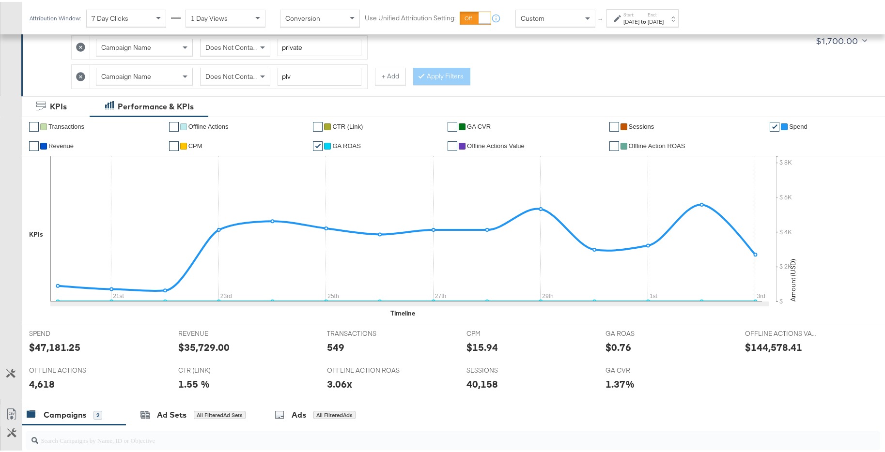
click at [663, 23] on div "[DATE]" at bounding box center [655, 20] width 16 height 8
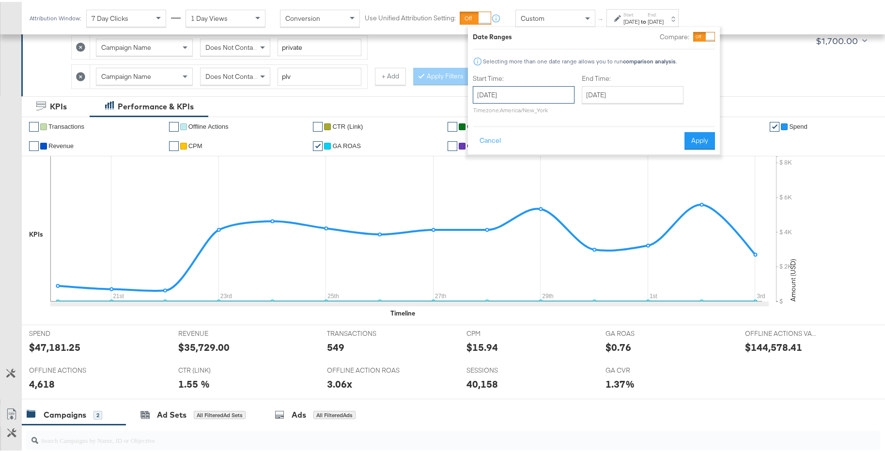
click at [544, 95] on input "[DATE]" at bounding box center [524, 92] width 102 height 17
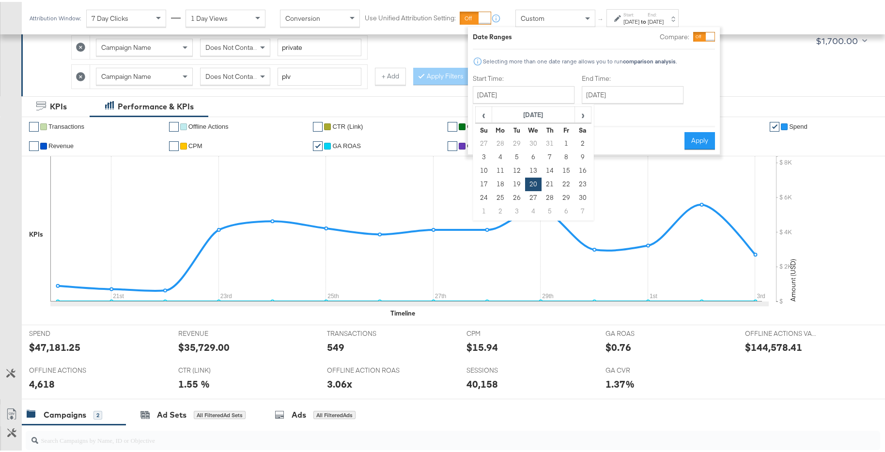
click at [638, 136] on div "Cancel Apply" at bounding box center [594, 136] width 242 height 24
click at [492, 138] on button "Cancel" at bounding box center [490, 138] width 35 height 17
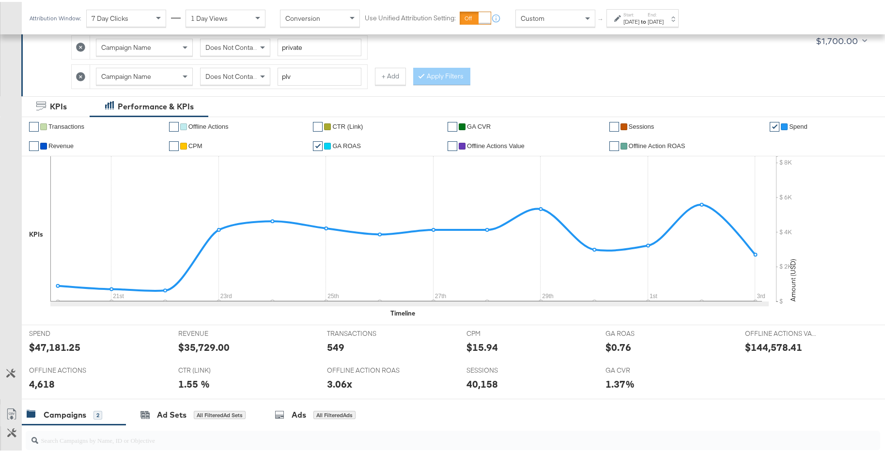
click at [769, 124] on link "✔" at bounding box center [774, 125] width 10 height 10
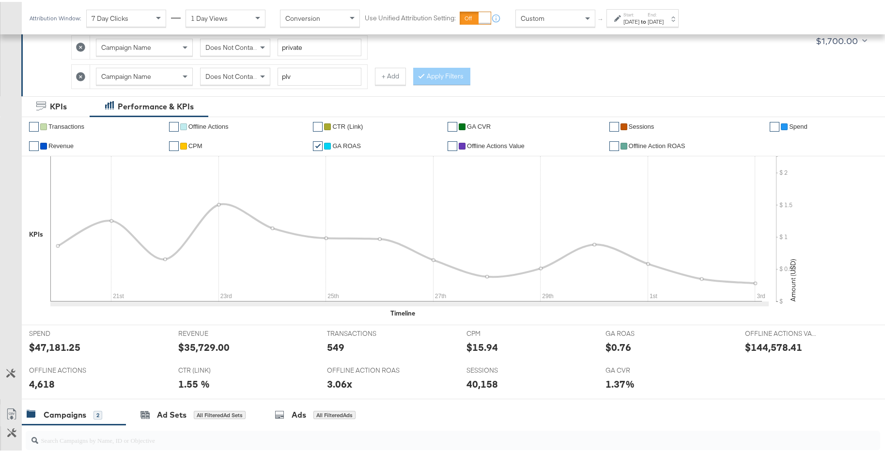
click at [36, 145] on link "✔" at bounding box center [34, 144] width 10 height 10
click at [447, 126] on link "✔" at bounding box center [452, 125] width 10 height 10
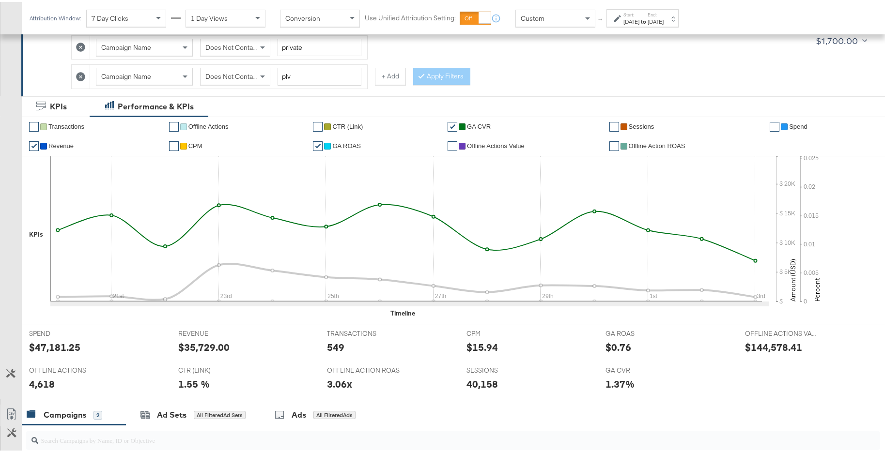
click at [449, 128] on link "✔" at bounding box center [452, 125] width 10 height 10
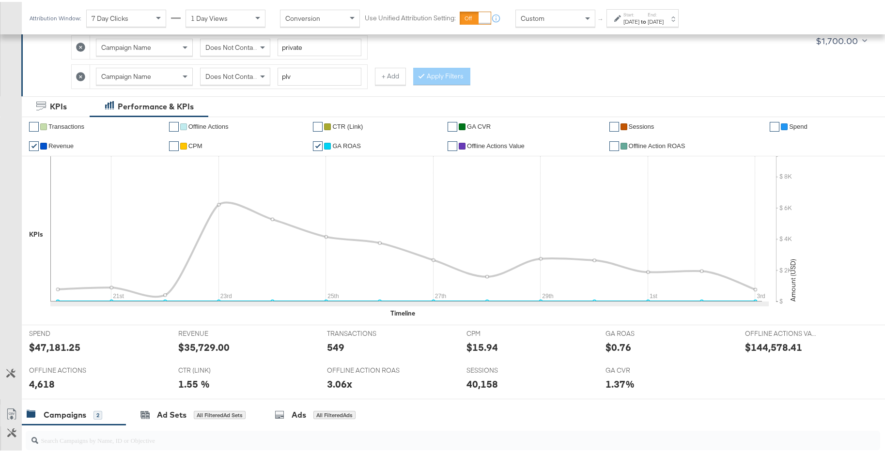
click at [317, 145] on link "✔" at bounding box center [318, 144] width 10 height 10
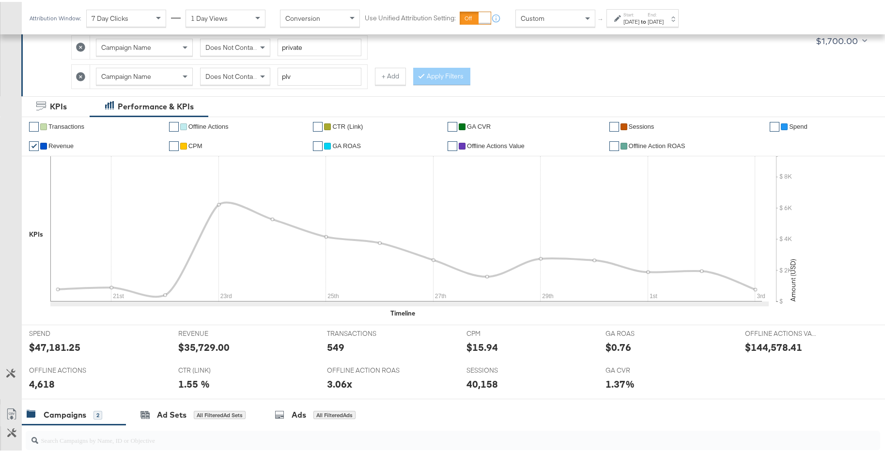
click at [317, 145] on link "✔" at bounding box center [318, 144] width 10 height 10
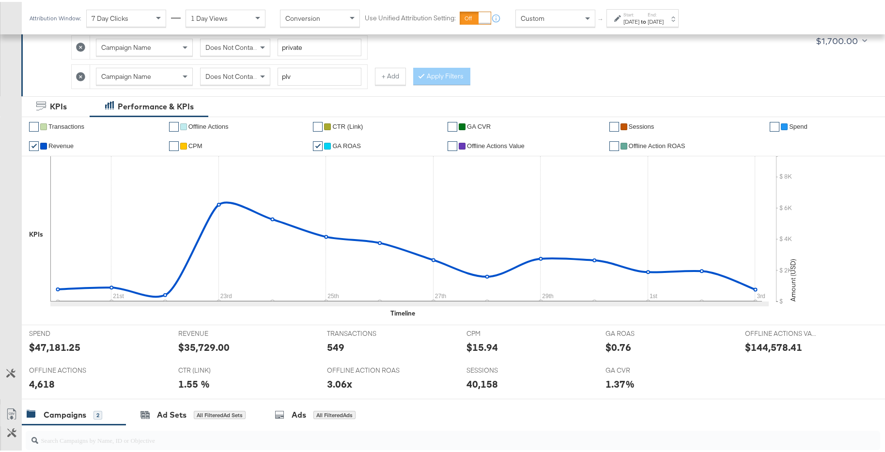
click at [37, 146] on link "✔" at bounding box center [34, 144] width 10 height 10
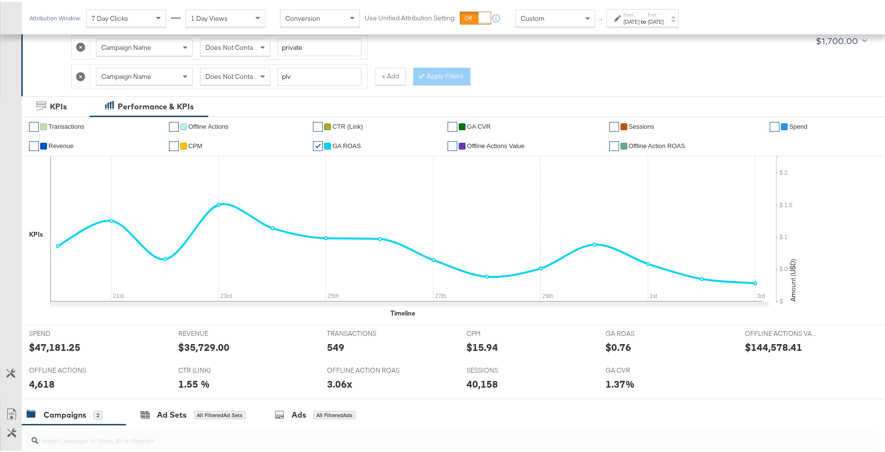
click at [663, 21] on div "[DATE]" at bounding box center [655, 20] width 16 height 8
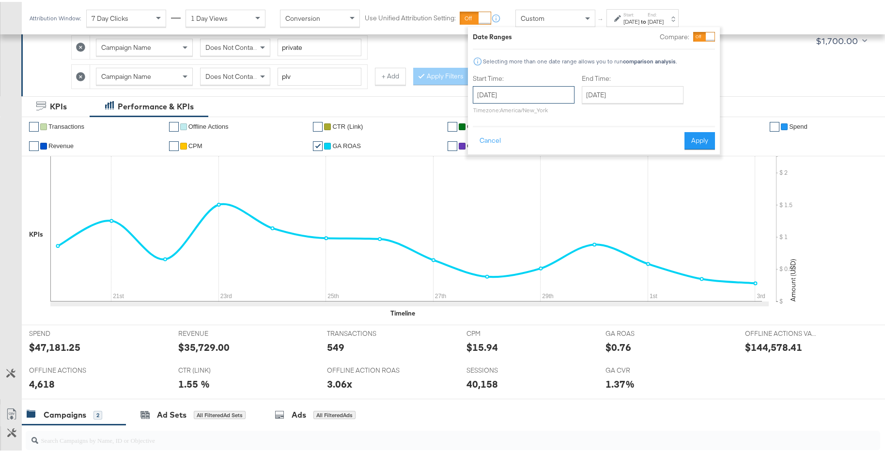
click at [552, 88] on input "[DATE]" at bounding box center [524, 92] width 102 height 17
click at [574, 107] on th "›" at bounding box center [582, 113] width 16 height 16
click at [576, 111] on span "›" at bounding box center [582, 113] width 15 height 15
click at [531, 139] on td "1" at bounding box center [533, 142] width 16 height 14
type input "[DATE]"
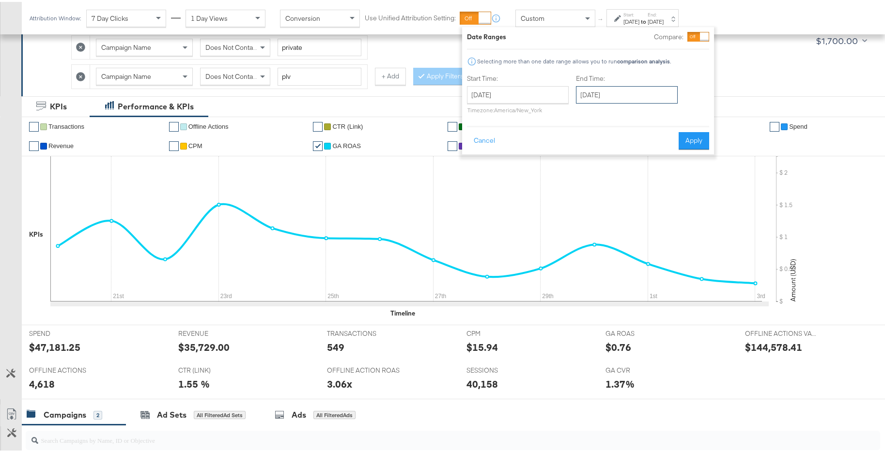
click at [637, 100] on input "[DATE]" at bounding box center [627, 92] width 102 height 17
click at [671, 196] on td "31" at bounding box center [669, 196] width 16 height 14
type input "[DATE]"
click at [699, 144] on button "Apply" at bounding box center [696, 138] width 31 height 17
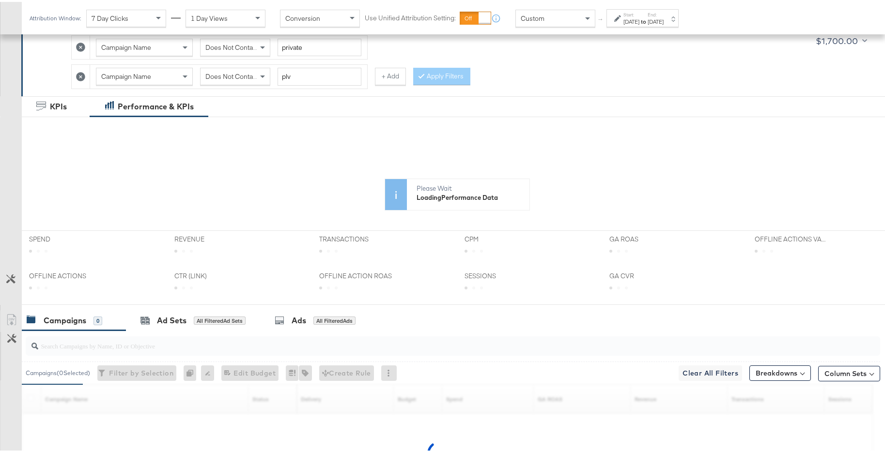
click at [647, 20] on strong "to" at bounding box center [643, 19] width 8 height 7
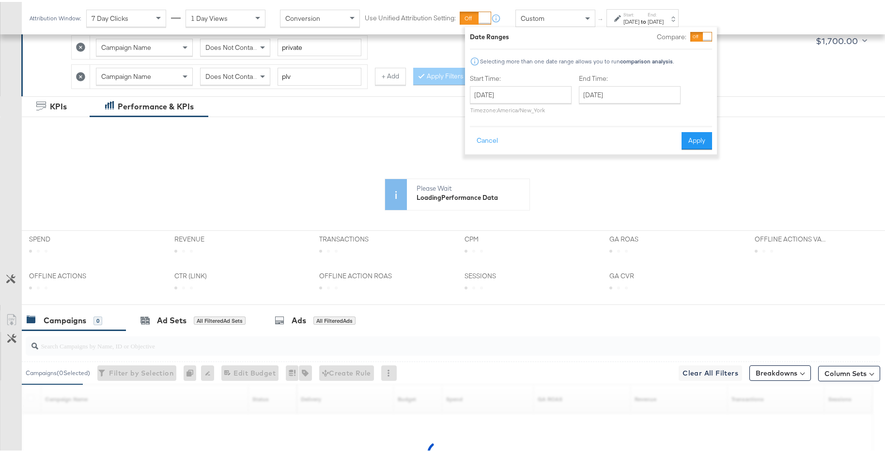
click at [551, 80] on label "Start Time:" at bounding box center [521, 76] width 102 height 9
click at [549, 85] on input "[DATE]" at bounding box center [521, 92] width 102 height 17
click at [474, 114] on span "‹" at bounding box center [480, 113] width 15 height 15
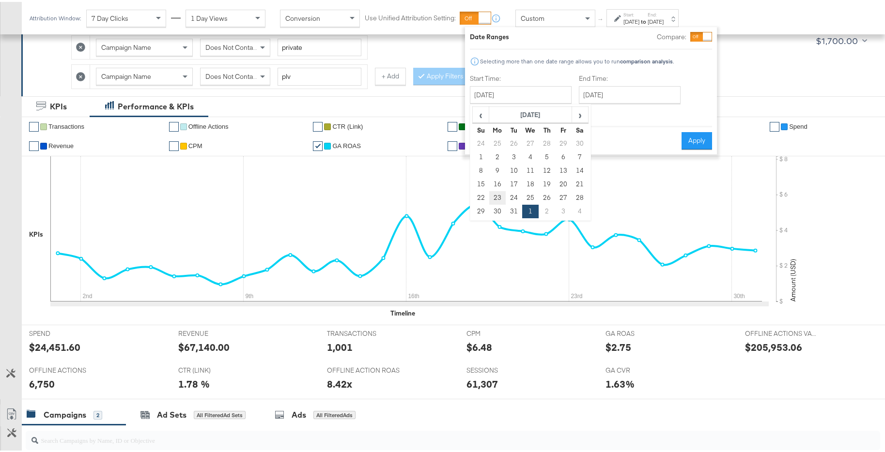
click at [496, 197] on td "23" at bounding box center [497, 196] width 16 height 14
type input "[DATE]"
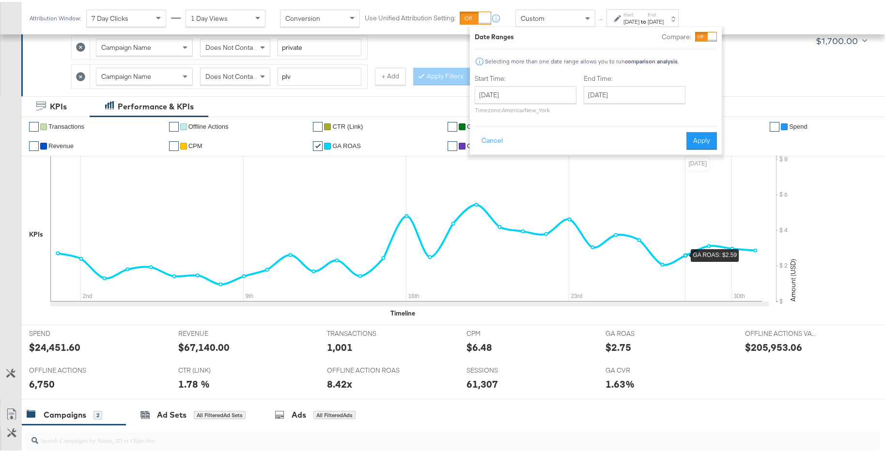
click at [691, 148] on div "Date Ranges Compare: Selecting more than one date range allows you to run compa…" at bounding box center [596, 88] width 252 height 127
click at [700, 140] on button "Apply" at bounding box center [701, 138] width 31 height 17
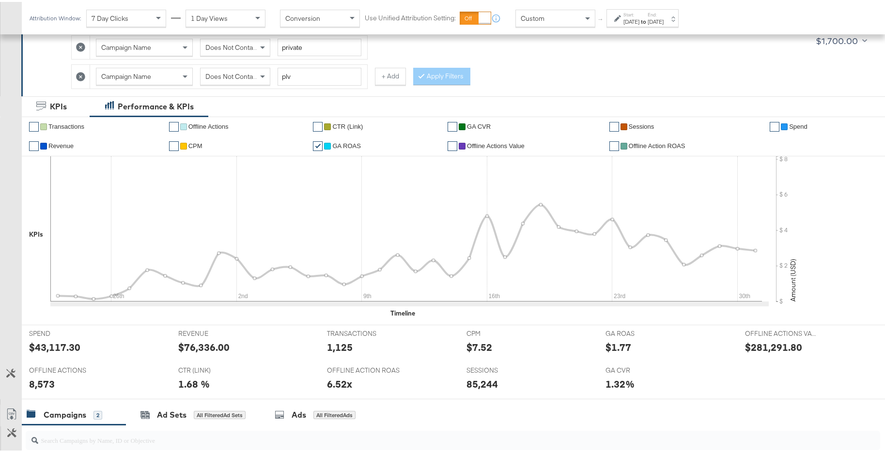
click at [32, 146] on link "✔" at bounding box center [34, 144] width 10 height 10
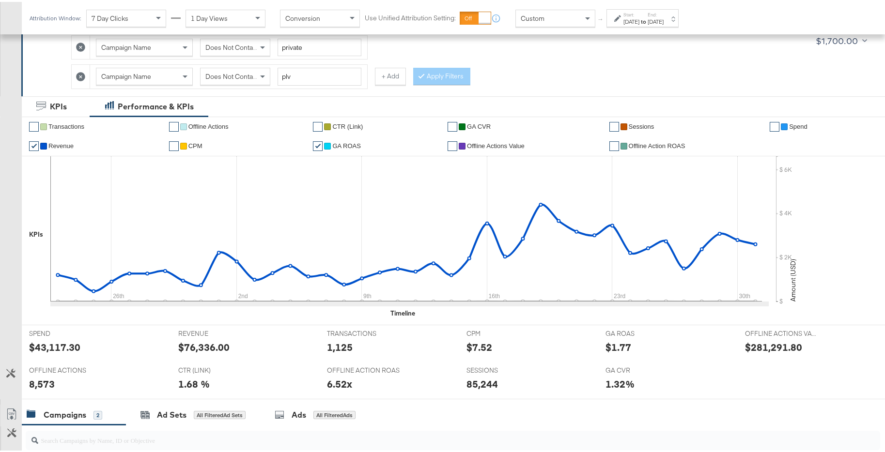
click at [35, 142] on link "✔" at bounding box center [34, 144] width 10 height 10
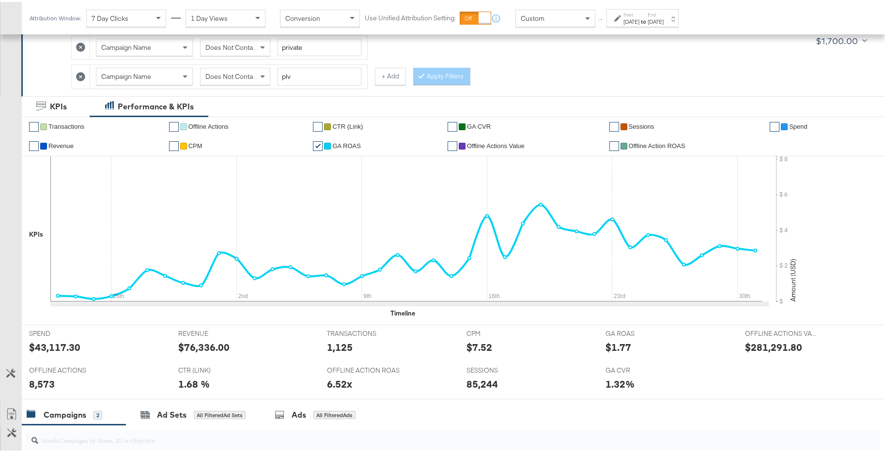
click at [663, 20] on div "[DATE]" at bounding box center [655, 20] width 16 height 8
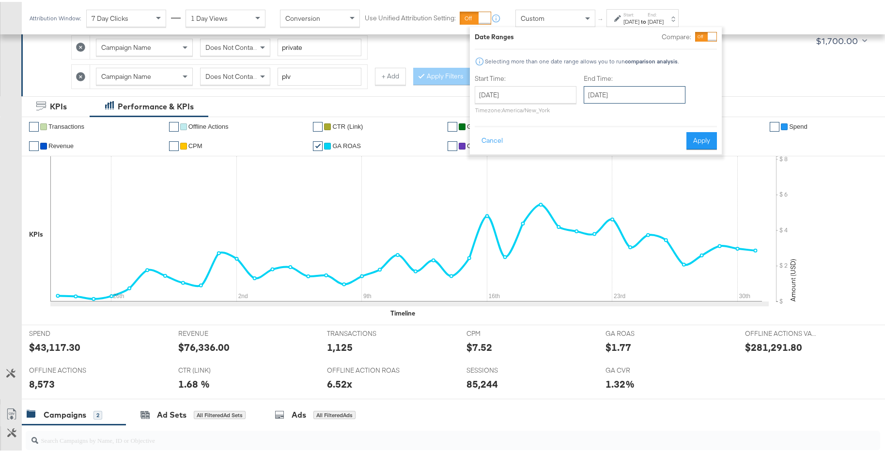
click at [660, 92] on input "[DATE]" at bounding box center [634, 92] width 102 height 17
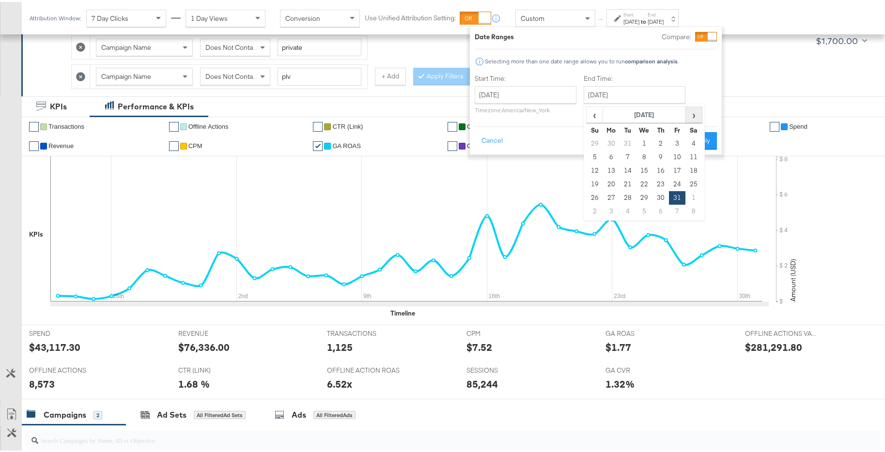
click at [693, 117] on span "›" at bounding box center [693, 113] width 15 height 15
click at [673, 199] on td "28" at bounding box center [677, 196] width 16 height 14
type input "[DATE]"
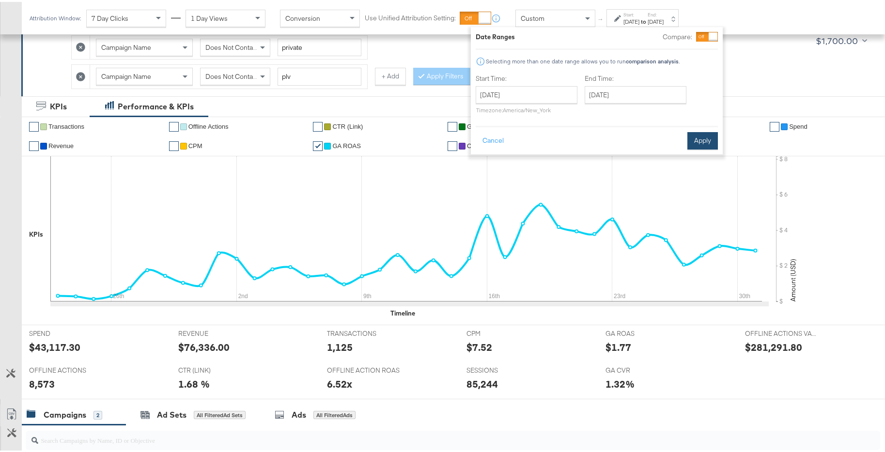
click at [714, 134] on button "Apply" at bounding box center [702, 138] width 31 height 17
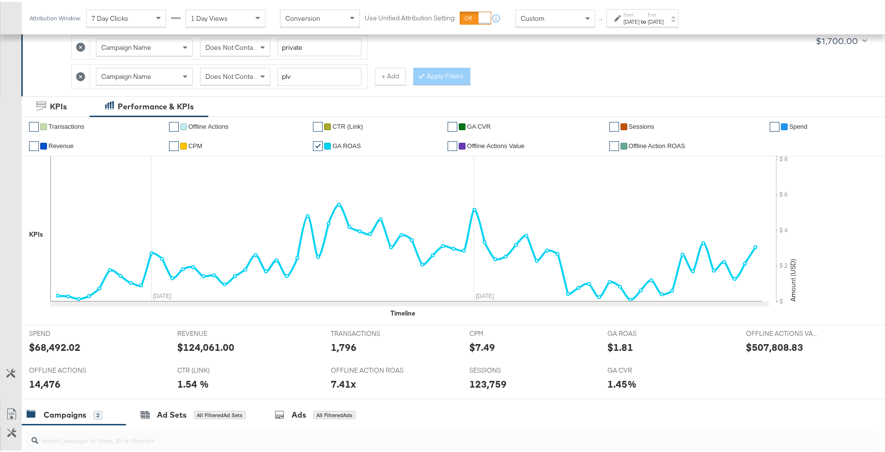
click at [663, 19] on div "[DATE]" at bounding box center [655, 20] width 16 height 8
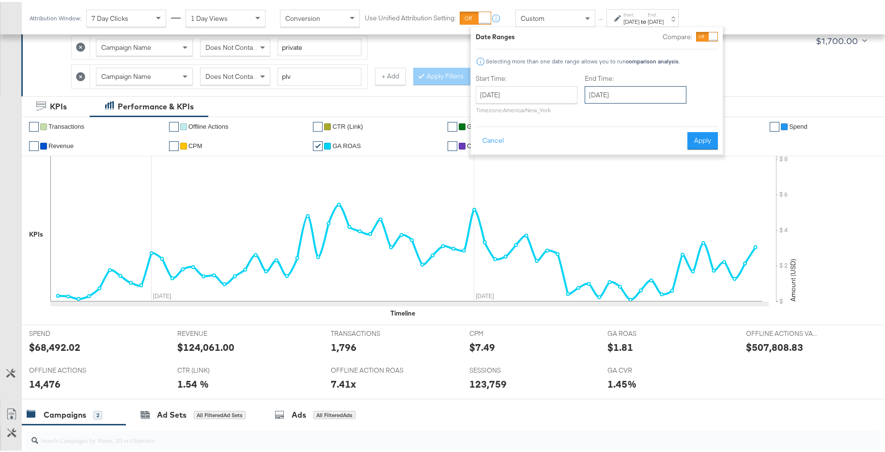
click at [668, 90] on input "[DATE]" at bounding box center [635, 92] width 102 height 17
click at [690, 114] on span "›" at bounding box center [694, 113] width 15 height 15
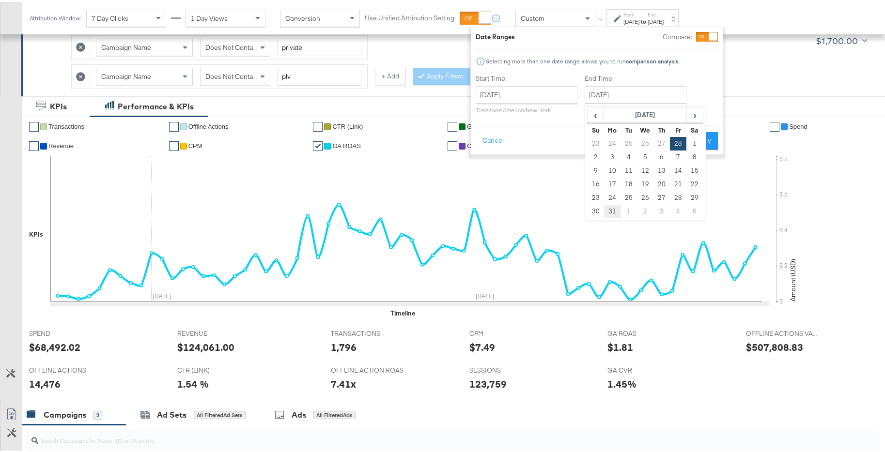
click at [610, 209] on td "31" at bounding box center [612, 210] width 16 height 14
type input "[DATE]"
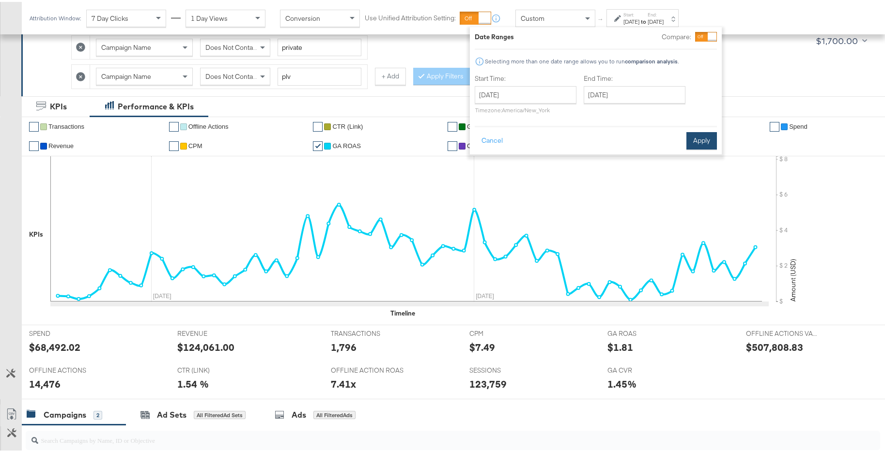
click at [712, 143] on button "Apply" at bounding box center [701, 138] width 31 height 17
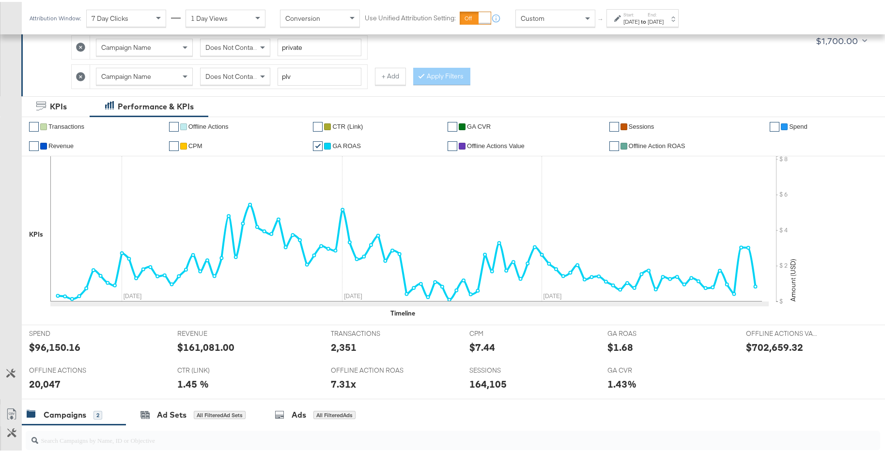
click at [663, 17] on div "[DATE]" at bounding box center [655, 20] width 16 height 8
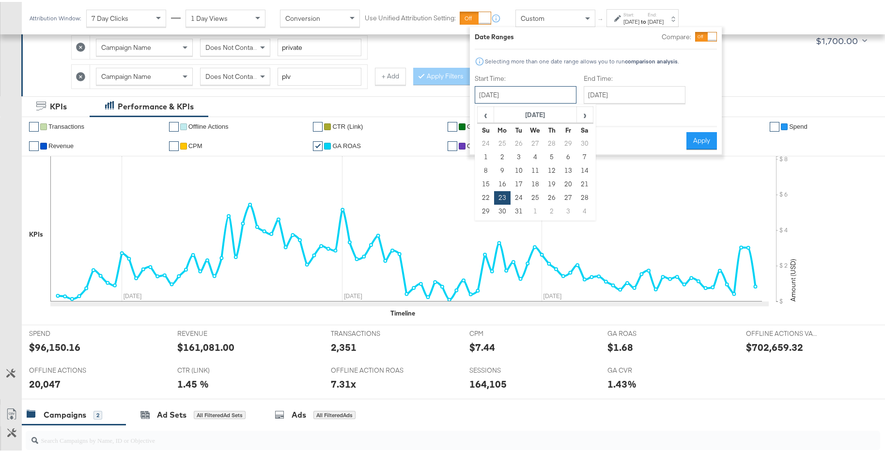
click at [551, 92] on input "[DATE]" at bounding box center [525, 92] width 102 height 17
click at [588, 116] on span "›" at bounding box center [584, 113] width 15 height 15
click at [530, 141] on td "1" at bounding box center [535, 142] width 16 height 14
type input "[DATE]"
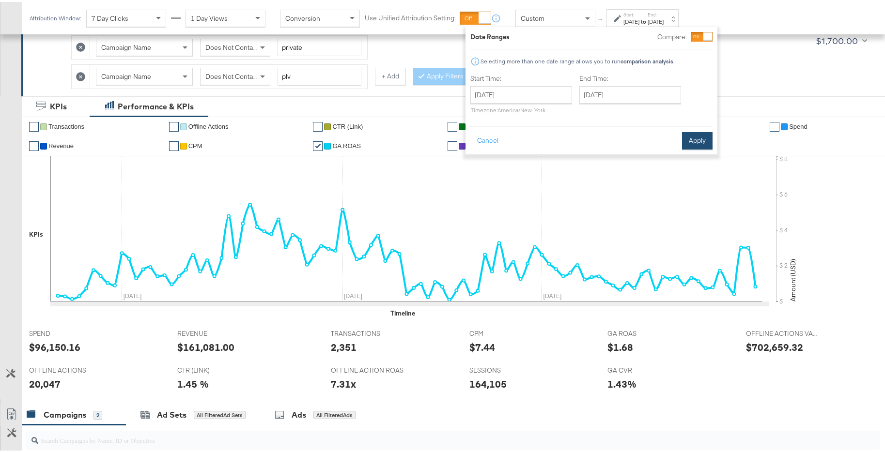
click at [709, 140] on button "Apply" at bounding box center [697, 138] width 31 height 17
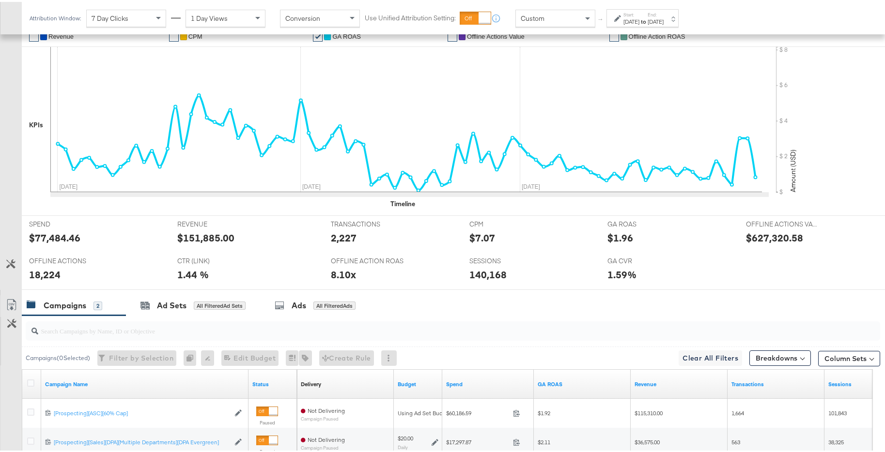
scroll to position [226, 0]
